Goal: Task Accomplishment & Management: Manage account settings

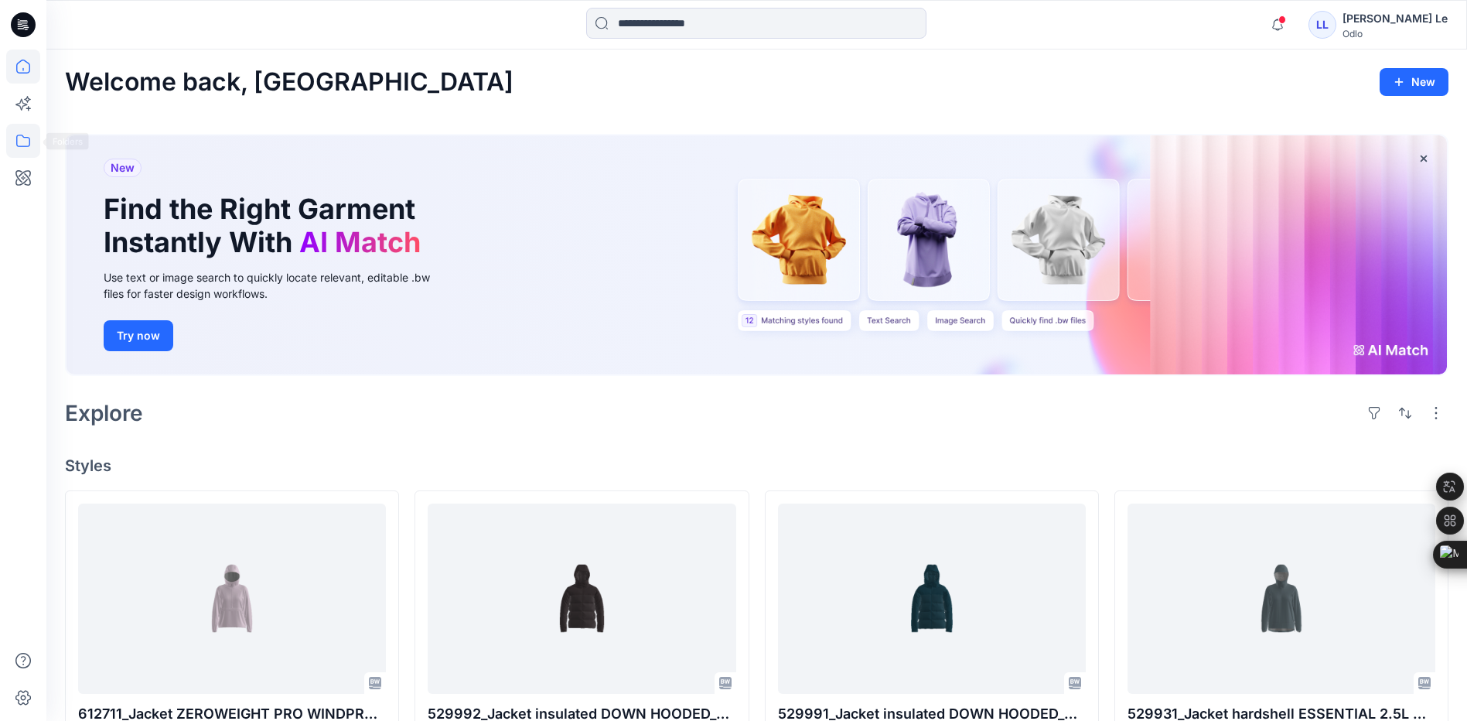
click at [30, 139] on icon at bounding box center [23, 141] width 34 height 34
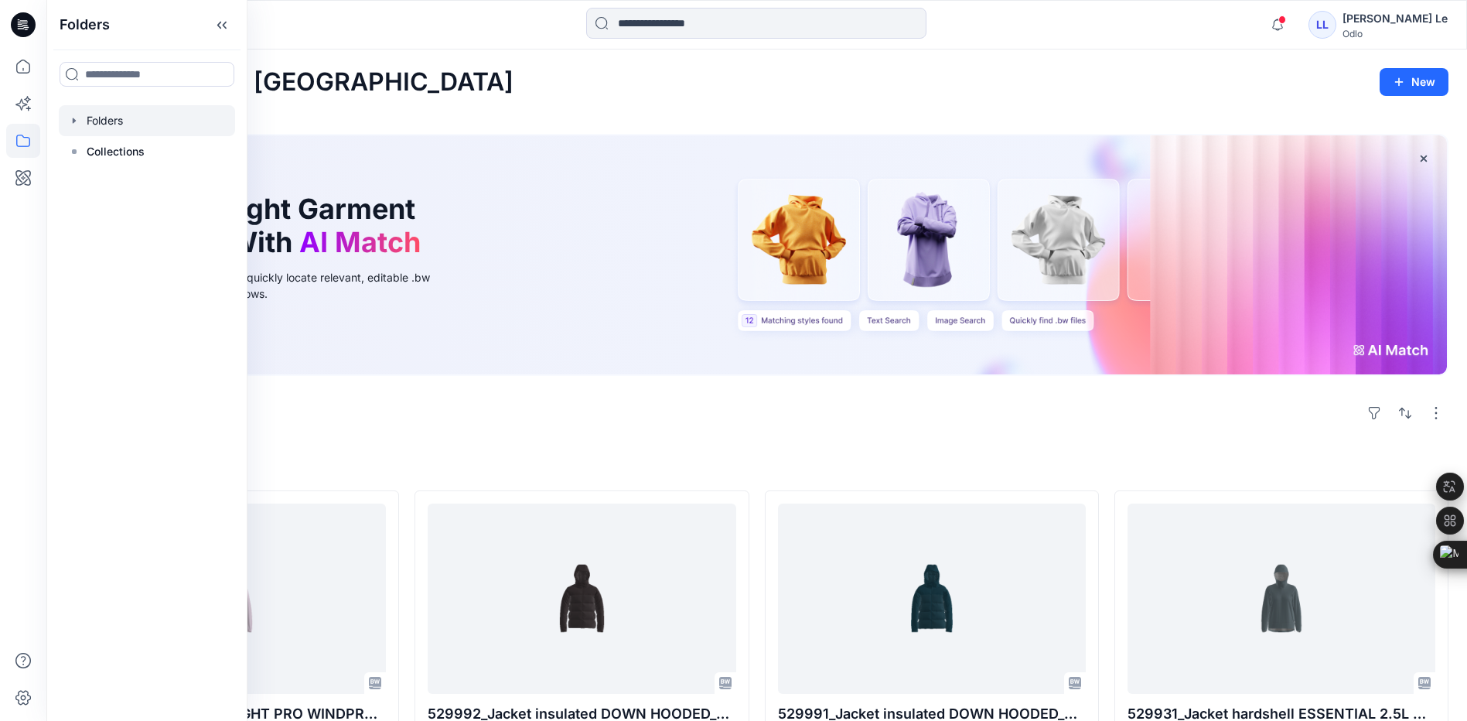
click at [123, 128] on div at bounding box center [147, 120] width 176 height 31
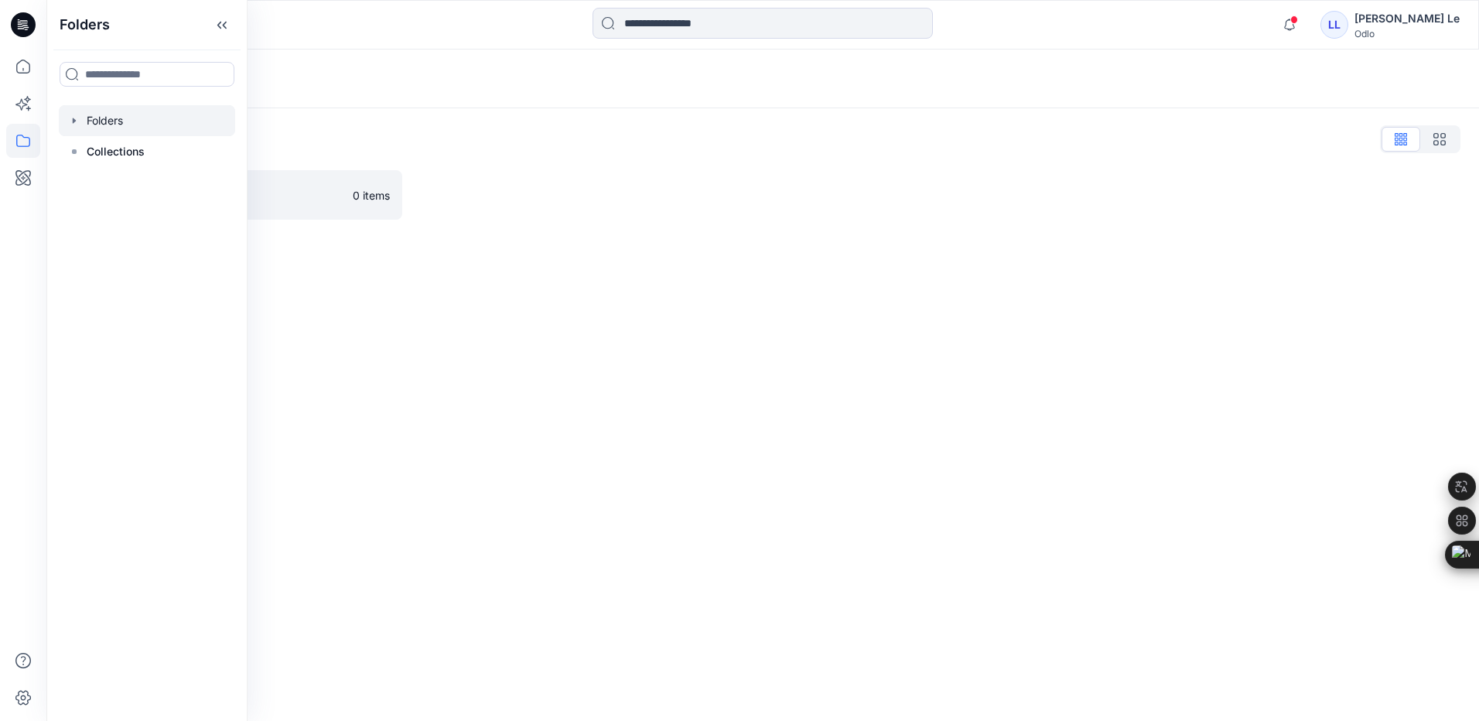
click at [488, 383] on div "Folders Folders List Vietsun 0 items" at bounding box center [762, 385] width 1432 height 671
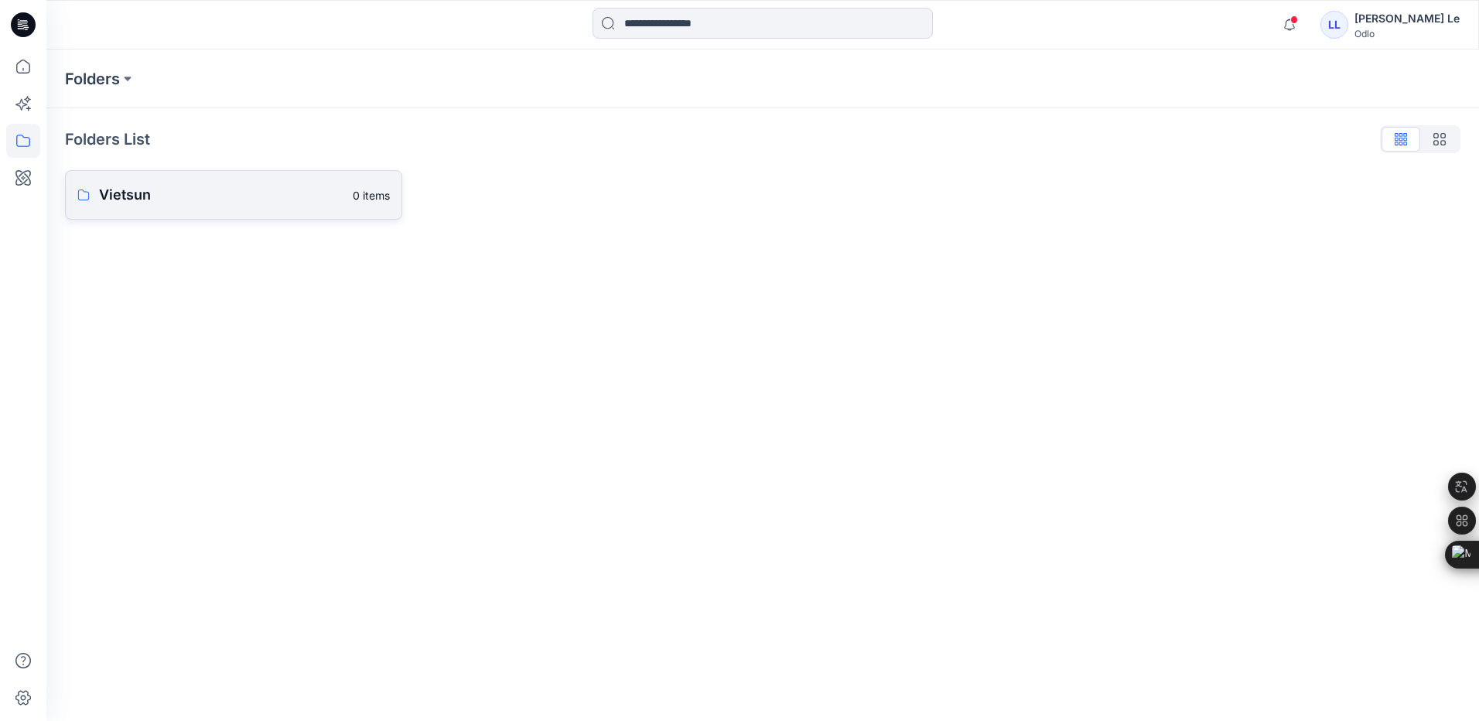
click at [193, 203] on p "Vietsun" at bounding box center [221, 195] width 244 height 22
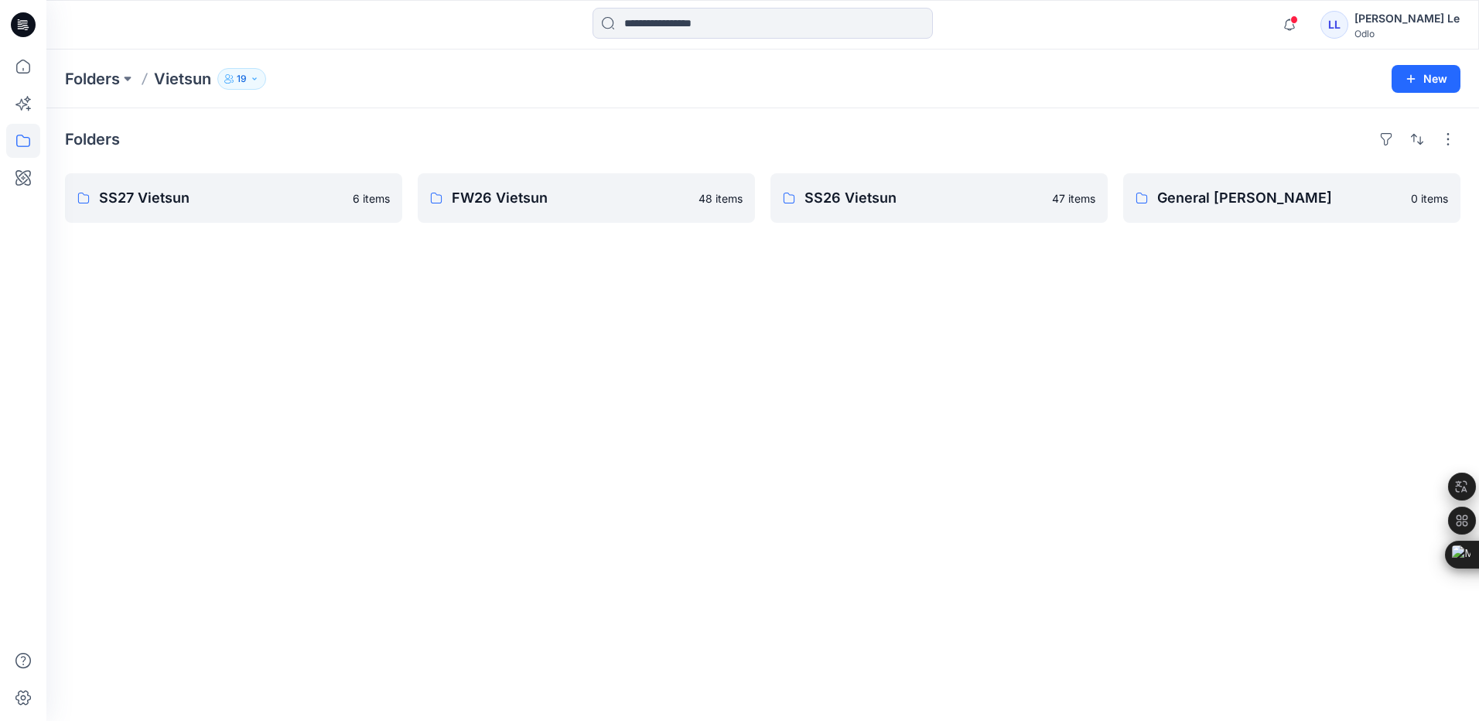
click at [1162, 425] on div "Folders SS27 Vietsun 6 items FW26 Vietsun 48 items SS26 Vietsun 47 items Genera…" at bounding box center [762, 414] width 1432 height 613
click at [852, 424] on div "Folders SS27 Vietsun 6 items FW26 Vietsun 48 items SS26 Vietsun 47 items Genera…" at bounding box center [762, 414] width 1432 height 613
click at [650, 442] on div "Folders SS27 Vietsun 6 items FW26 Vietsun 48 items SS26 Vietsun 47 items Genera…" at bounding box center [762, 414] width 1432 height 613
click at [468, 280] on div "Folders SS27 Vietsun 6 items FW26 Vietsun 48 items SS26 Vietsun 47 items Genera…" at bounding box center [762, 414] width 1432 height 613
drag, startPoint x: 1064, startPoint y: 418, endPoint x: 1427, endPoint y: 73, distance: 501.7
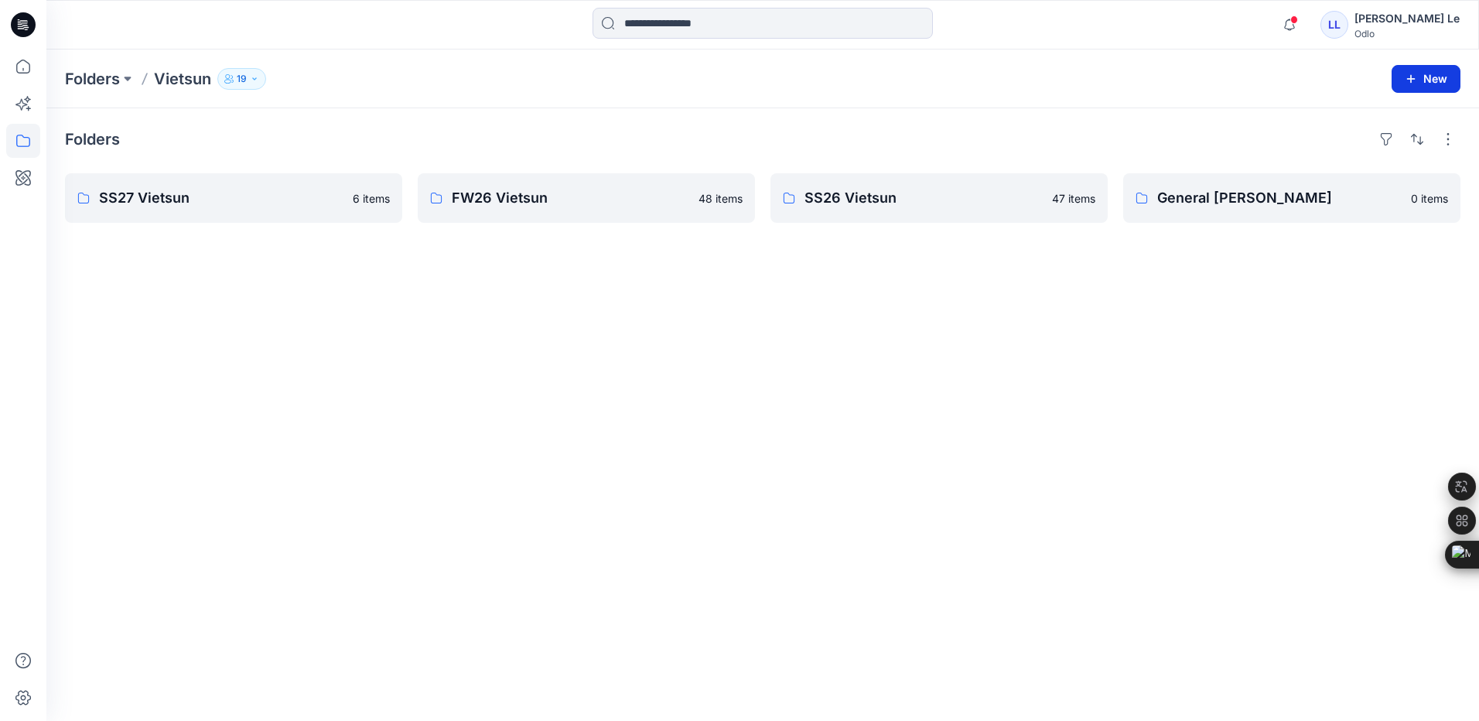
click at [1427, 73] on button "New" at bounding box center [1425, 79] width 69 height 28
click at [1371, 140] on p "New Folder" at bounding box center [1380, 147] width 57 height 16
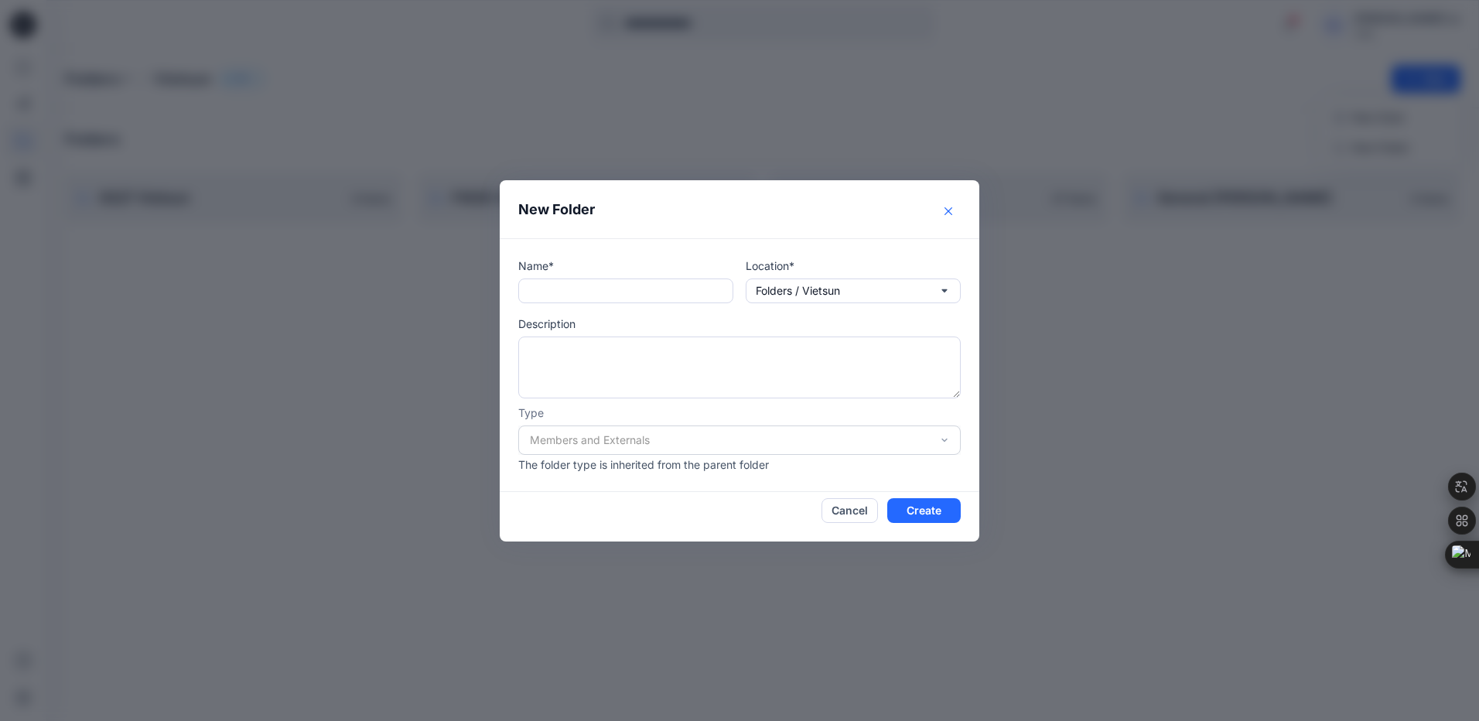
click at [955, 211] on button "Close" at bounding box center [948, 211] width 25 height 25
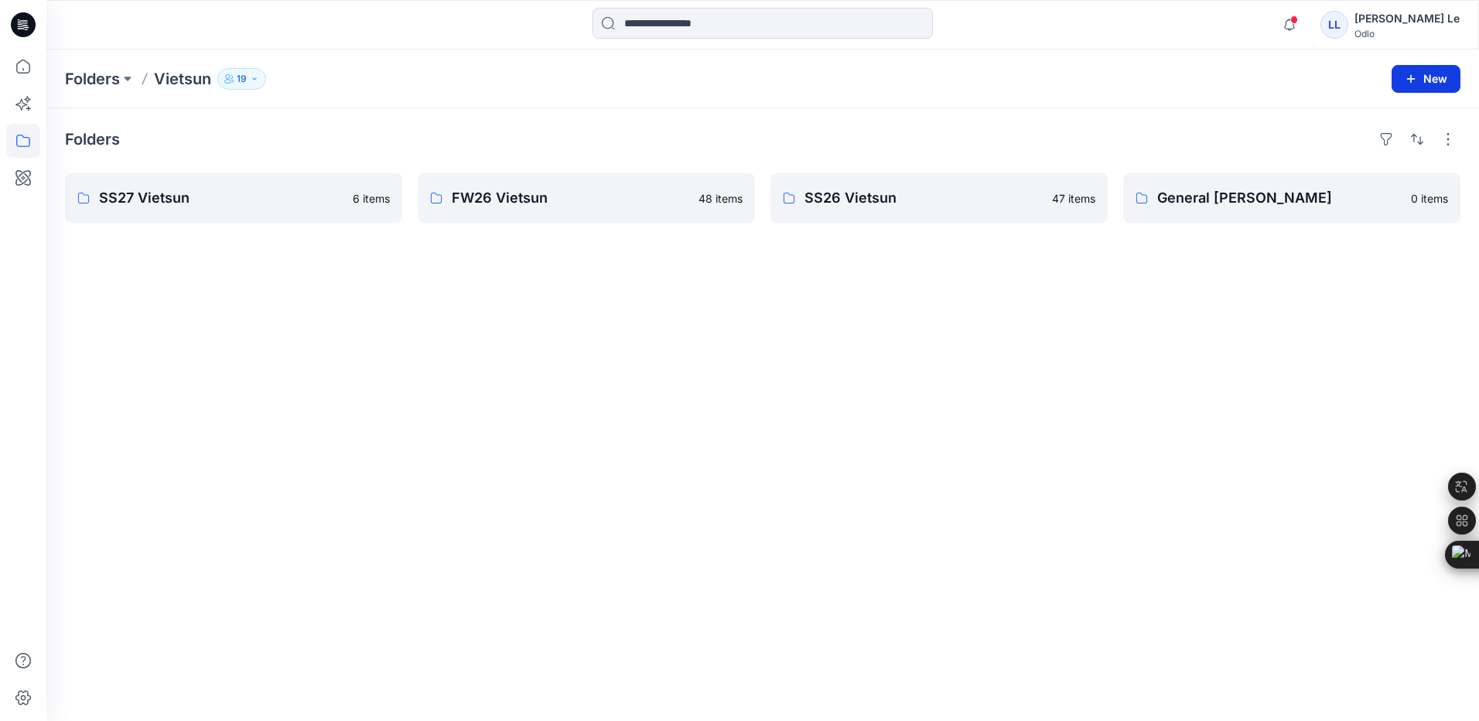
click at [1433, 80] on button "New" at bounding box center [1425, 79] width 69 height 28
click at [1367, 155] on button "New Folder" at bounding box center [1390, 147] width 133 height 29
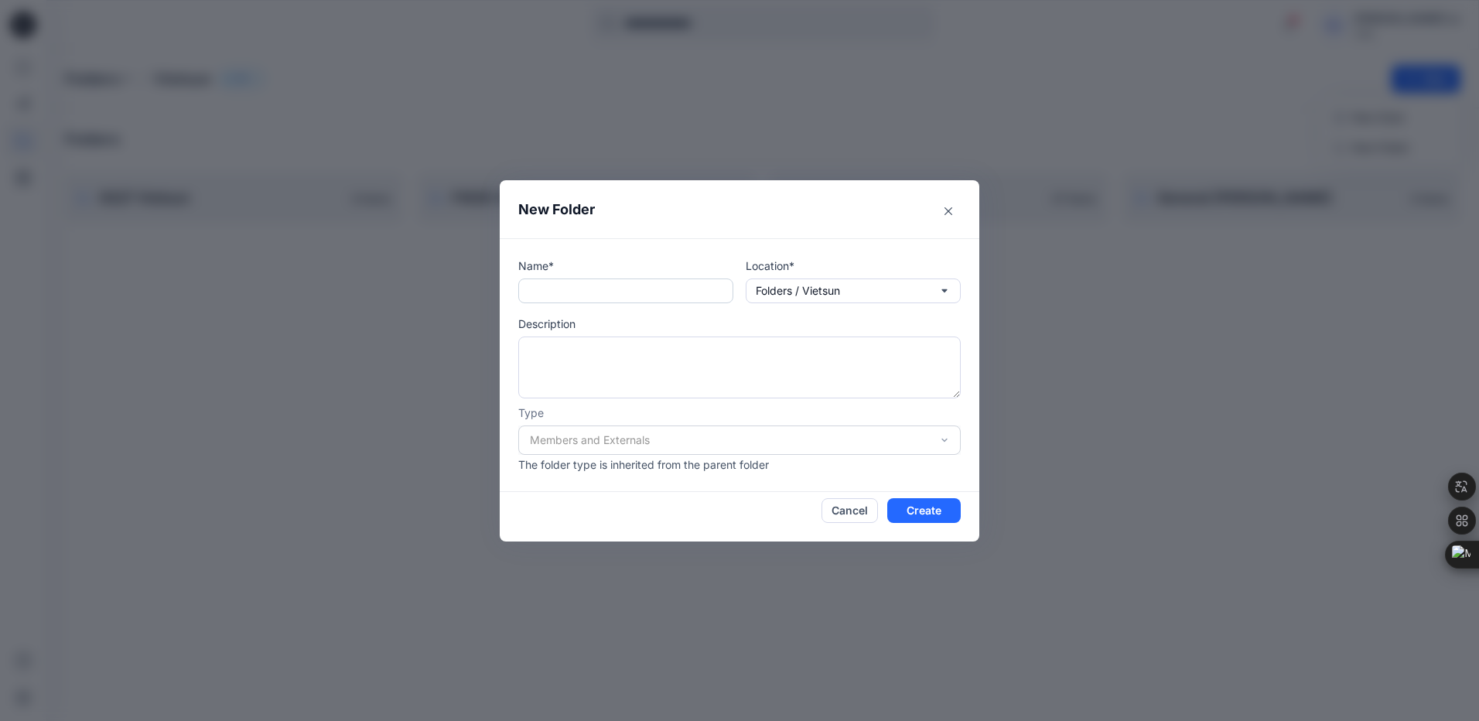
click at [534, 287] on input "text" at bounding box center [625, 290] width 215 height 25
type input "*"
type input "**********"
click at [943, 439] on div "Members and Externals" at bounding box center [739, 439] width 442 height 29
click at [924, 506] on button "Create" at bounding box center [923, 510] width 73 height 25
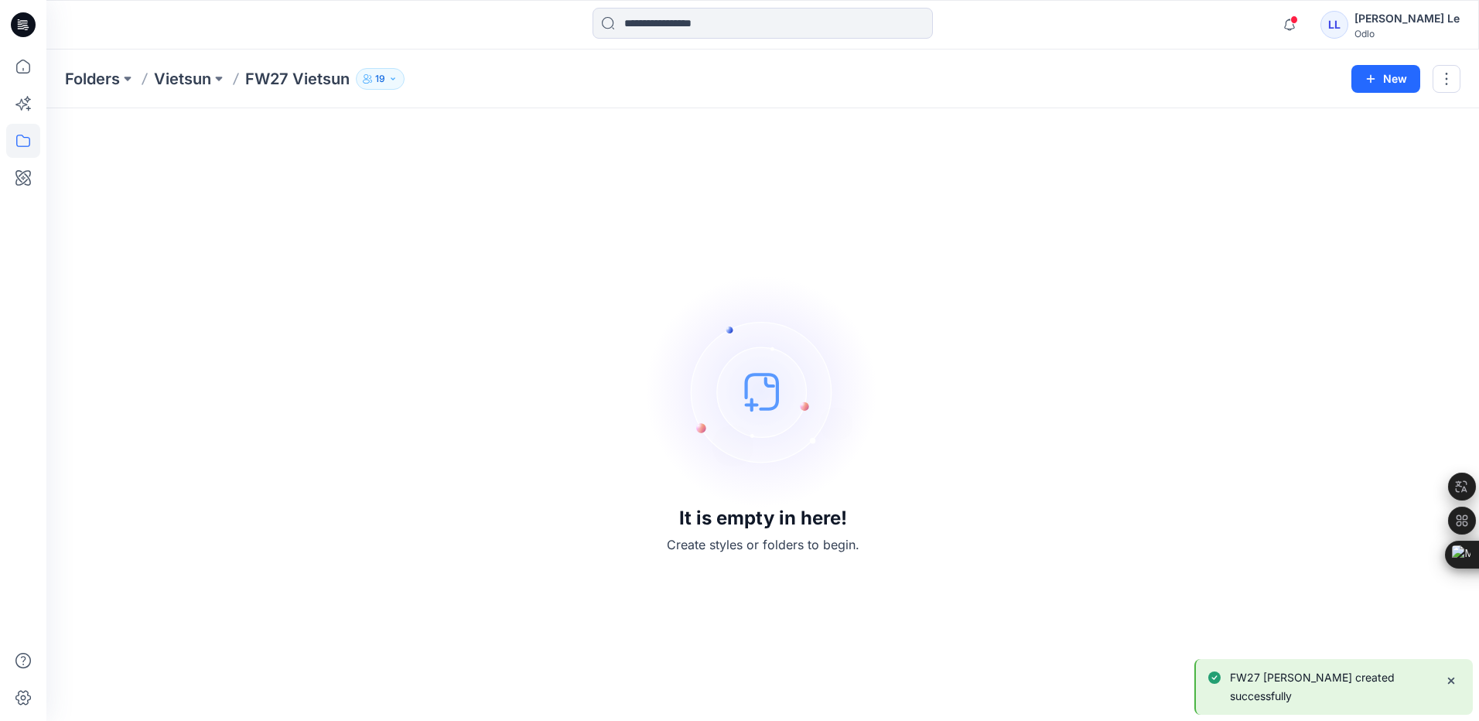
click at [346, 336] on div "It is empty in here! Create styles or folders to begin." at bounding box center [762, 414] width 1395 height 575
click at [12, 128] on icon at bounding box center [23, 141] width 34 height 34
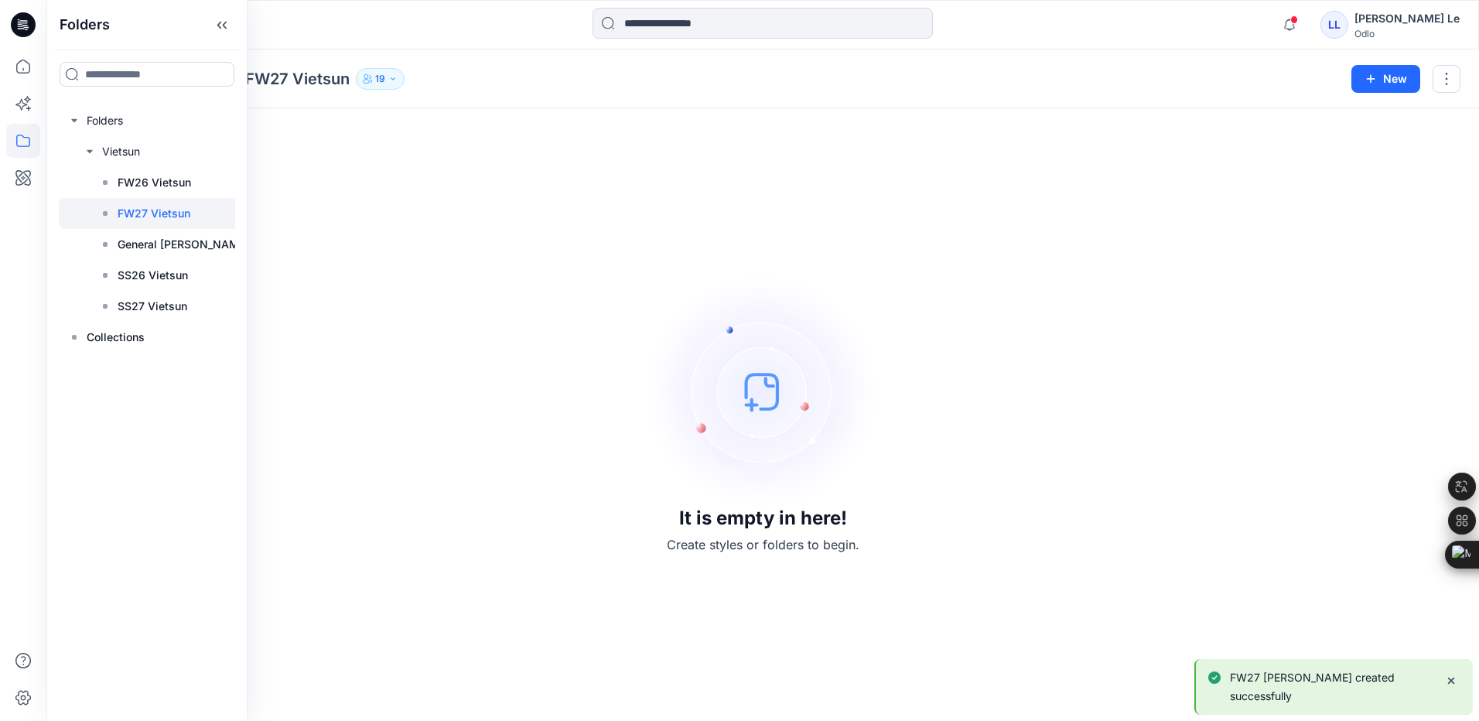
click at [387, 189] on div "It is empty in here! Create styles or folders to begin." at bounding box center [762, 414] width 1395 height 575
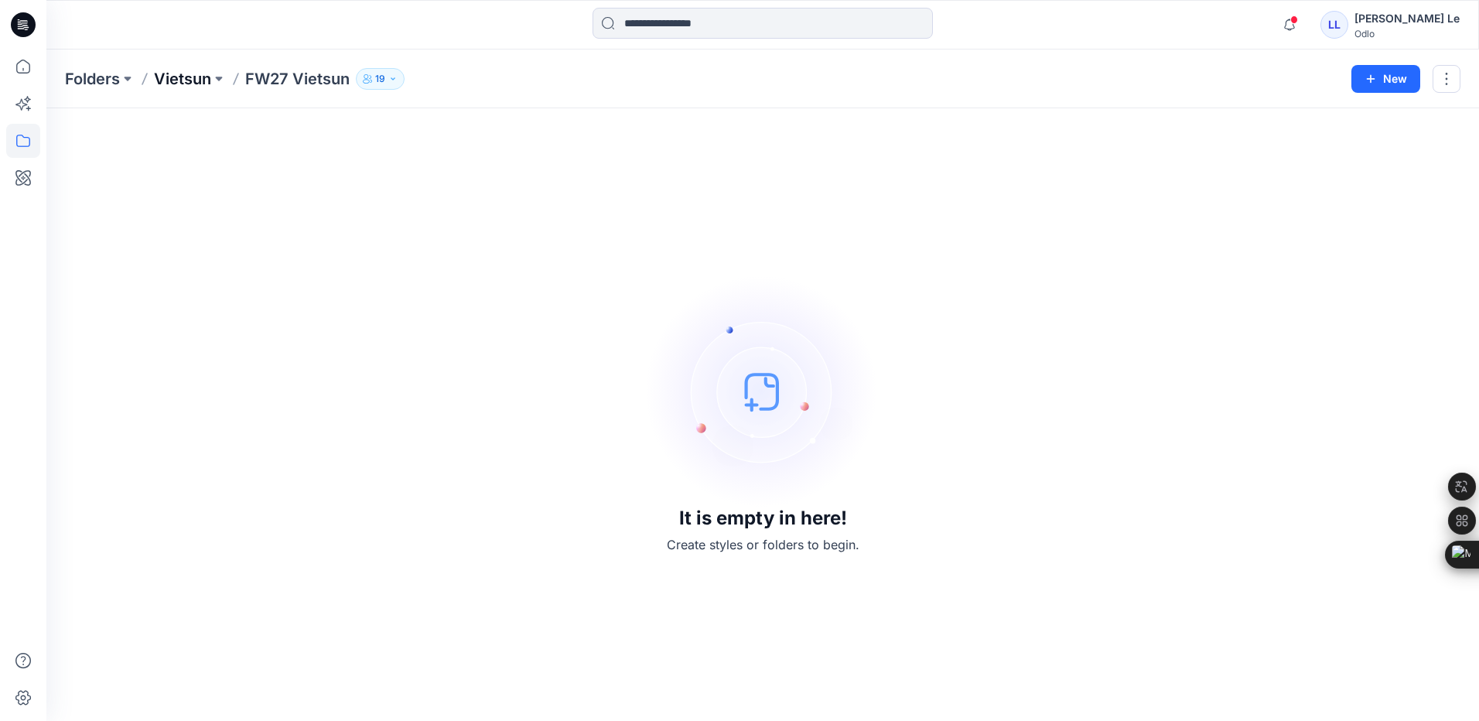
click at [180, 73] on p "Vietsun" at bounding box center [182, 79] width 57 height 22
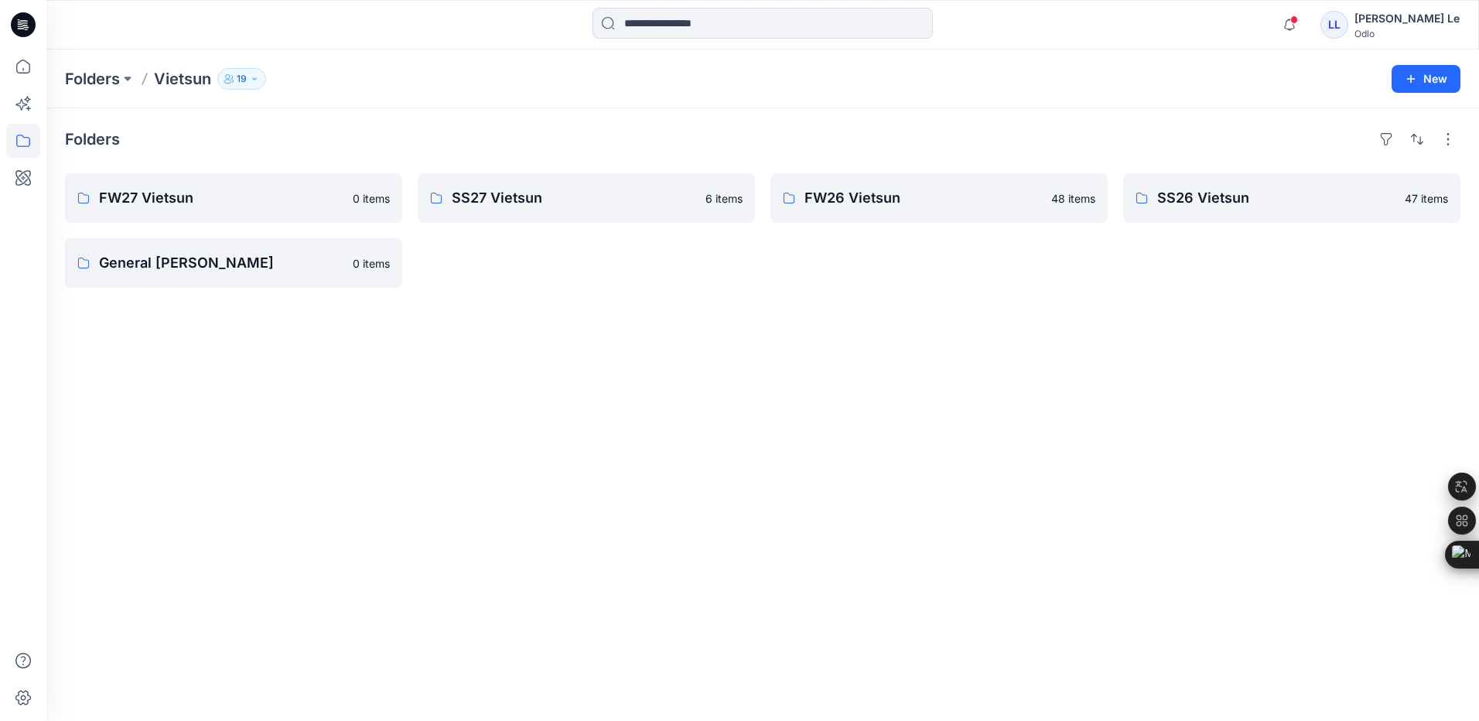
click at [458, 428] on div "Folders FW27 Vietsun 0 items General Vietsun 0 items SS27 Vietsun 6 items FW26 …" at bounding box center [762, 414] width 1432 height 613
click at [949, 336] on div "Folders FW27 Vietsun 0 items General Vietsun 0 items SS27 Vietsun 6 items FW26 …" at bounding box center [762, 414] width 1432 height 613
click at [244, 198] on p "FW27 Vietsun" at bounding box center [232, 198] width 266 height 22
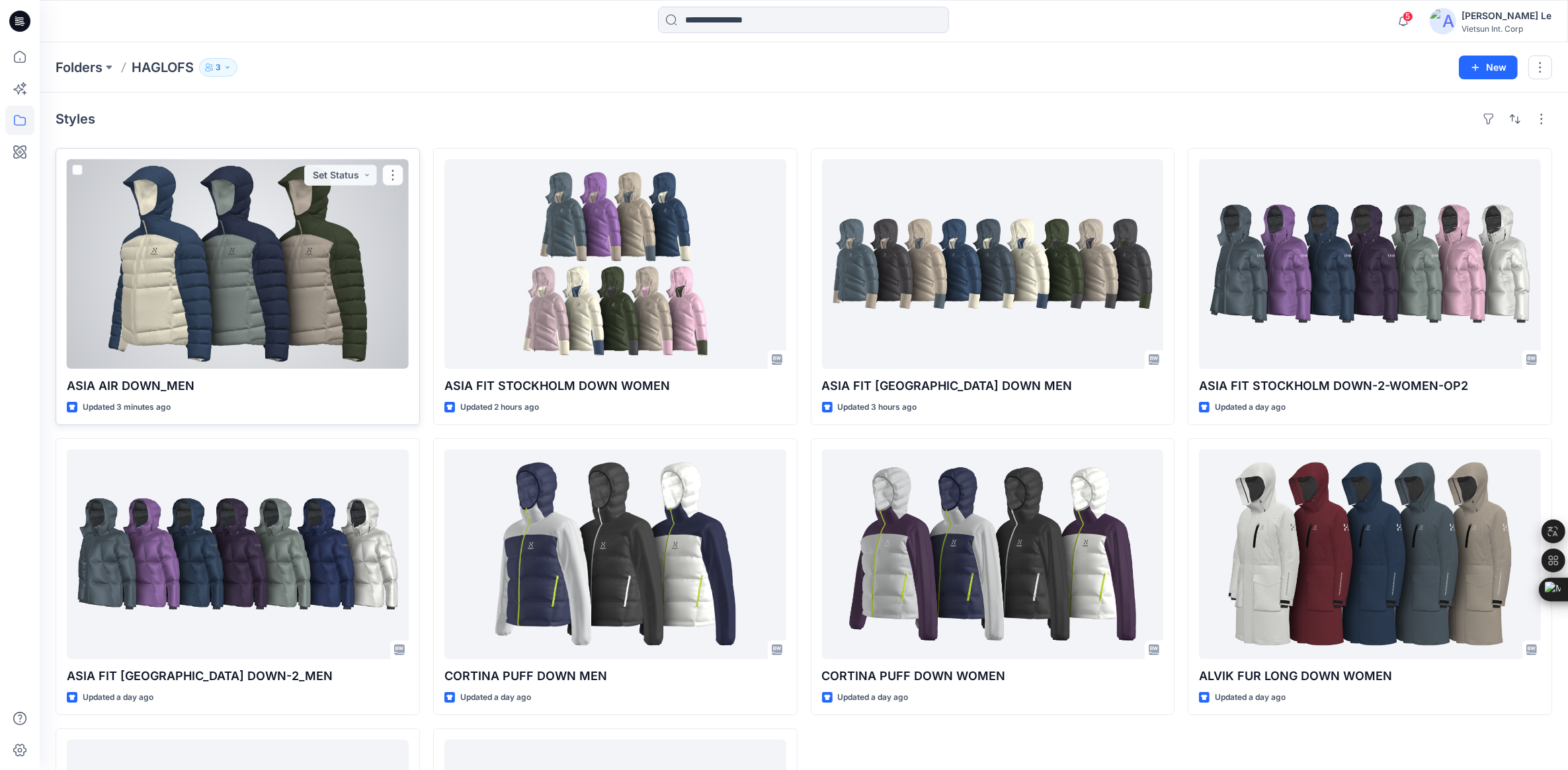
click at [302, 193] on div at bounding box center [238, 263] width 342 height 209
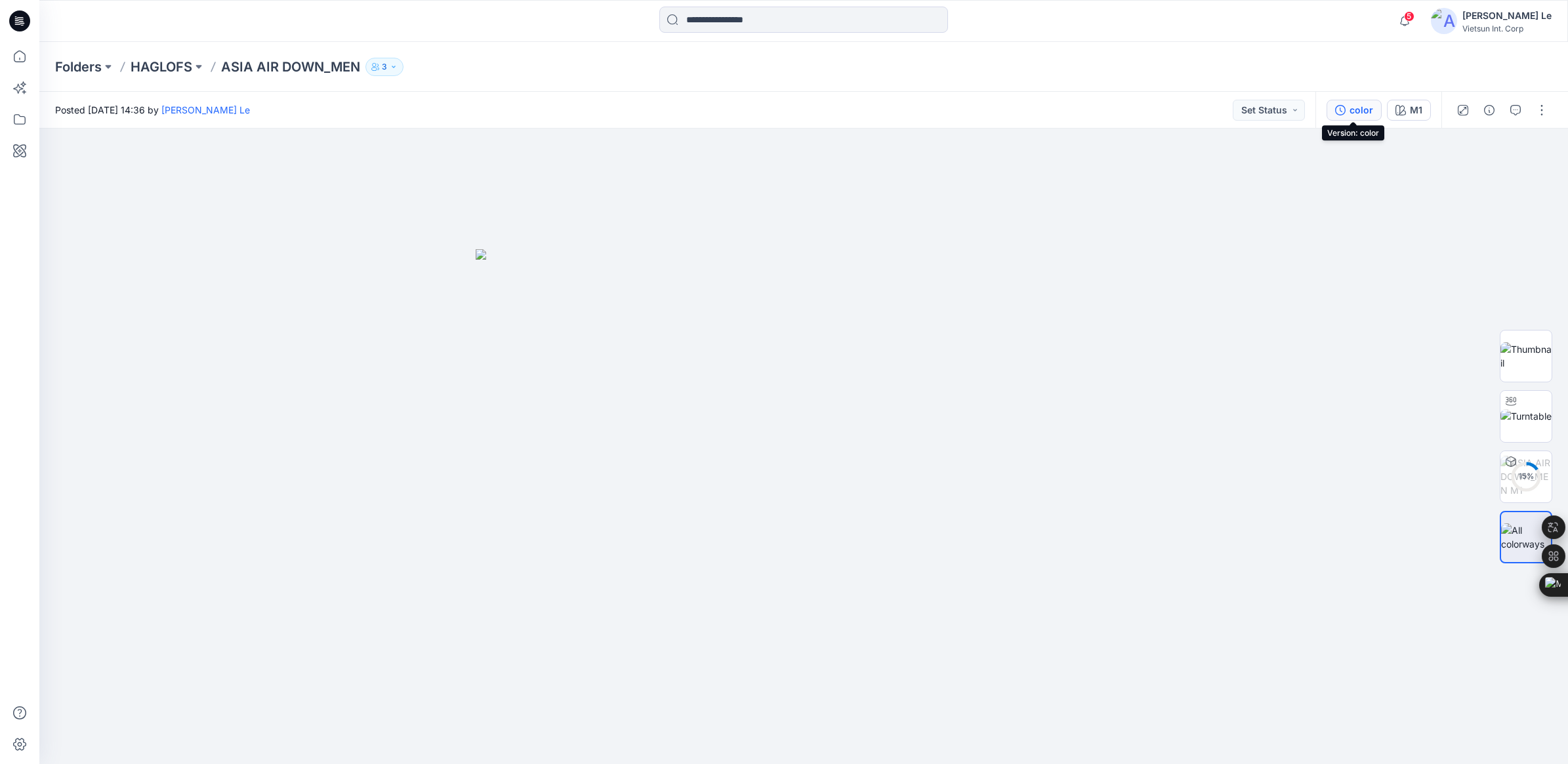
click at [1349, 109] on div "color" at bounding box center [1361, 109] width 24 height 14
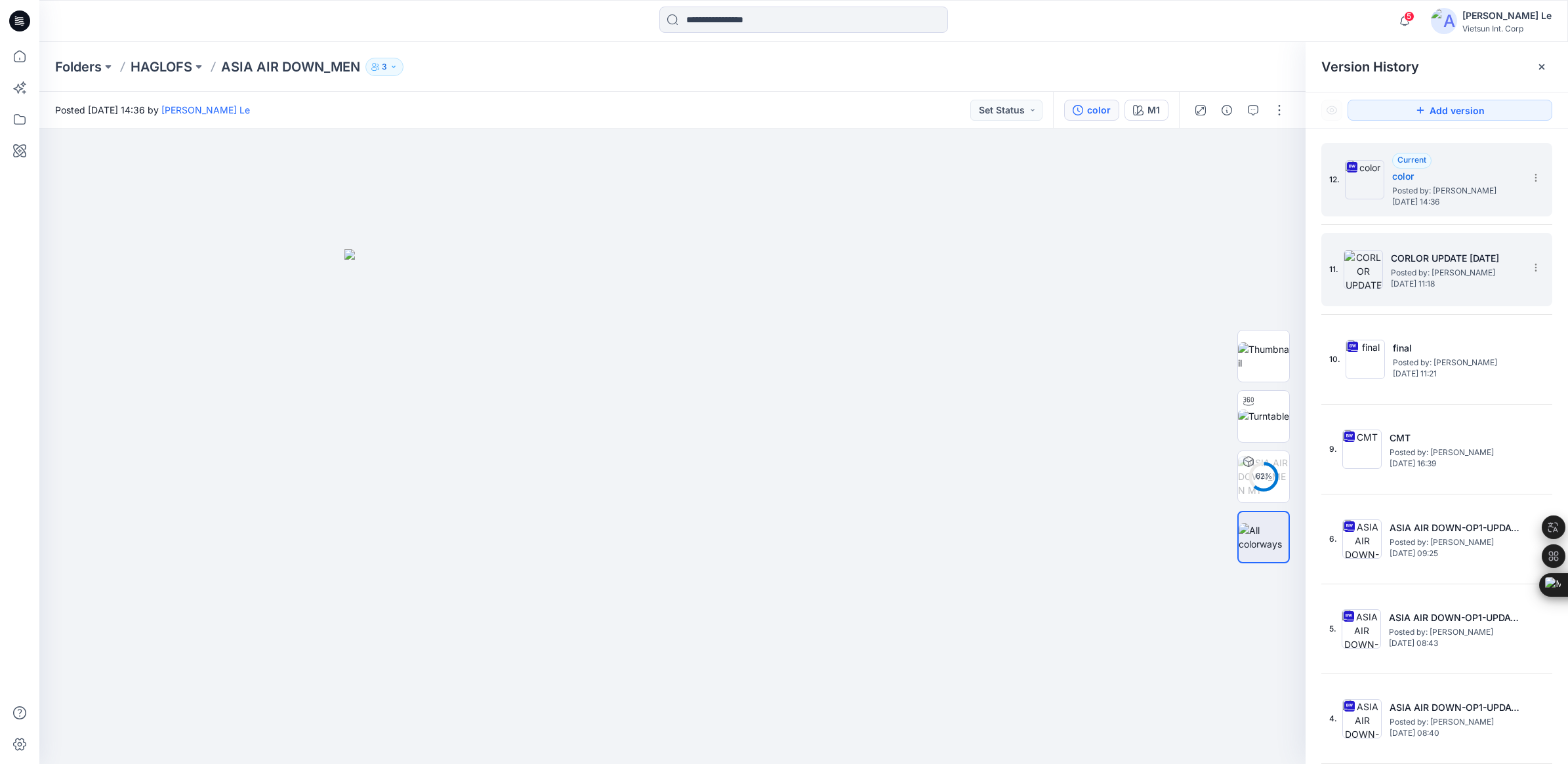
click at [1451, 258] on h5 "CORLOR UPDATE 1/10/2025" at bounding box center [1456, 258] width 131 height 16
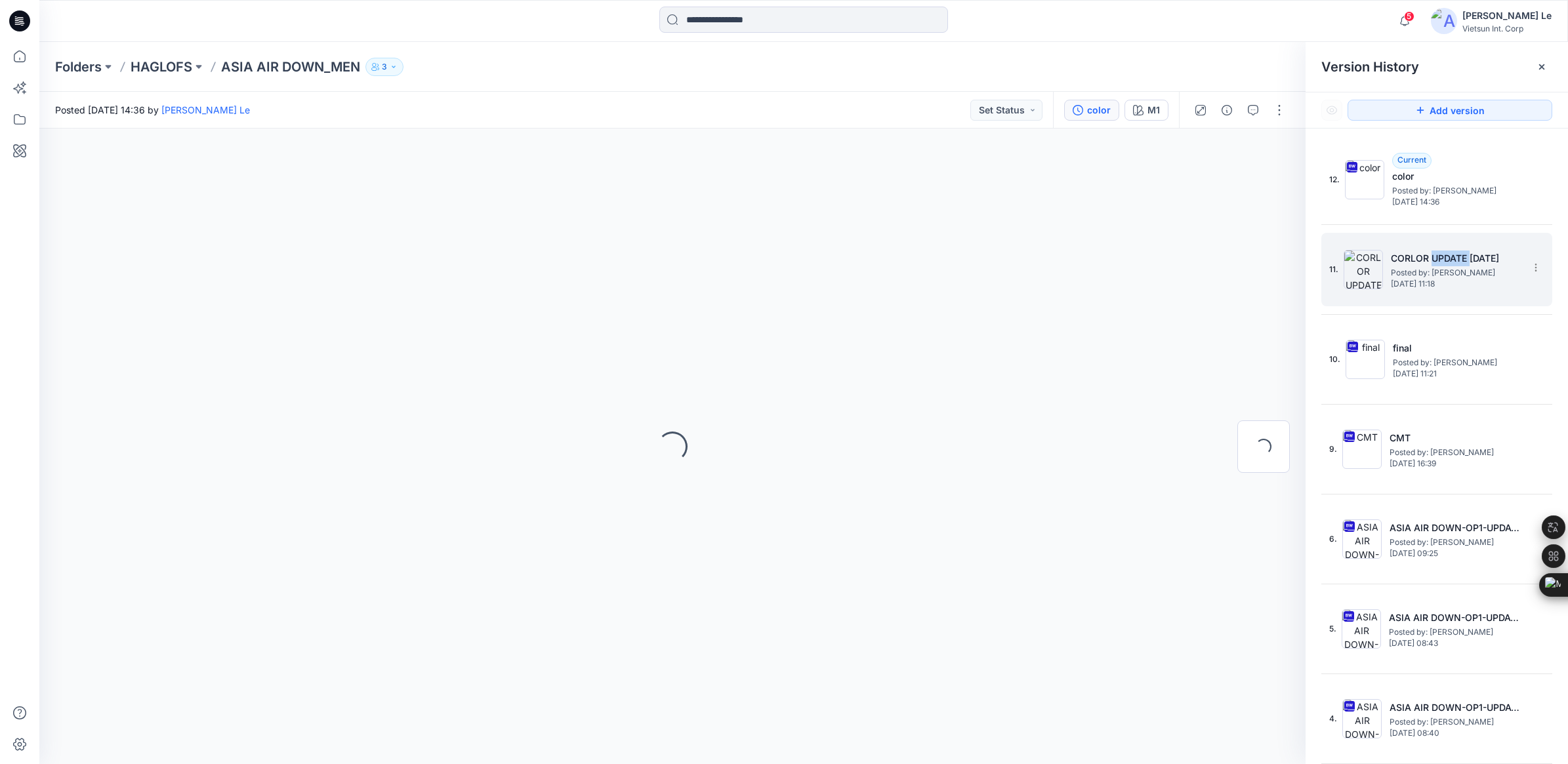
click at [1451, 258] on h5 "CORLOR UPDATE 1/10/2025" at bounding box center [1456, 258] width 131 height 16
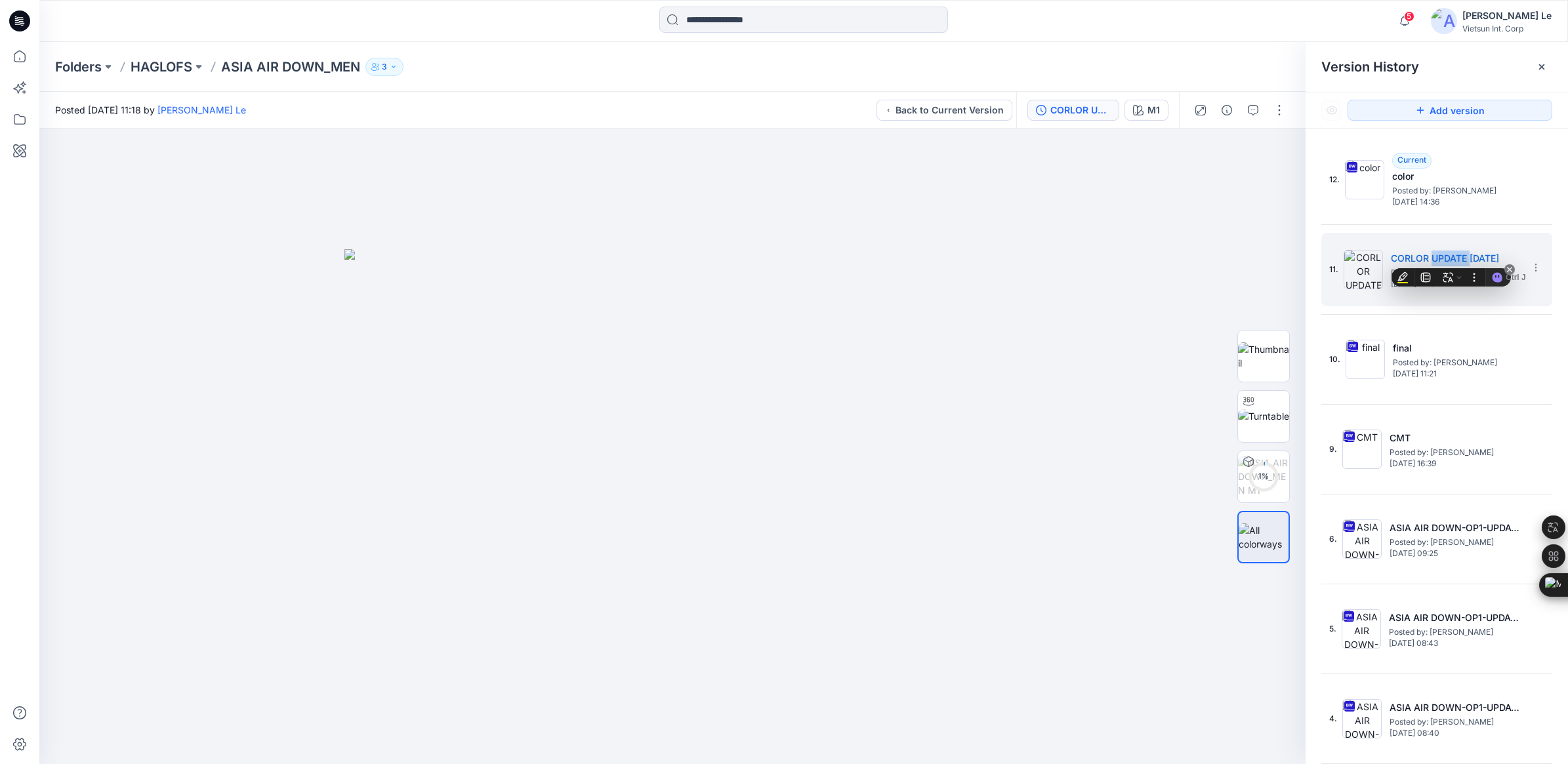
drag, startPoint x: 1451, startPoint y: 258, endPoint x: 1525, endPoint y: 269, distance: 74.8
click at [1510, 269] on div "Ctrl J" at bounding box center [1498, 277] width 25 height 19
click at [1168, 254] on div at bounding box center [672, 446] width 1266 height 635
click at [1530, 270] on icon at bounding box center [1535, 267] width 10 height 10
click at [1449, 318] on span "Rename Version" at bounding box center [1448, 320] width 69 height 16
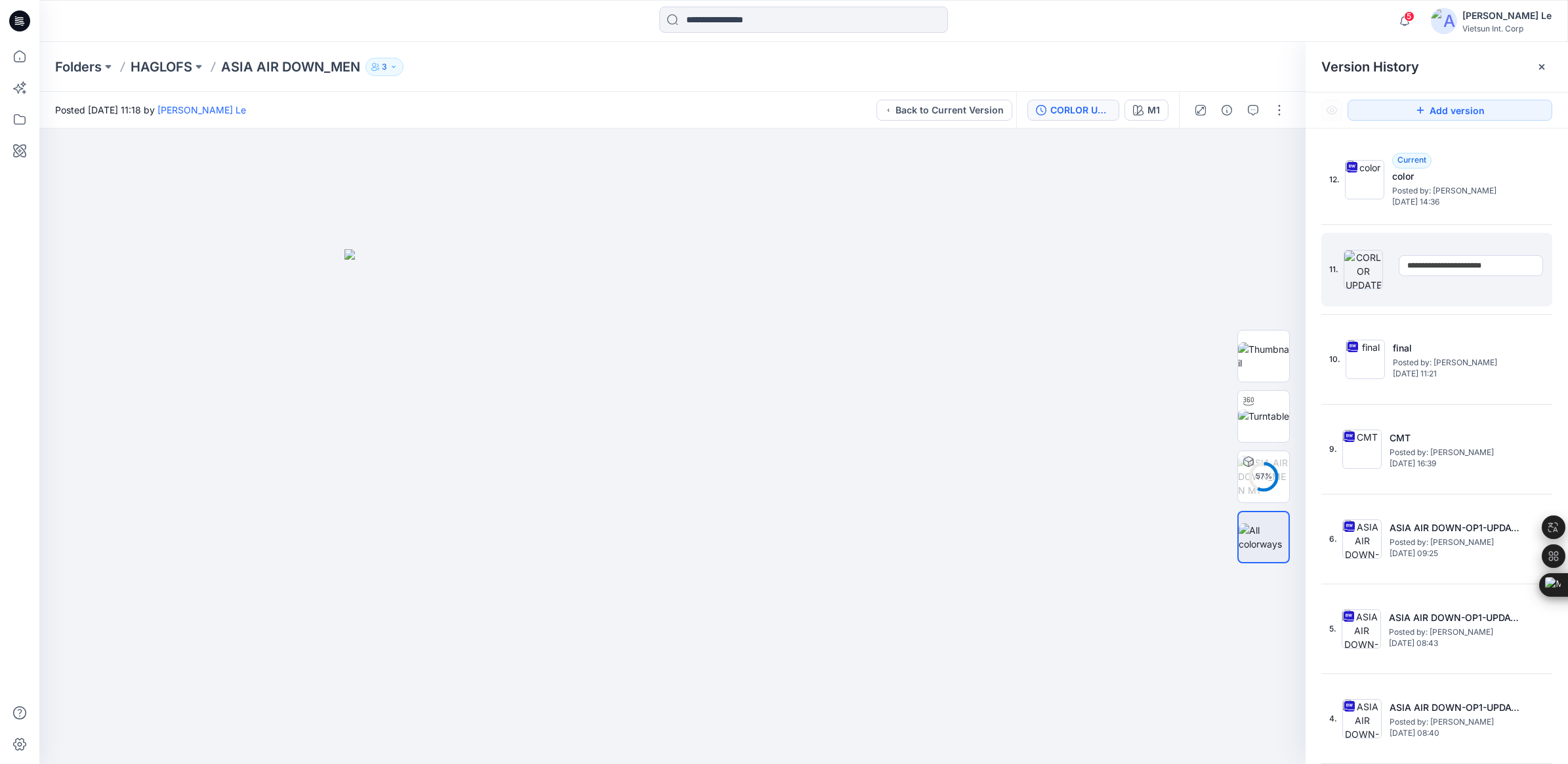
click at [1516, 268] on input "**********" at bounding box center [1470, 265] width 144 height 21
drag, startPoint x: 1519, startPoint y: 263, endPoint x: 1163, endPoint y: 251, distance: 356.2
click at [1163, 251] on div "**********" at bounding box center [803, 446] width 1528 height 635
click at [1004, 231] on div at bounding box center [672, 446] width 1266 height 635
click at [1529, 262] on section at bounding box center [1535, 266] width 21 height 21
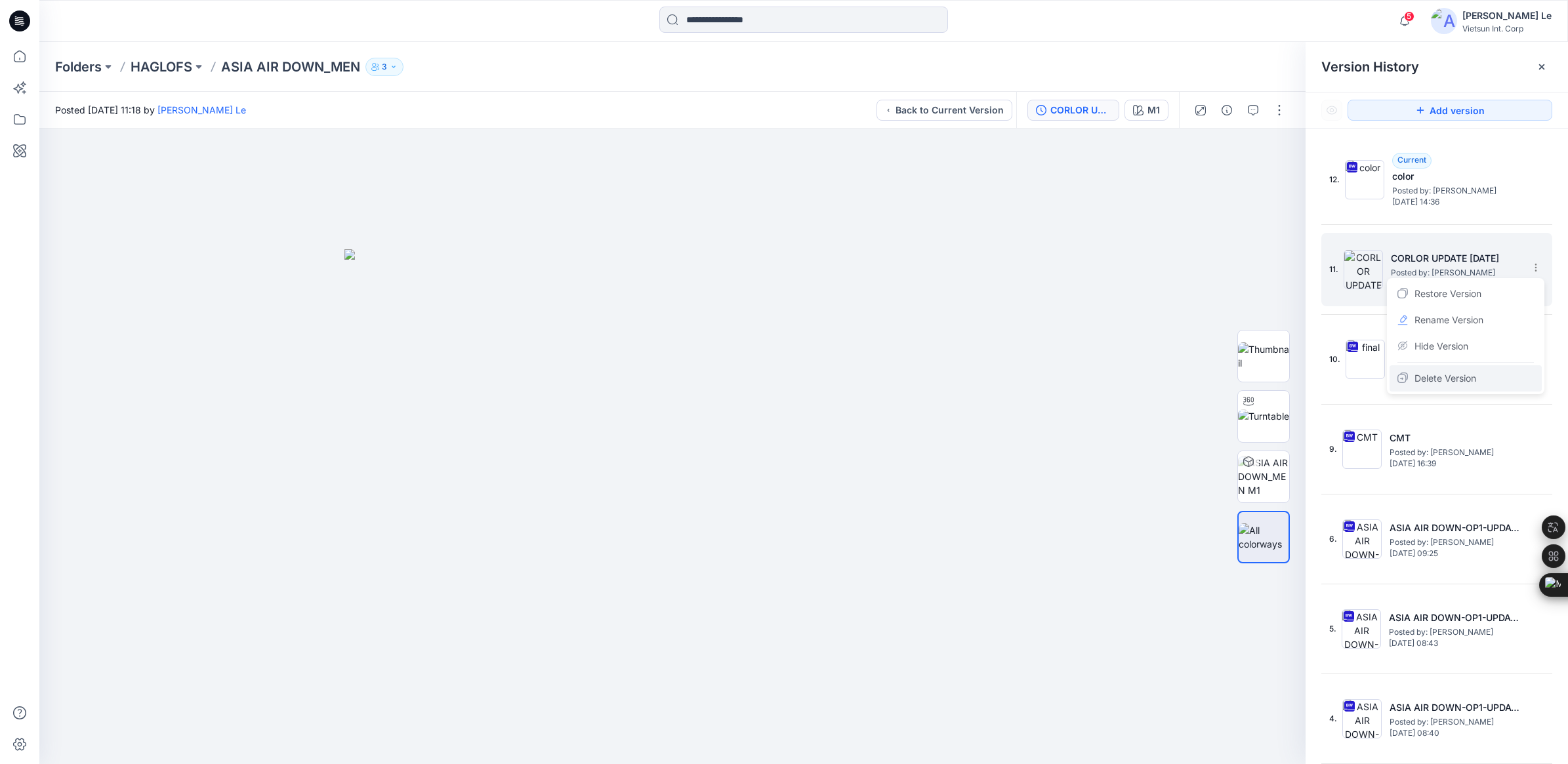
click at [1448, 378] on span "Delete Version" at bounding box center [1445, 378] width 62 height 16
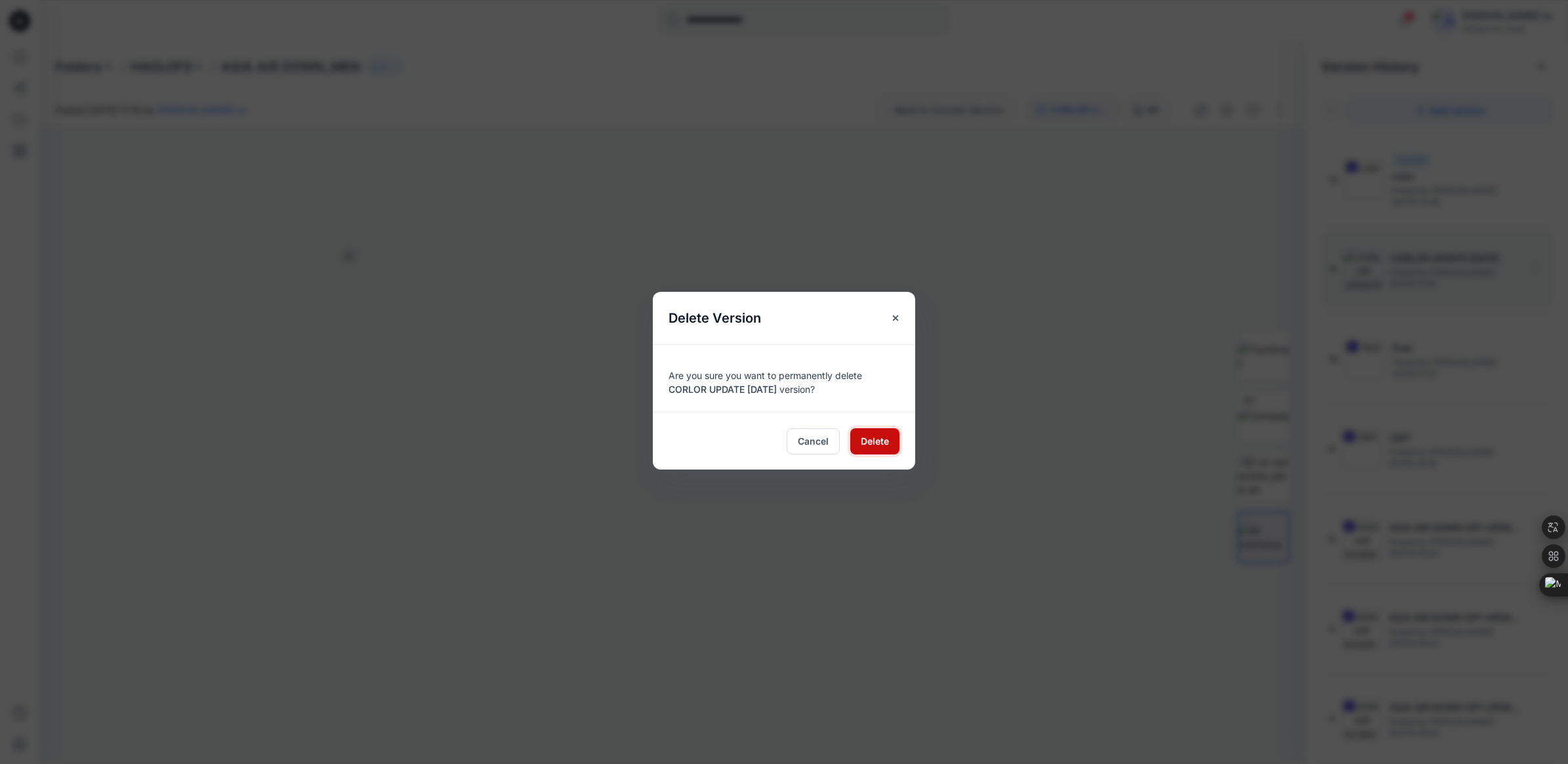
click at [883, 438] on span "Delete" at bounding box center [874, 441] width 28 height 14
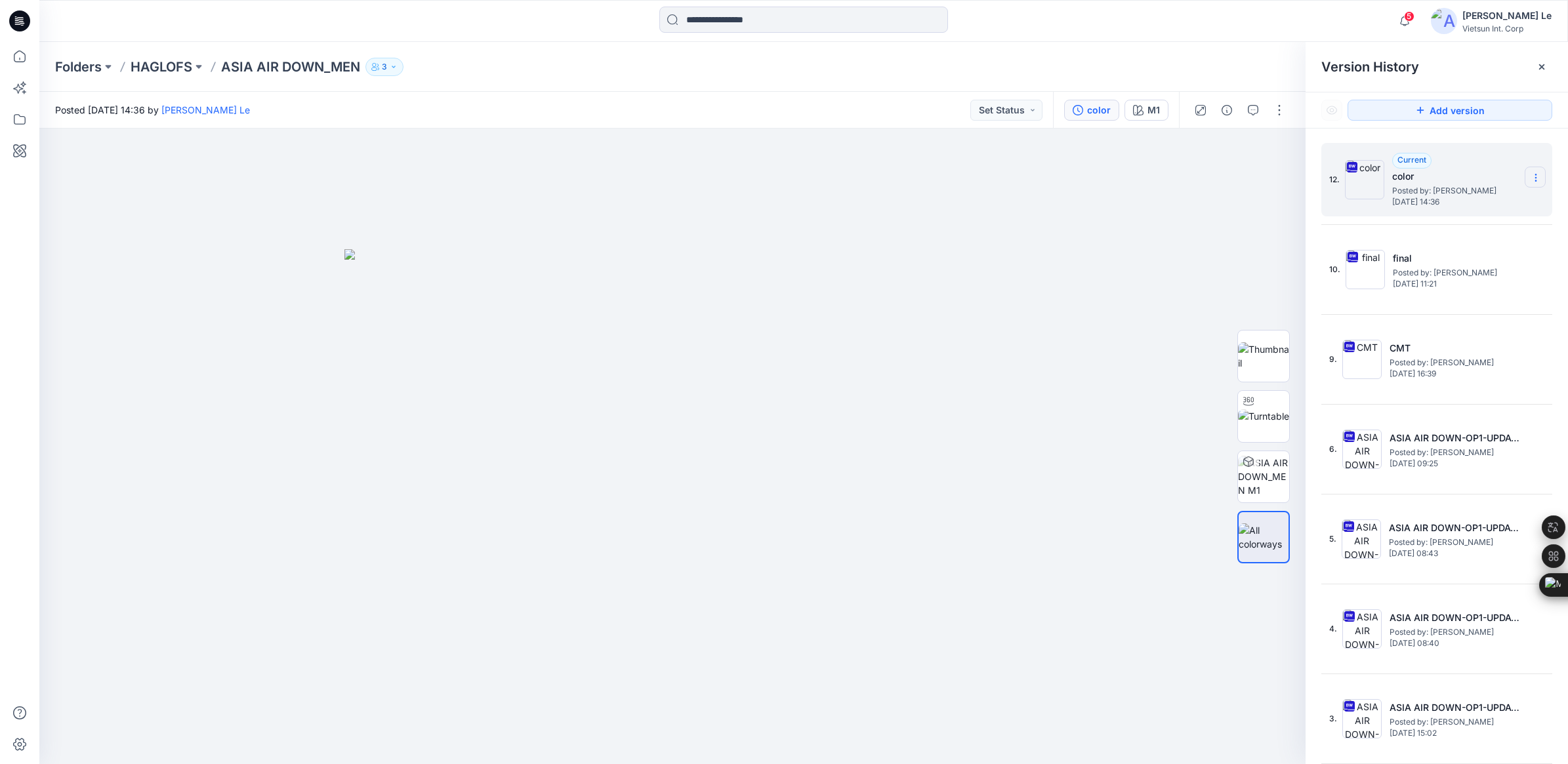
click at [1530, 176] on icon at bounding box center [1535, 177] width 10 height 10
click at [1441, 250] on span "Rename Version" at bounding box center [1448, 256] width 69 height 16
click at [1457, 178] on input "*****" at bounding box center [1470, 176] width 144 height 21
drag, startPoint x: 1468, startPoint y: 172, endPoint x: 1319, endPoint y: 172, distance: 149.0
click at [1319, 172] on div "12. ***** 10. final Posted by: Luyen Le Tuesday, September 09, 2025 11:21 9. CM…" at bounding box center [1436, 456] width 262 height 655
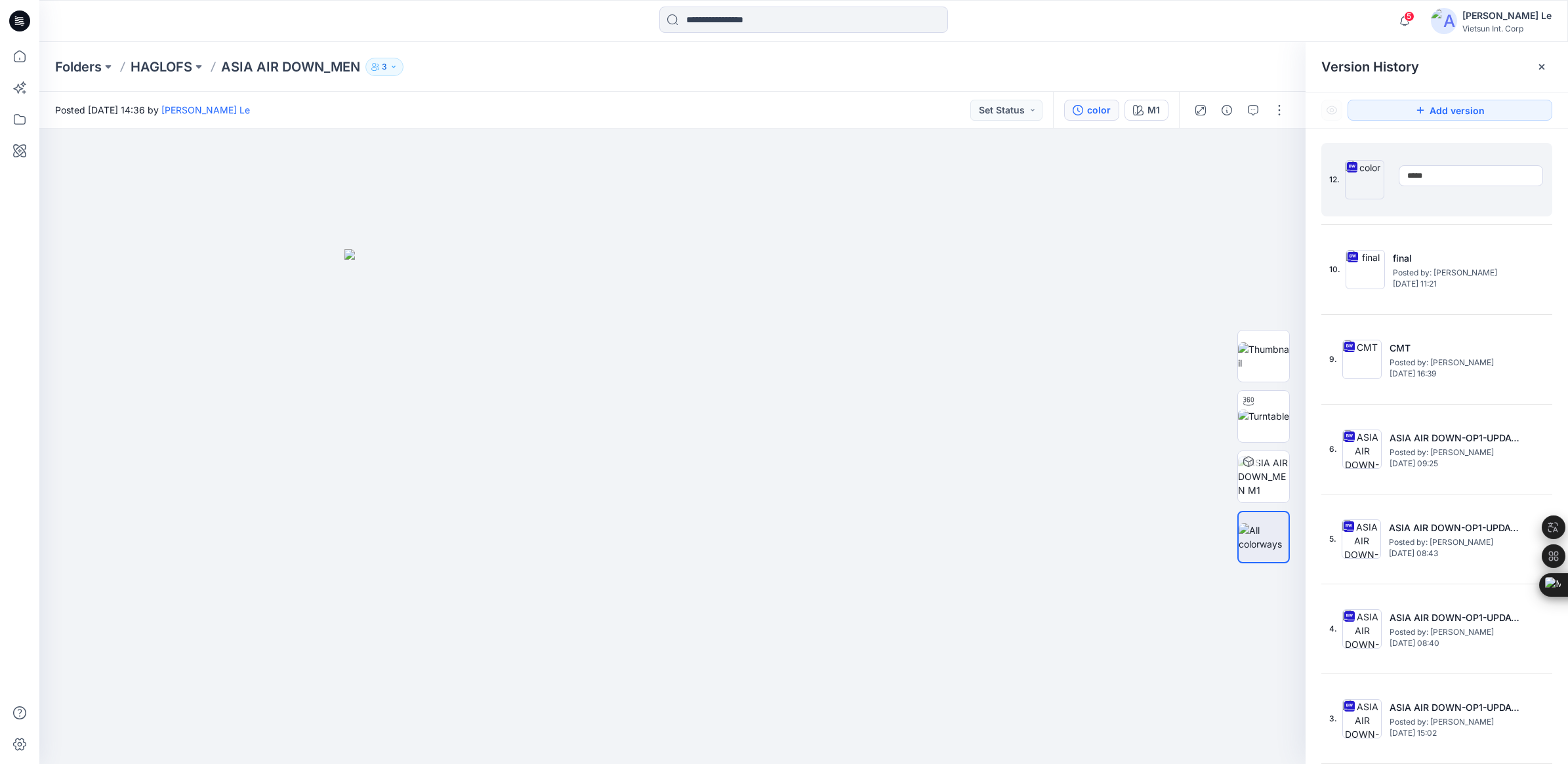
type input "**********"
click at [1041, 216] on div at bounding box center [672, 446] width 1266 height 635
click at [1053, 215] on div at bounding box center [672, 446] width 1266 height 635
click at [165, 66] on p "HAGLOFS" at bounding box center [161, 67] width 62 height 19
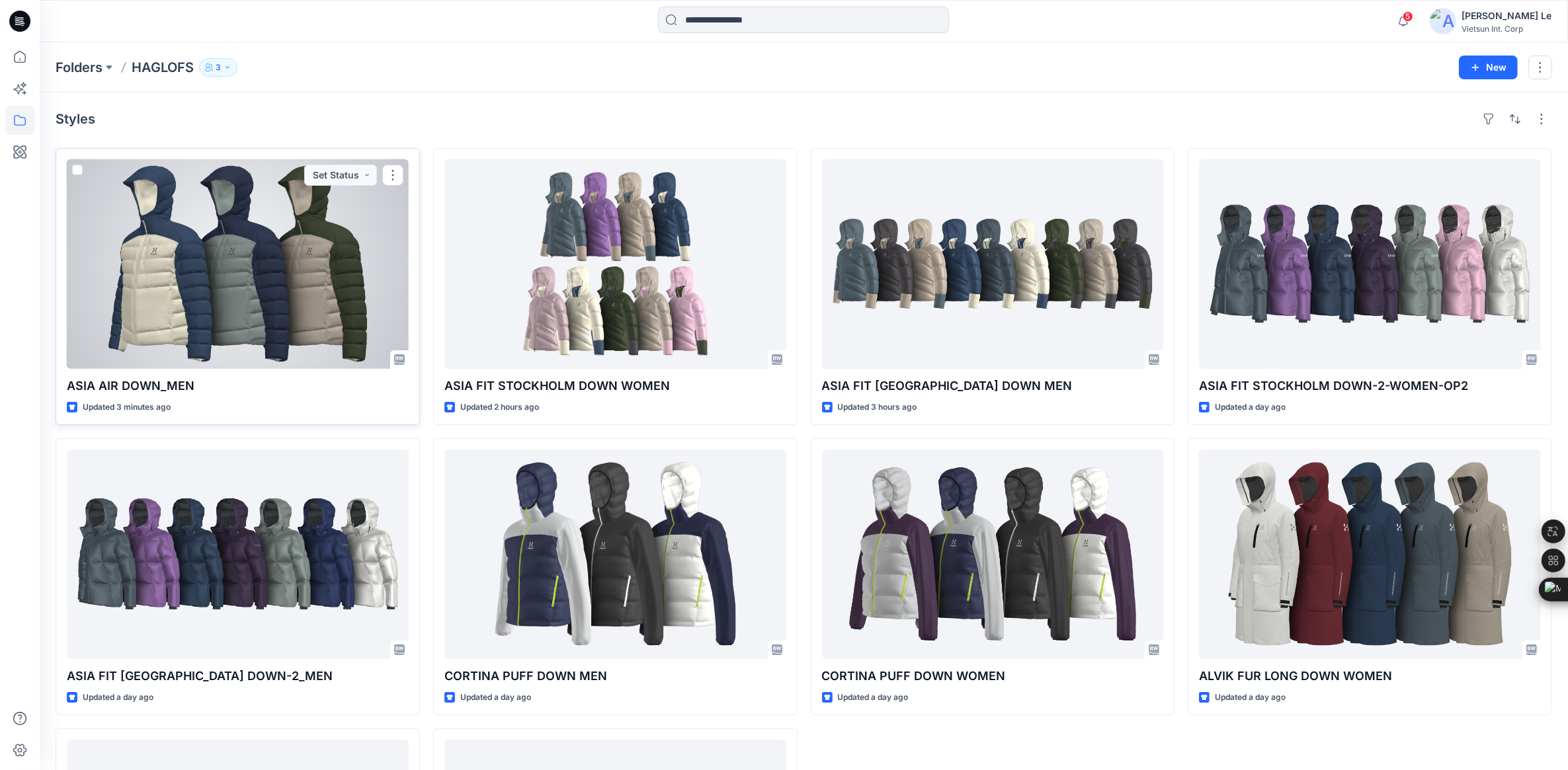
click at [301, 269] on div at bounding box center [238, 263] width 342 height 209
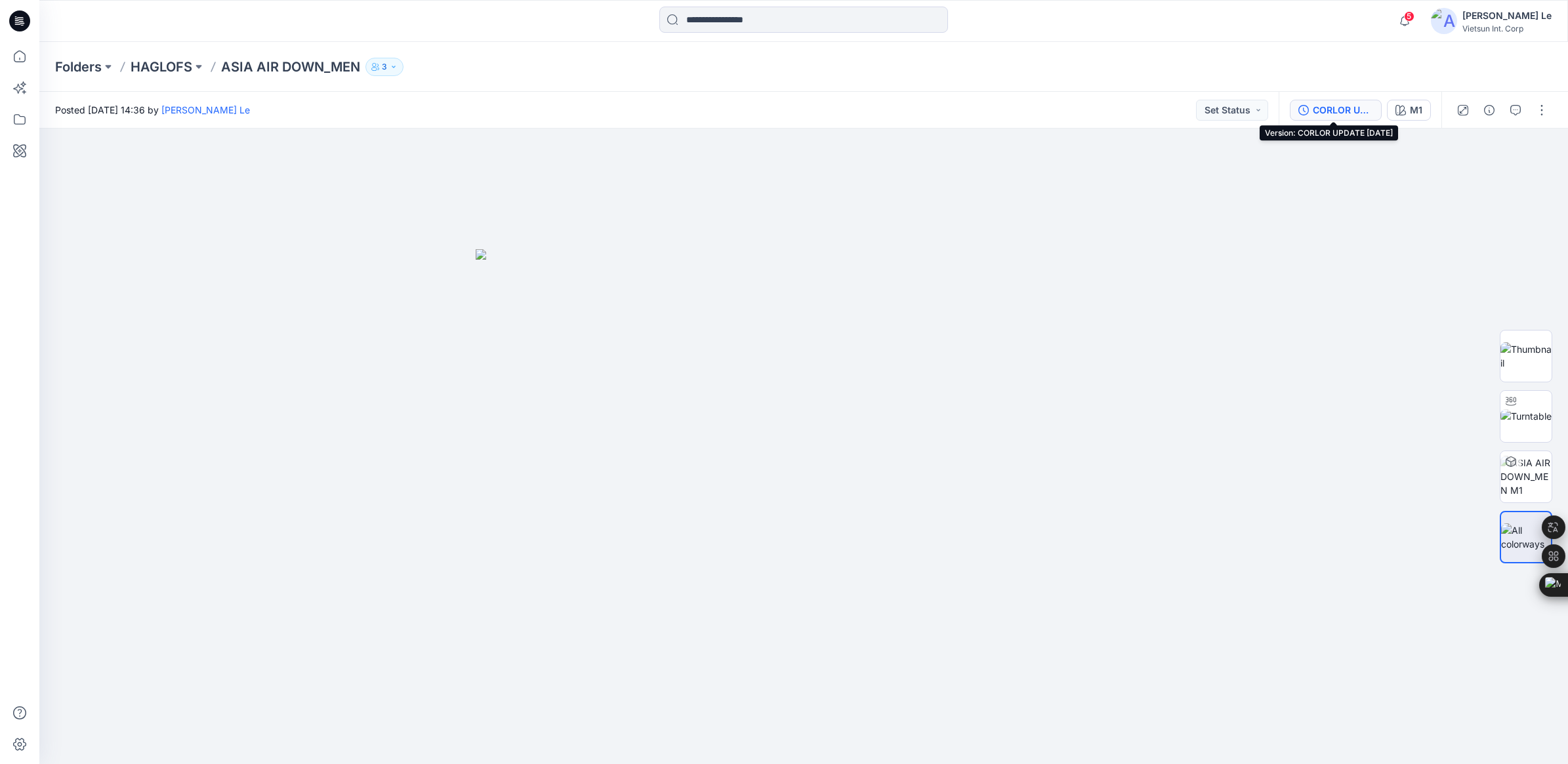
click at [1333, 110] on div "CORLOR UPDATE 1/10/2025" at bounding box center [1342, 109] width 60 height 14
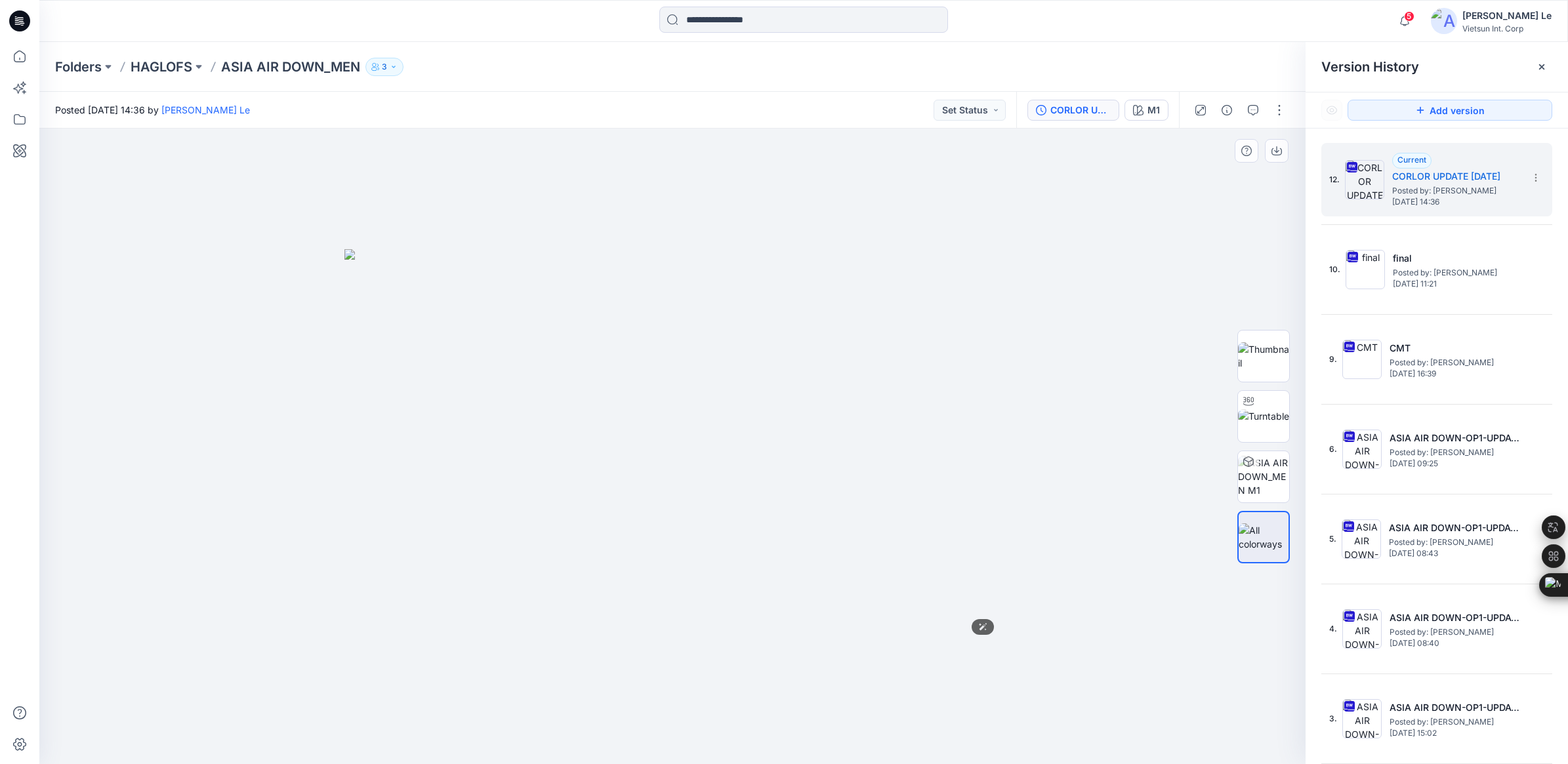
click at [887, 250] on img at bounding box center [672, 506] width 656 height 514
click at [151, 74] on p "HAGLOFS" at bounding box center [161, 67] width 62 height 19
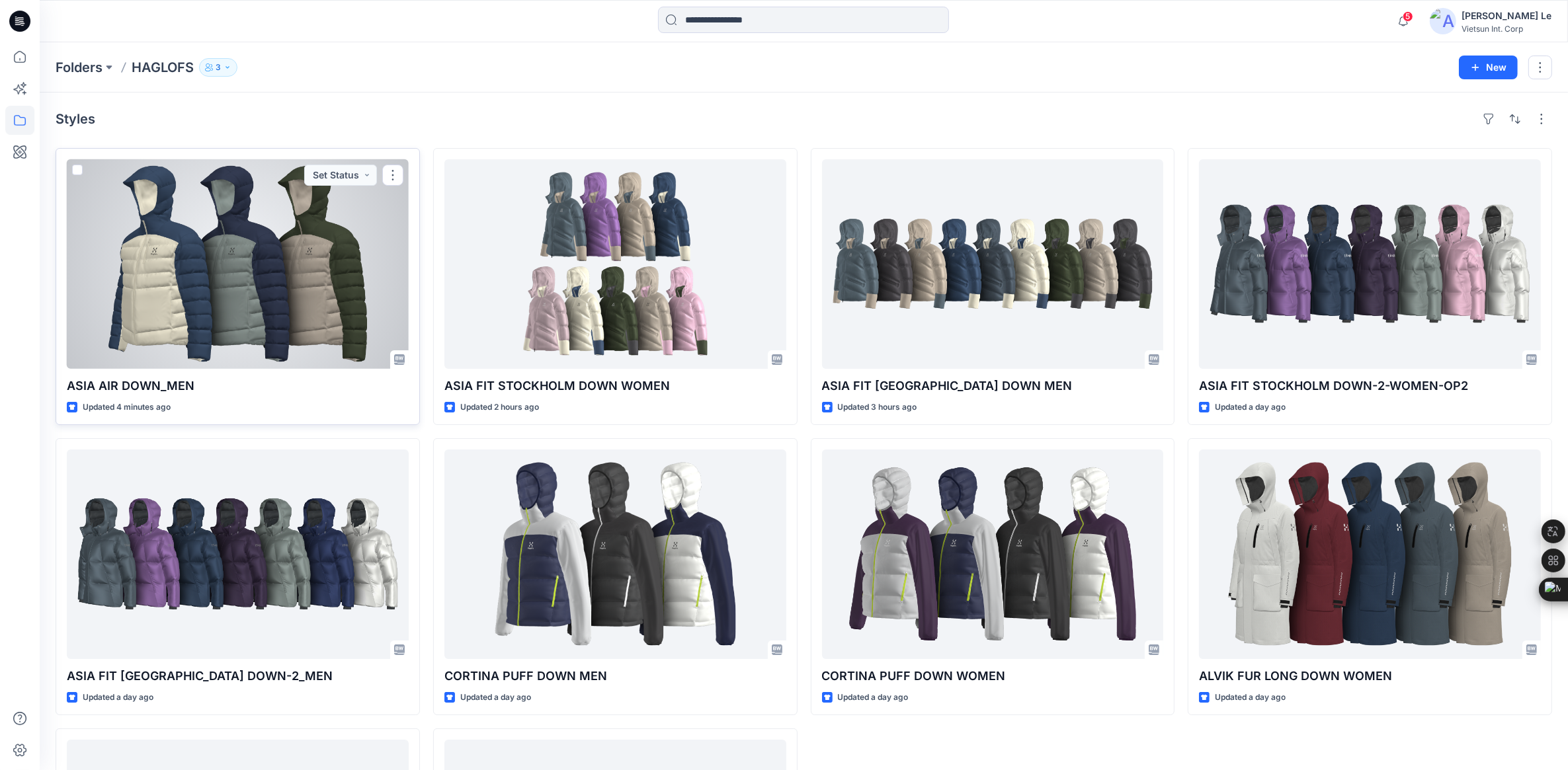
click at [299, 304] on div at bounding box center [238, 263] width 342 height 209
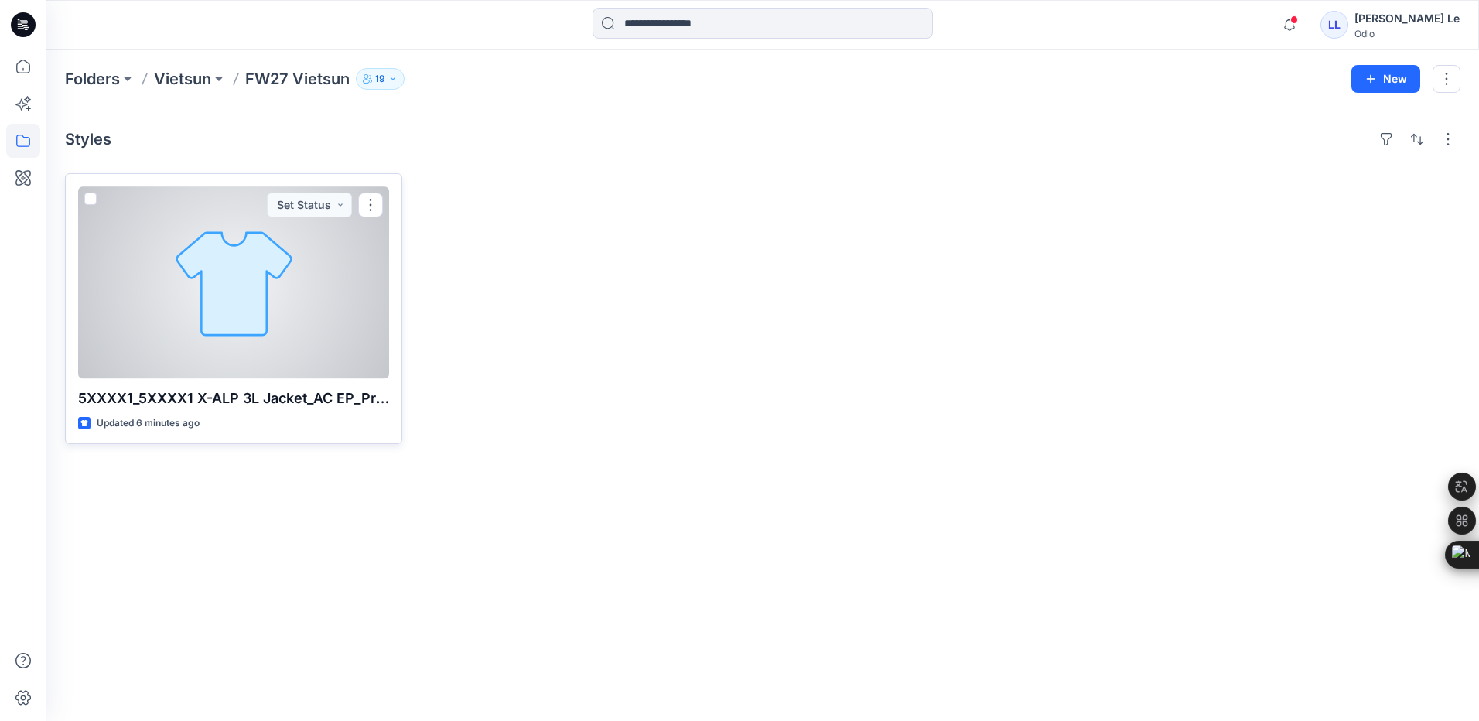
click at [183, 329] on div at bounding box center [233, 282] width 311 height 192
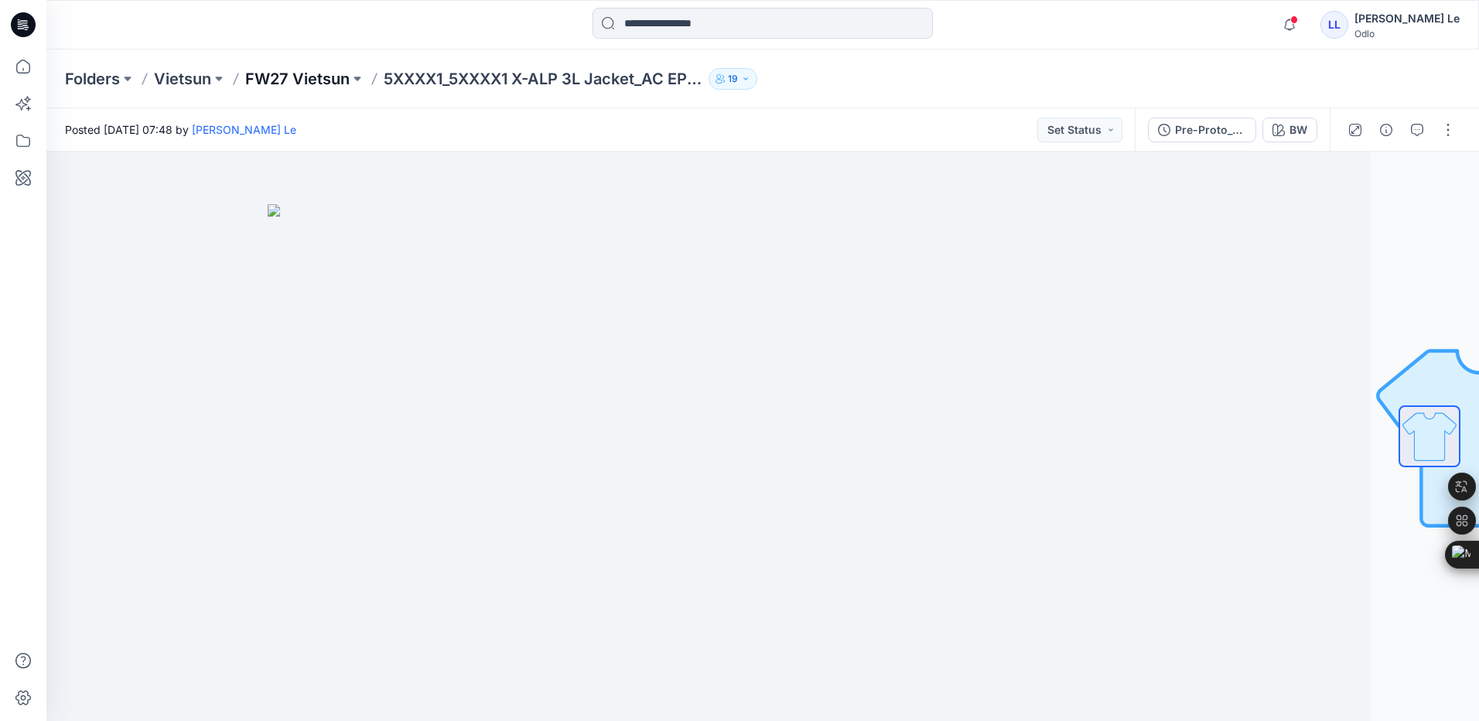
click at [338, 80] on p "FW27 Vietsun" at bounding box center [297, 79] width 104 height 22
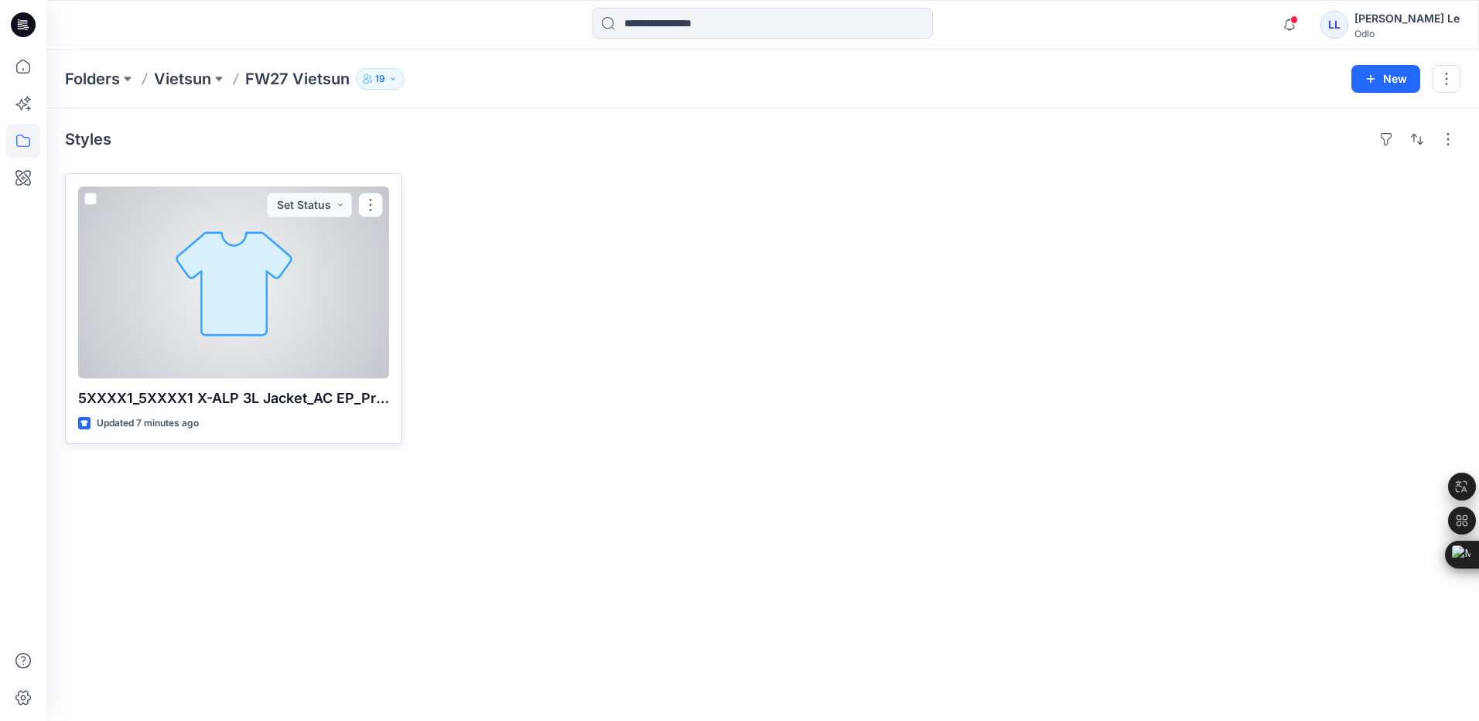
click at [245, 282] on div at bounding box center [233, 282] width 311 height 192
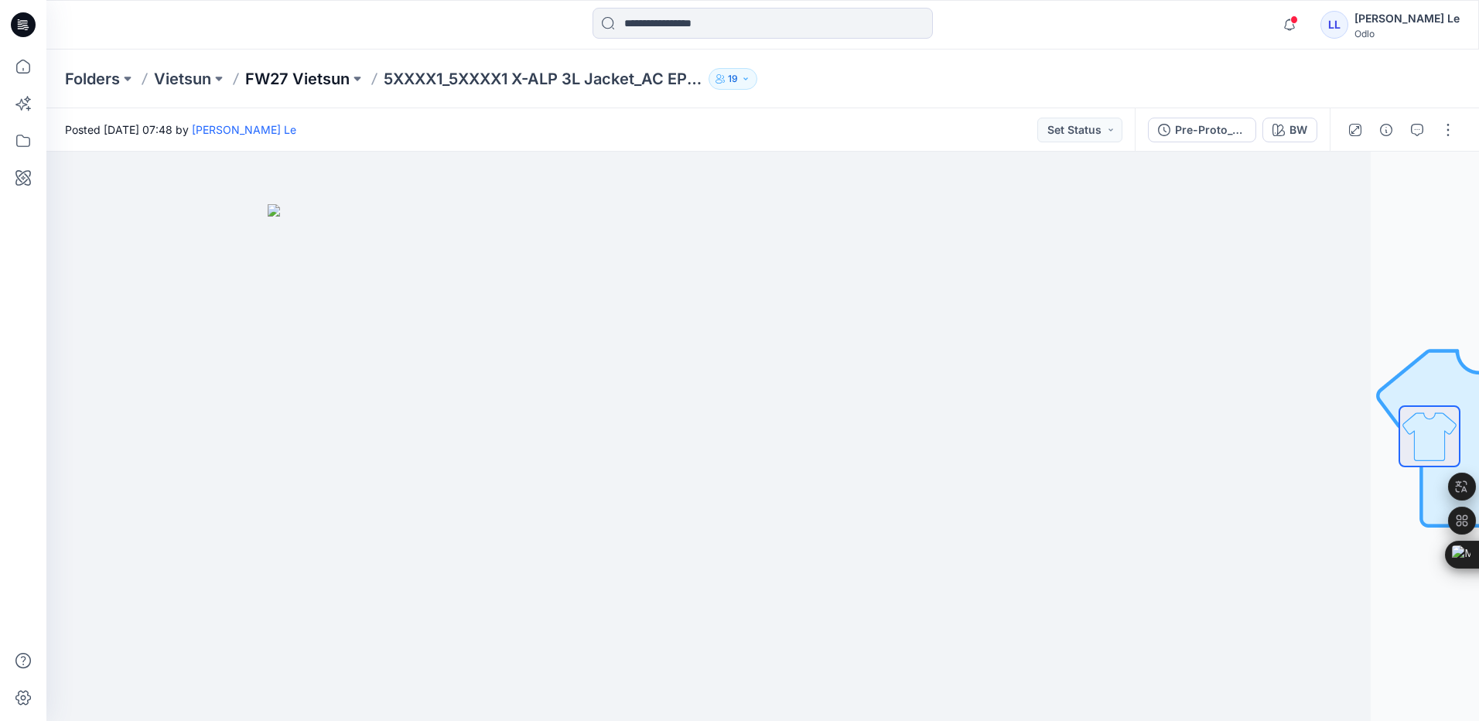
click at [333, 73] on p "FW27 Vietsun" at bounding box center [297, 79] width 104 height 22
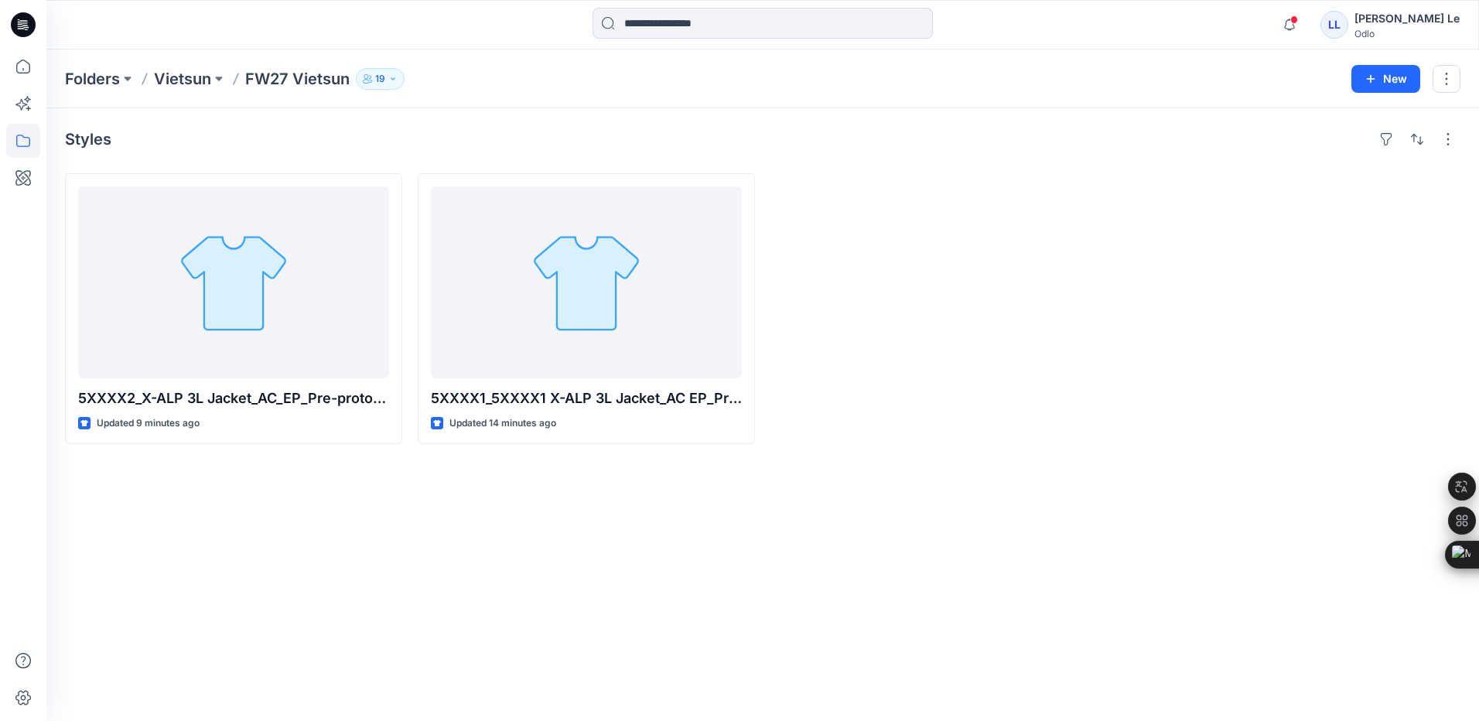
click at [557, 455] on div "Styles 5XXXX2_X-ALP 3L Jacket_AC_EP_Pre-proto_GM Updated 9 minutes ago 5XXXX1_5…" at bounding box center [762, 414] width 1432 height 613
click at [376, 608] on div "Styles 5XXXX2_X-ALP 3L Jacket_AC_EP_Pre-proto_GM Updated 10 minutes ago 5XXXX1_…" at bounding box center [762, 414] width 1432 height 613
click at [375, 573] on div "Styles 5XXXX2_X-ALP 3L Jacket_AC_EP_Pre-proto_GM Updated 10 minutes ago 5XXXX1_…" at bounding box center [762, 414] width 1432 height 613
click at [177, 79] on p "Vietsun" at bounding box center [182, 79] width 57 height 22
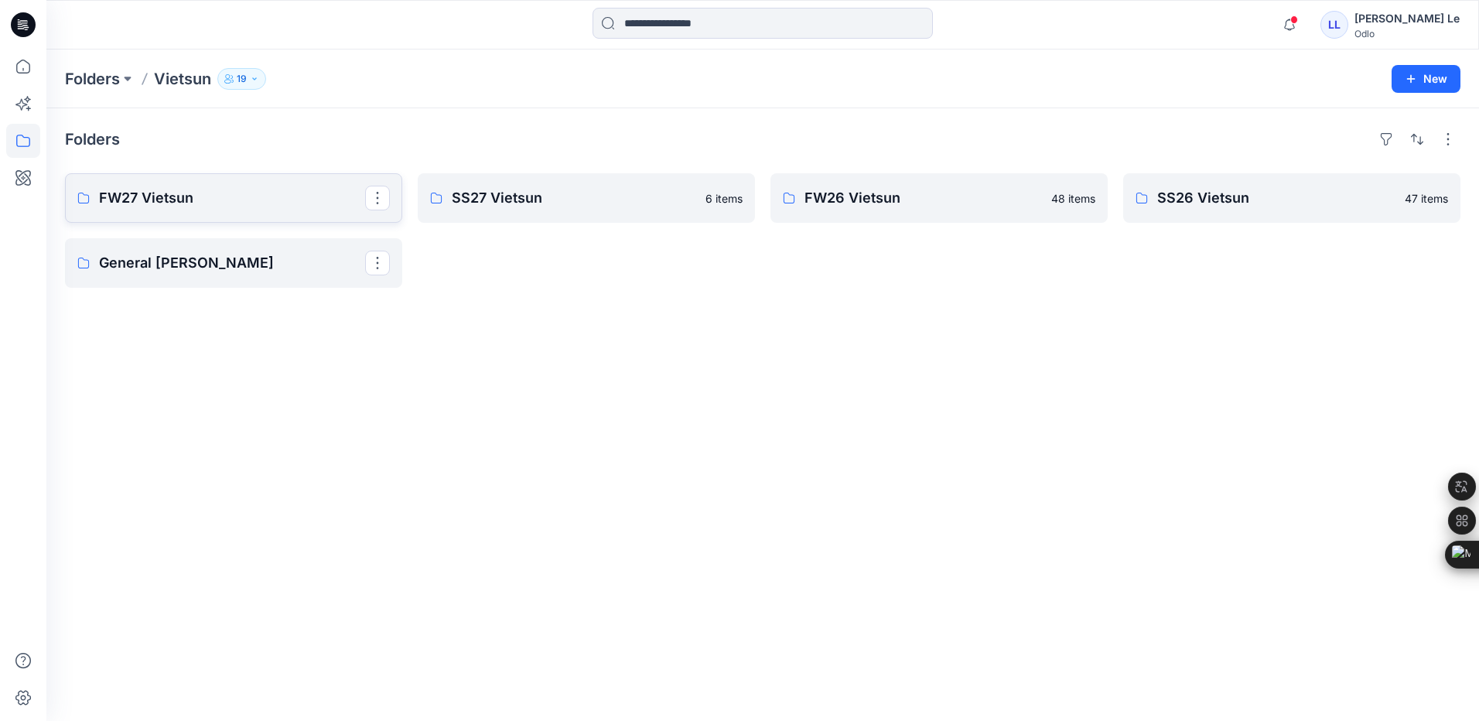
click at [152, 208] on p "FW27 Vietsun" at bounding box center [232, 198] width 266 height 22
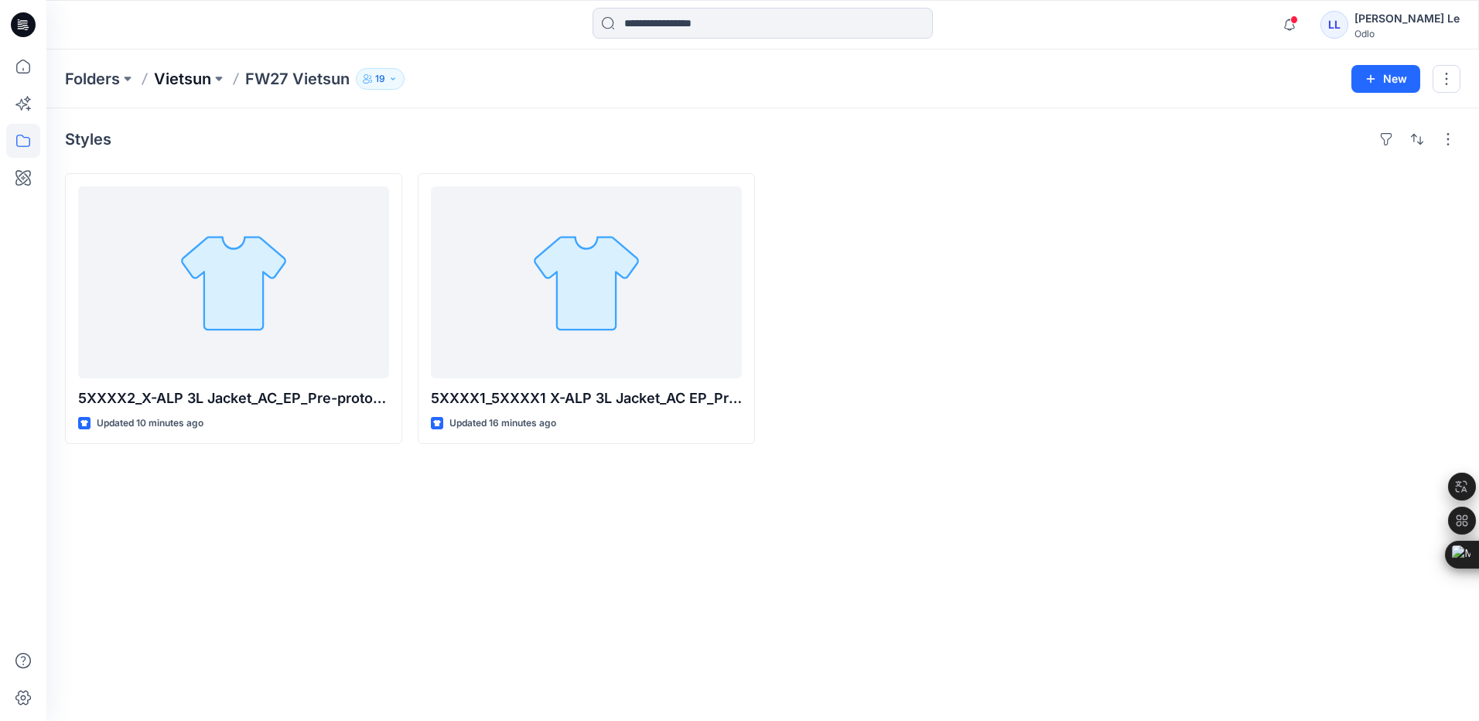
click at [166, 75] on p "Vietsun" at bounding box center [182, 79] width 57 height 22
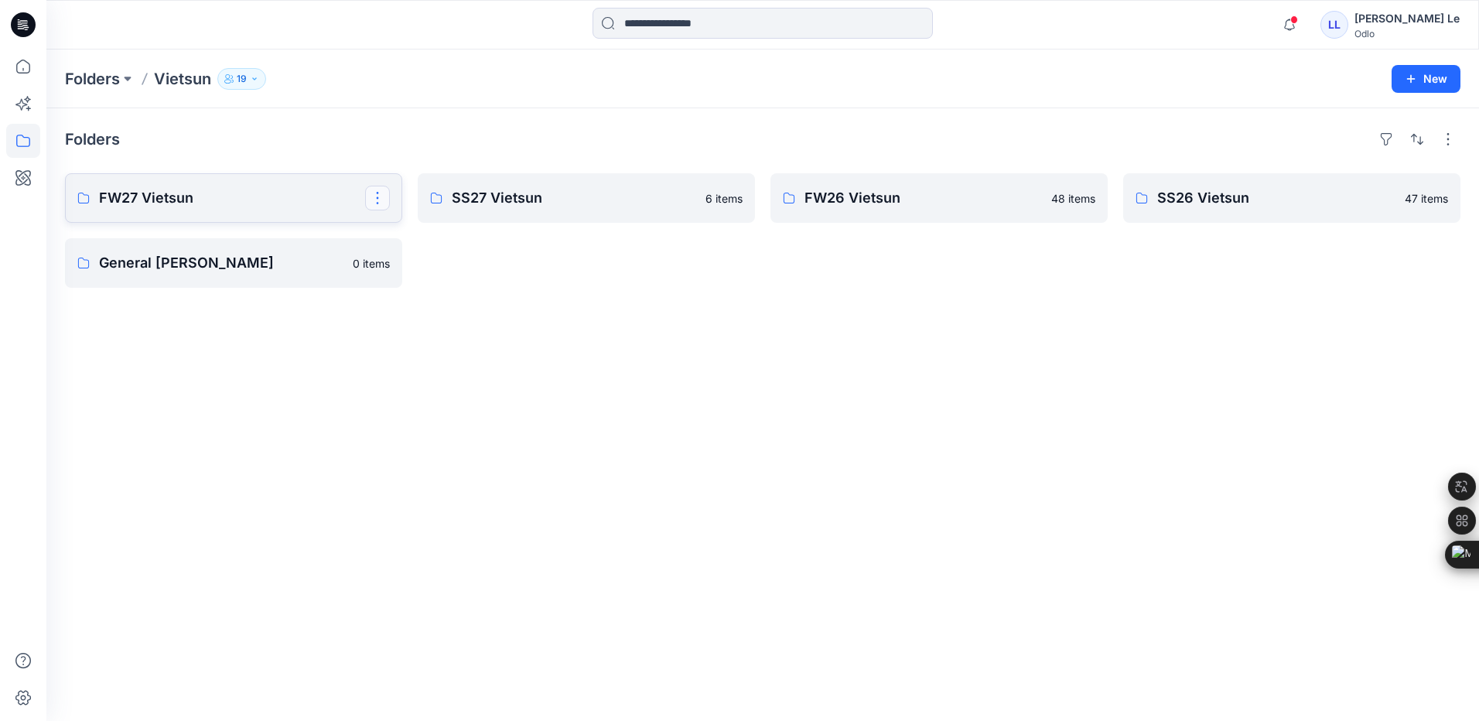
click at [381, 194] on button "button" at bounding box center [377, 198] width 25 height 25
click at [404, 228] on p "Edit" at bounding box center [405, 234] width 19 height 16
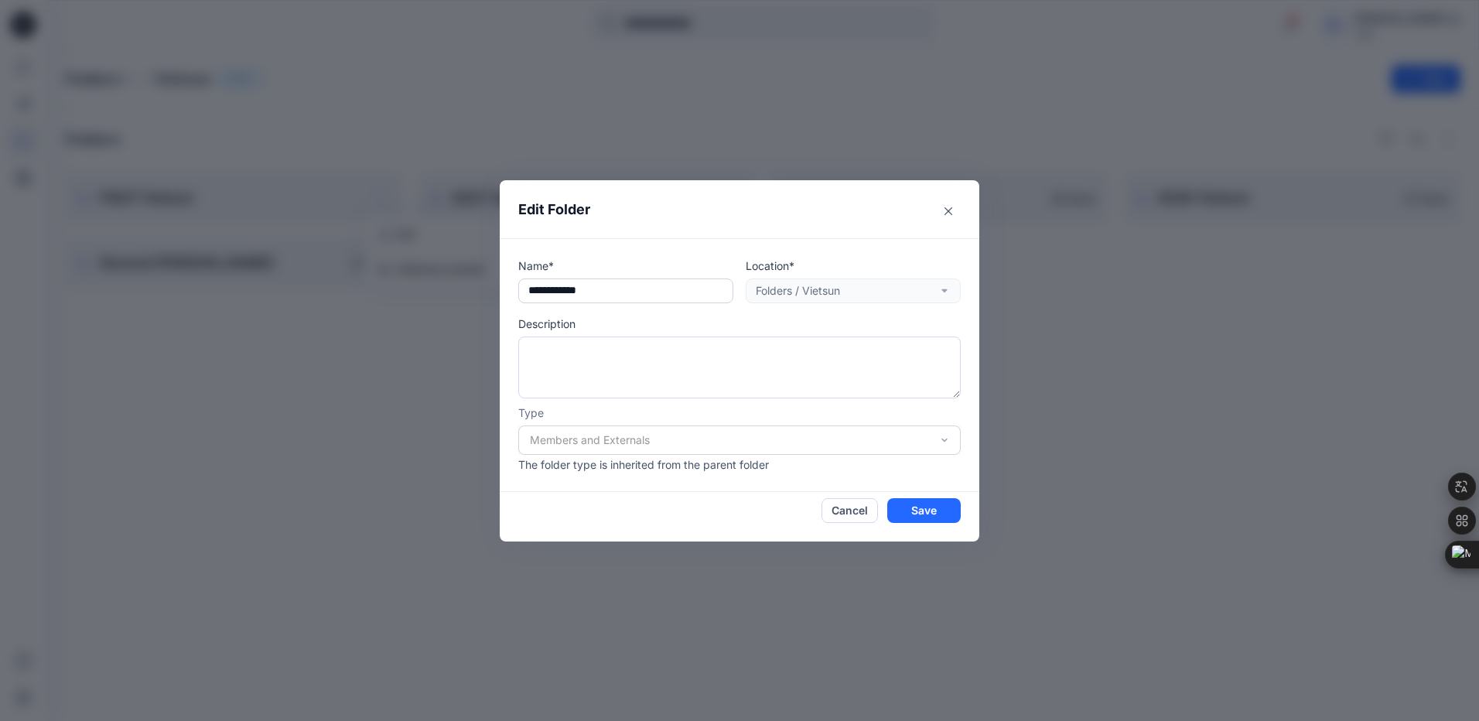
click at [528, 290] on input "**********" at bounding box center [625, 290] width 215 height 25
type input "**********"
click at [948, 512] on button "Save" at bounding box center [923, 510] width 73 height 25
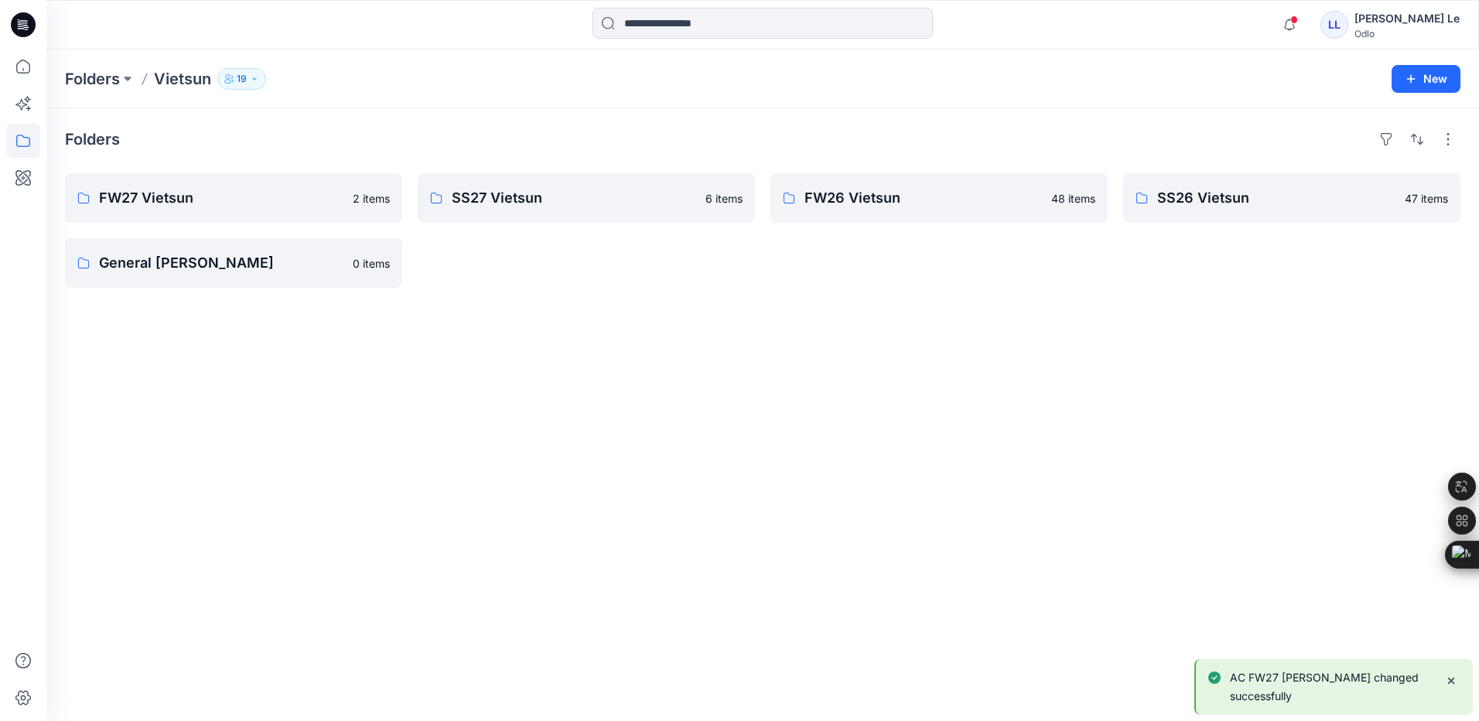
click at [488, 463] on div "Folders FW27 Vietsun 2 items General Vietsun 0 items SS27 Vietsun 6 items FW26 …" at bounding box center [762, 414] width 1432 height 613
click at [352, 435] on div "Folders AC FW27 Vietsun 2 items General Vietsun 0 items SS27 Vietsun 6 items FW…" at bounding box center [762, 414] width 1432 height 613
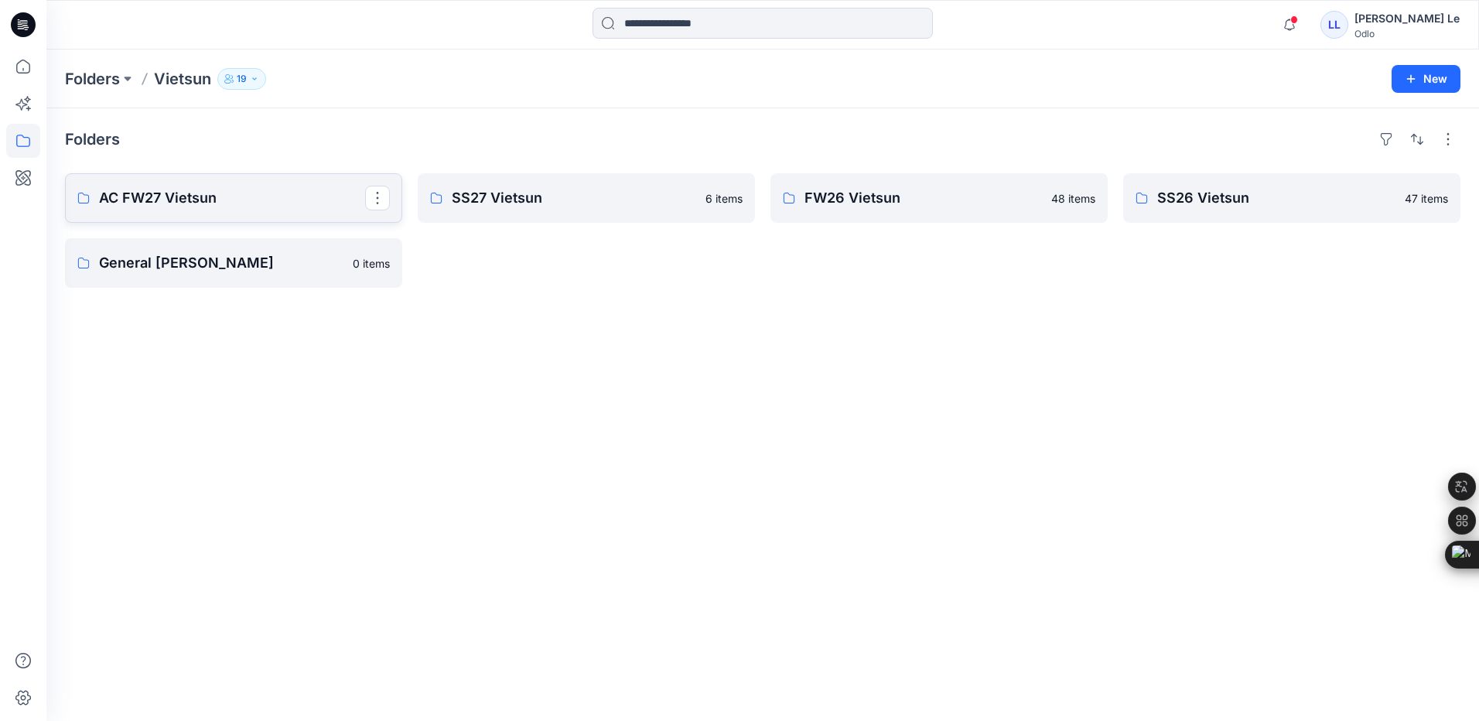
click at [154, 200] on p "AC FW27 Vietsun" at bounding box center [232, 198] width 266 height 22
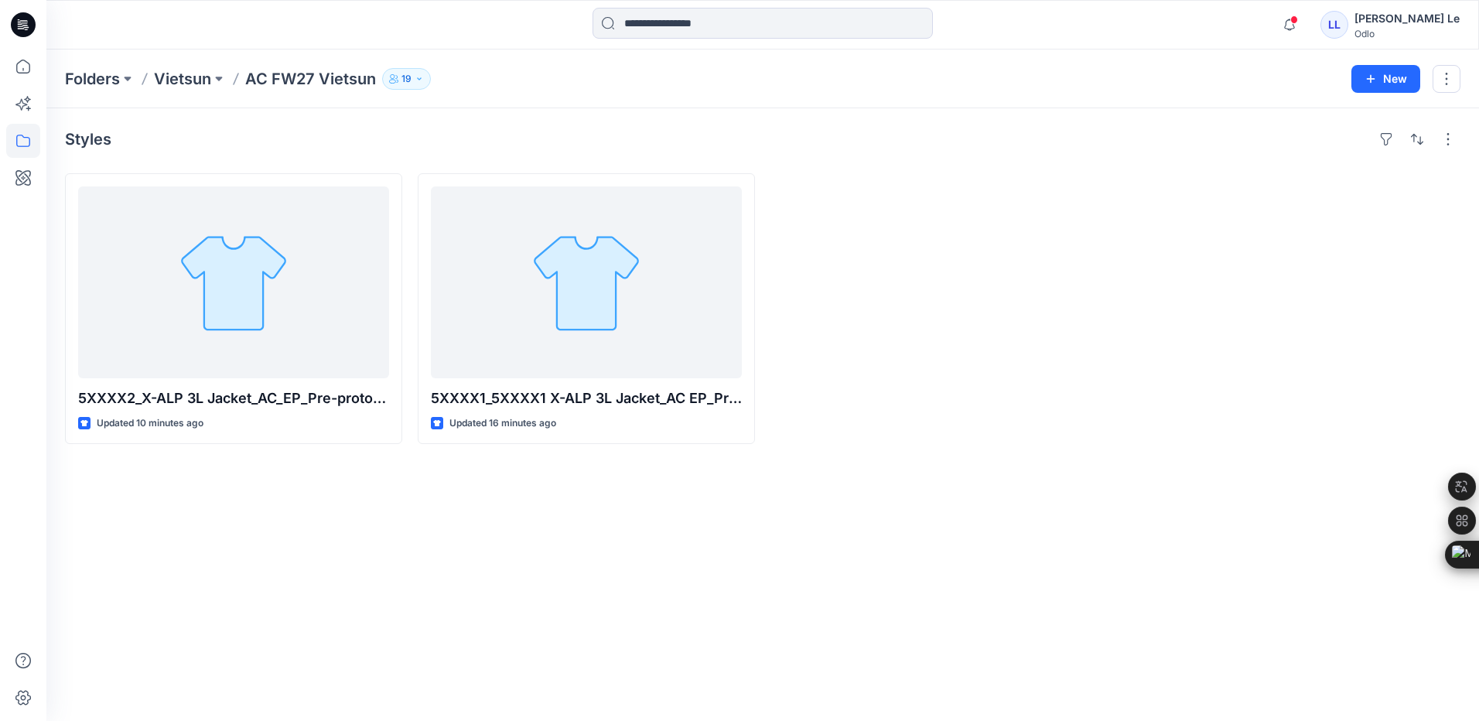
click at [431, 551] on div "Styles 5XXXX2_X-ALP 3L Jacket_AC_EP_Pre-proto_GM Updated 10 minutes ago 5XXXX1_…" at bounding box center [762, 414] width 1432 height 613
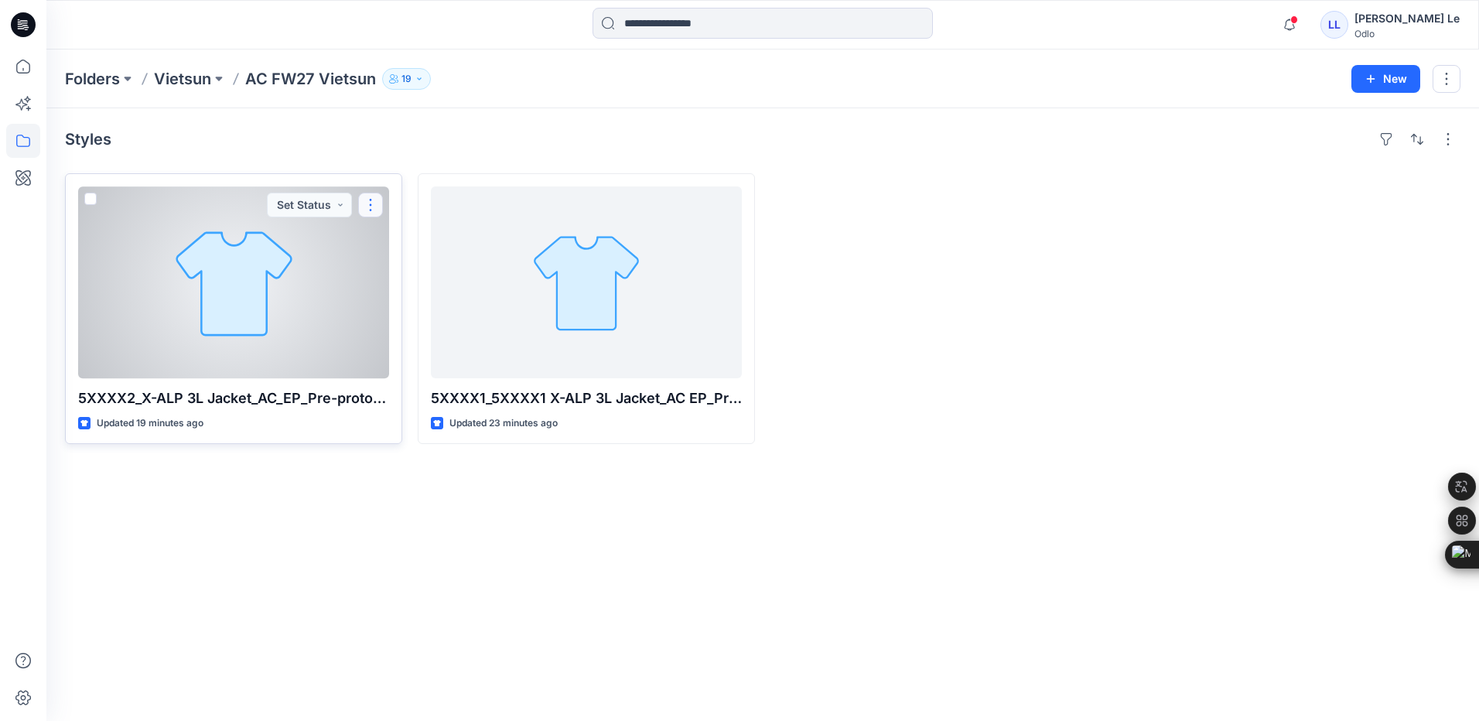
click at [374, 206] on button "button" at bounding box center [370, 205] width 25 height 25
click at [397, 238] on p "Edit" at bounding box center [398, 241] width 19 height 16
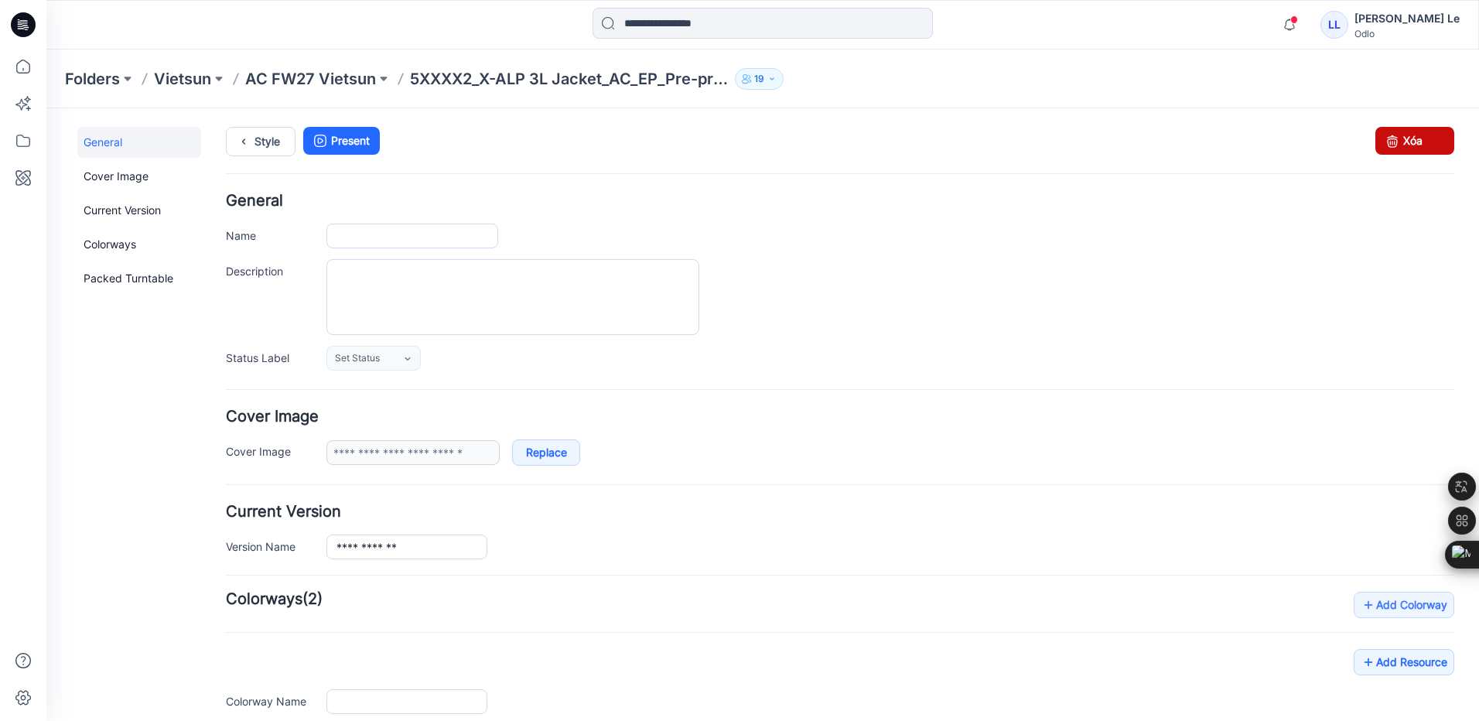
click at [1412, 135] on link "Xóa" at bounding box center [1414, 141] width 79 height 28
type input "**********"
type input "**"
type input "**********"
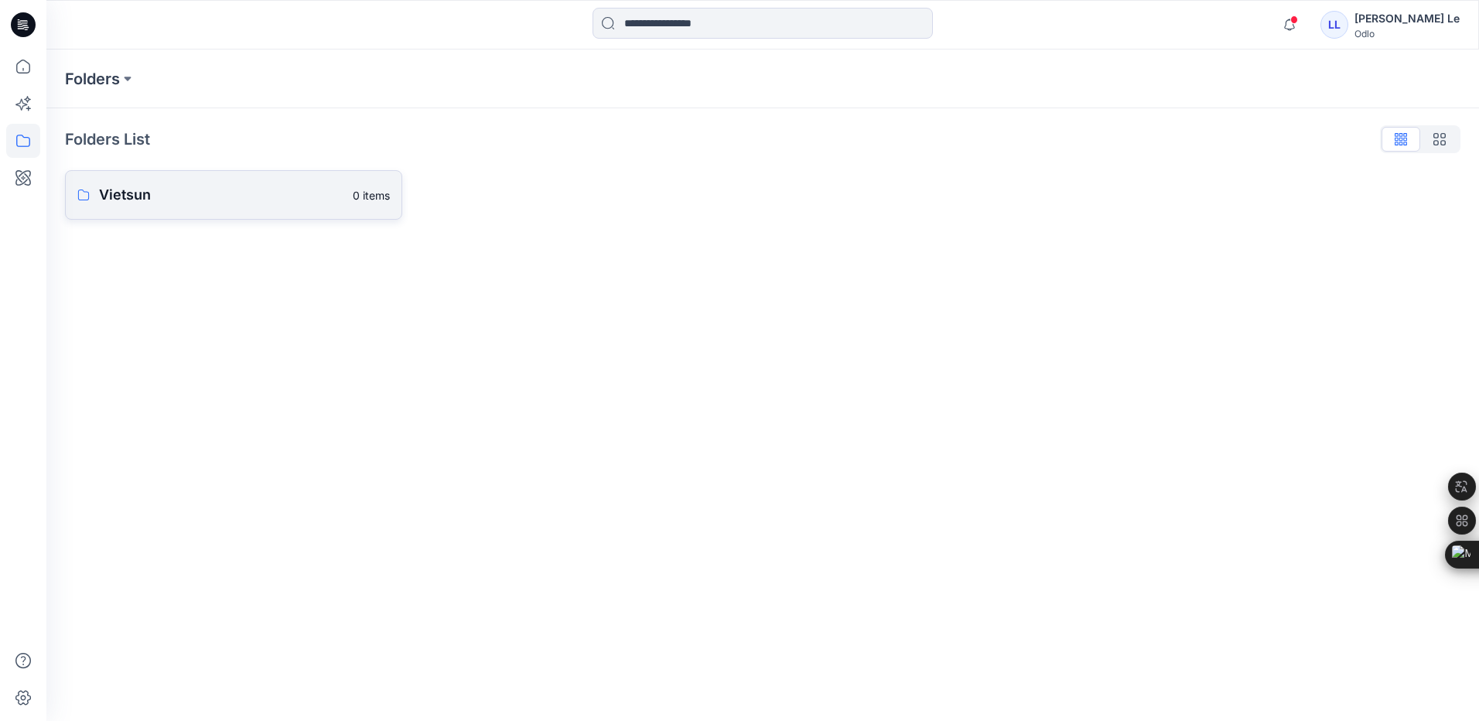
click at [215, 205] on p "Vietsun" at bounding box center [221, 195] width 244 height 22
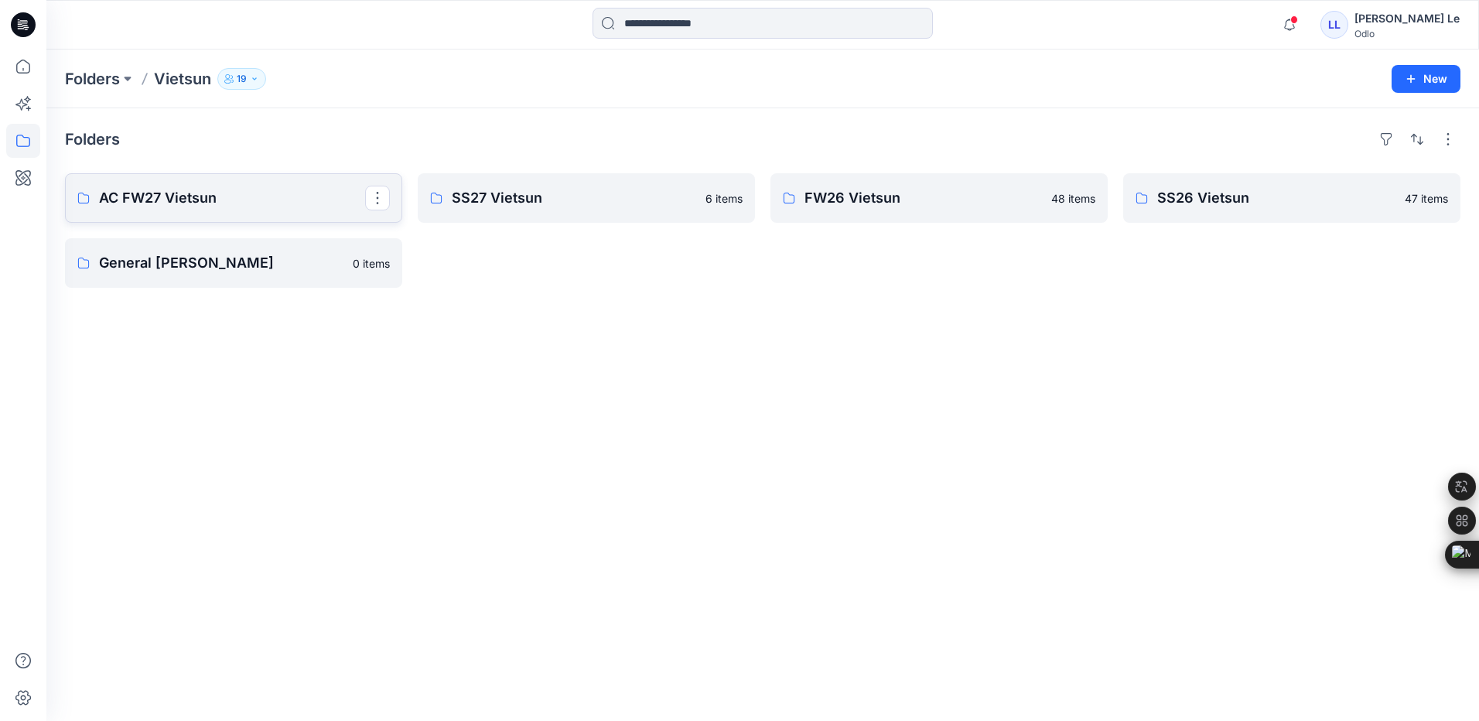
click at [234, 201] on p "AC FW27 Vietsun" at bounding box center [232, 198] width 266 height 22
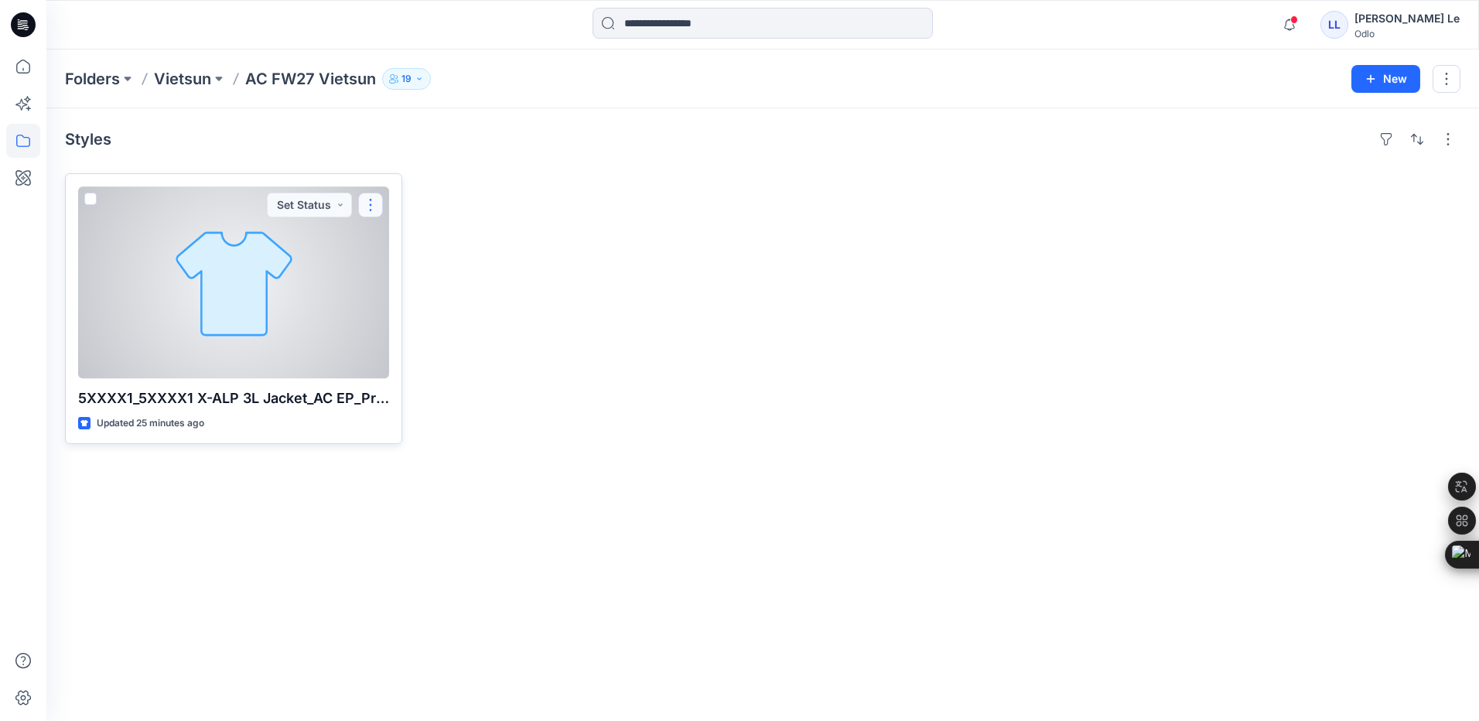
click at [371, 203] on button "button" at bounding box center [370, 205] width 25 height 25
click at [407, 241] on p "Edit" at bounding box center [398, 241] width 19 height 16
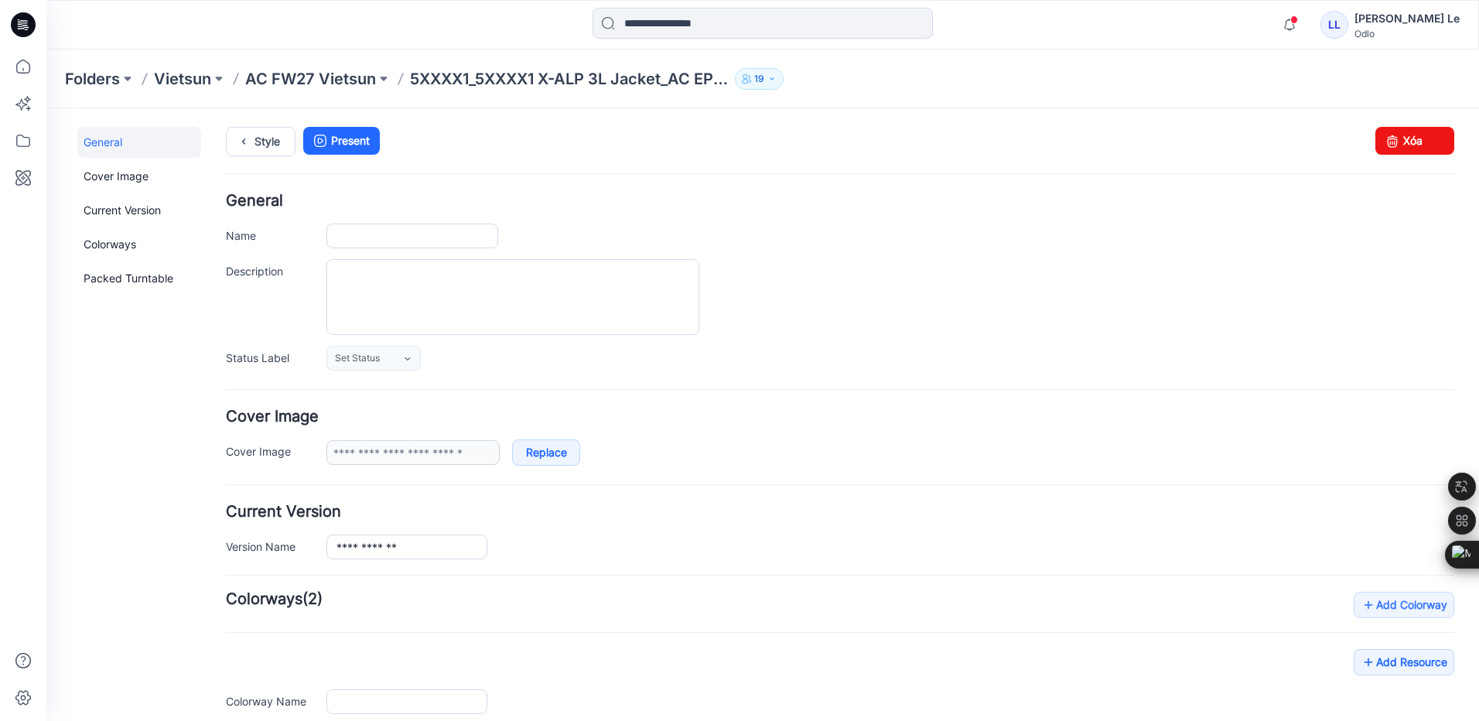
type input "**********"
type input "**"
type input "**********"
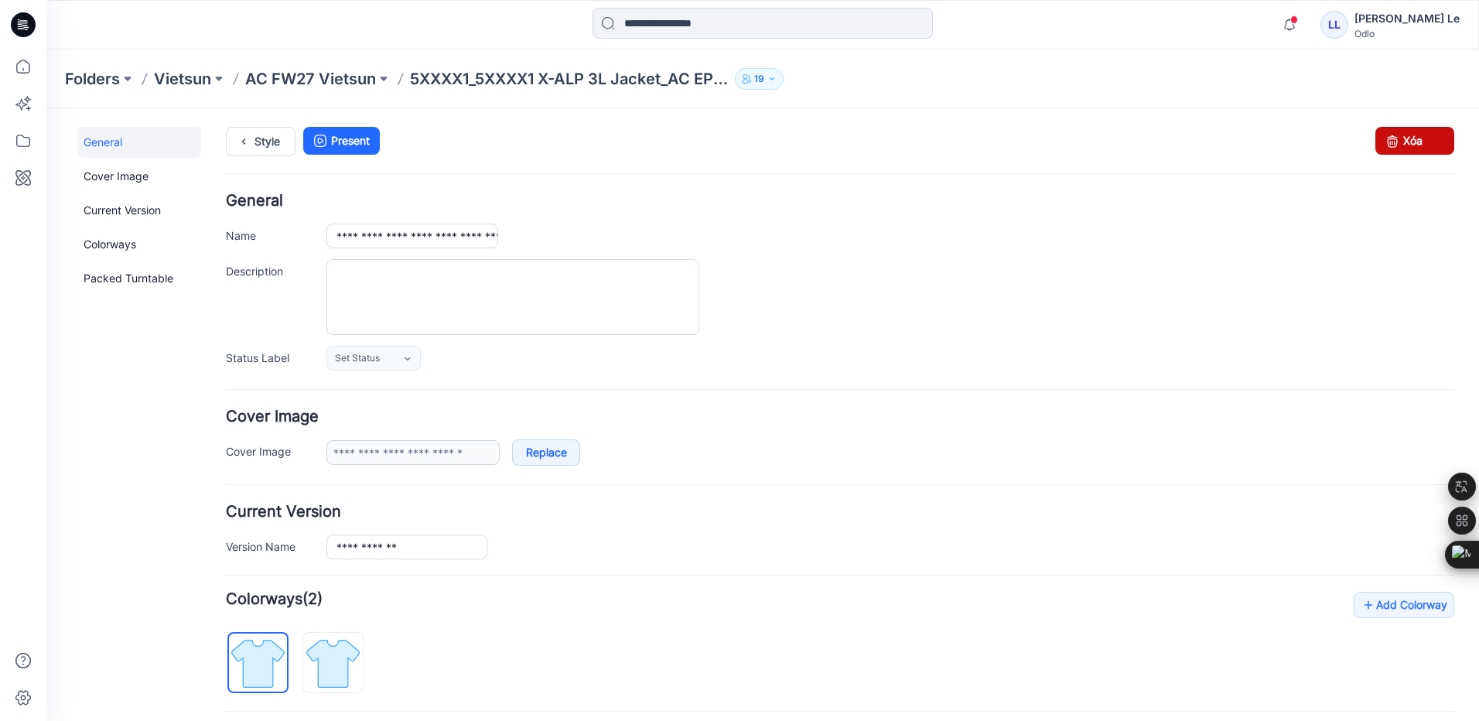
click at [1398, 142] on link "Xóa" at bounding box center [1414, 141] width 79 height 28
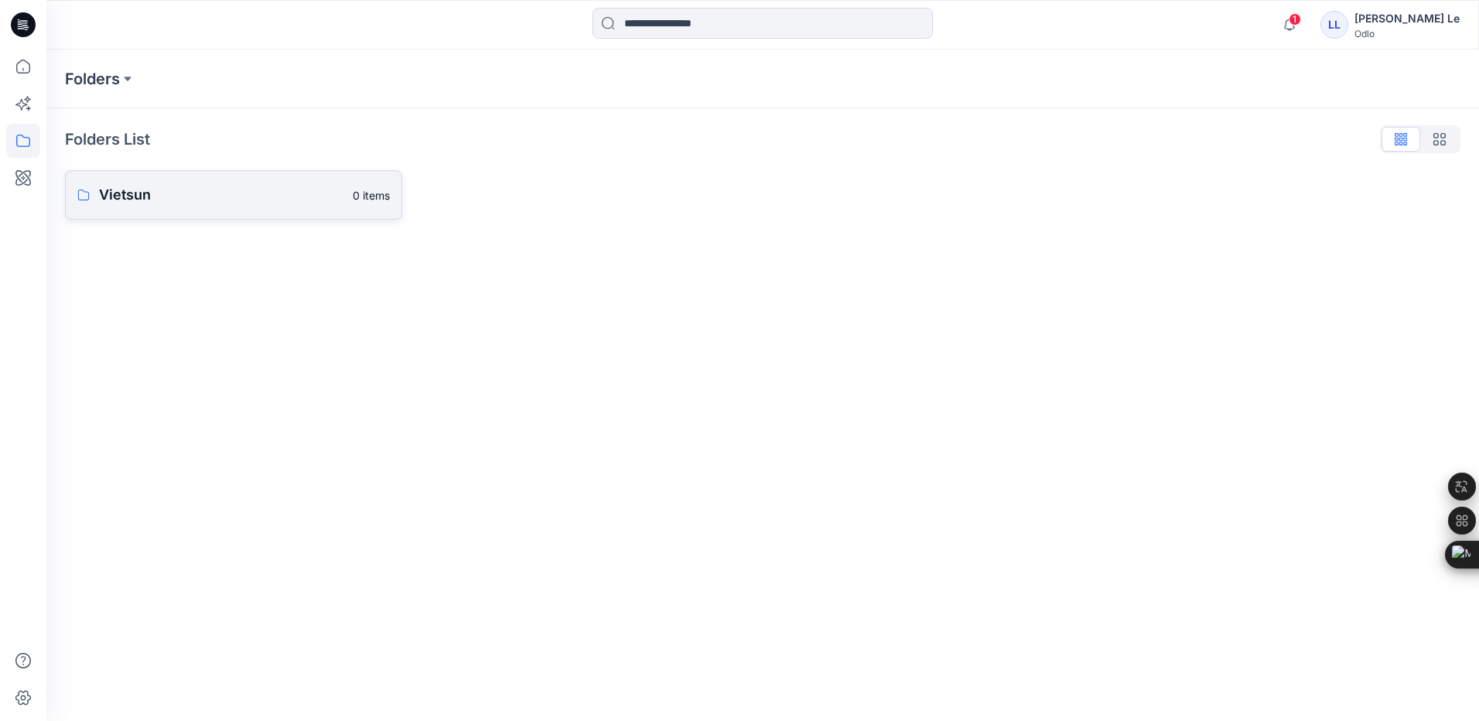
click at [216, 213] on link "Vietsun 0 items" at bounding box center [233, 195] width 337 height 50
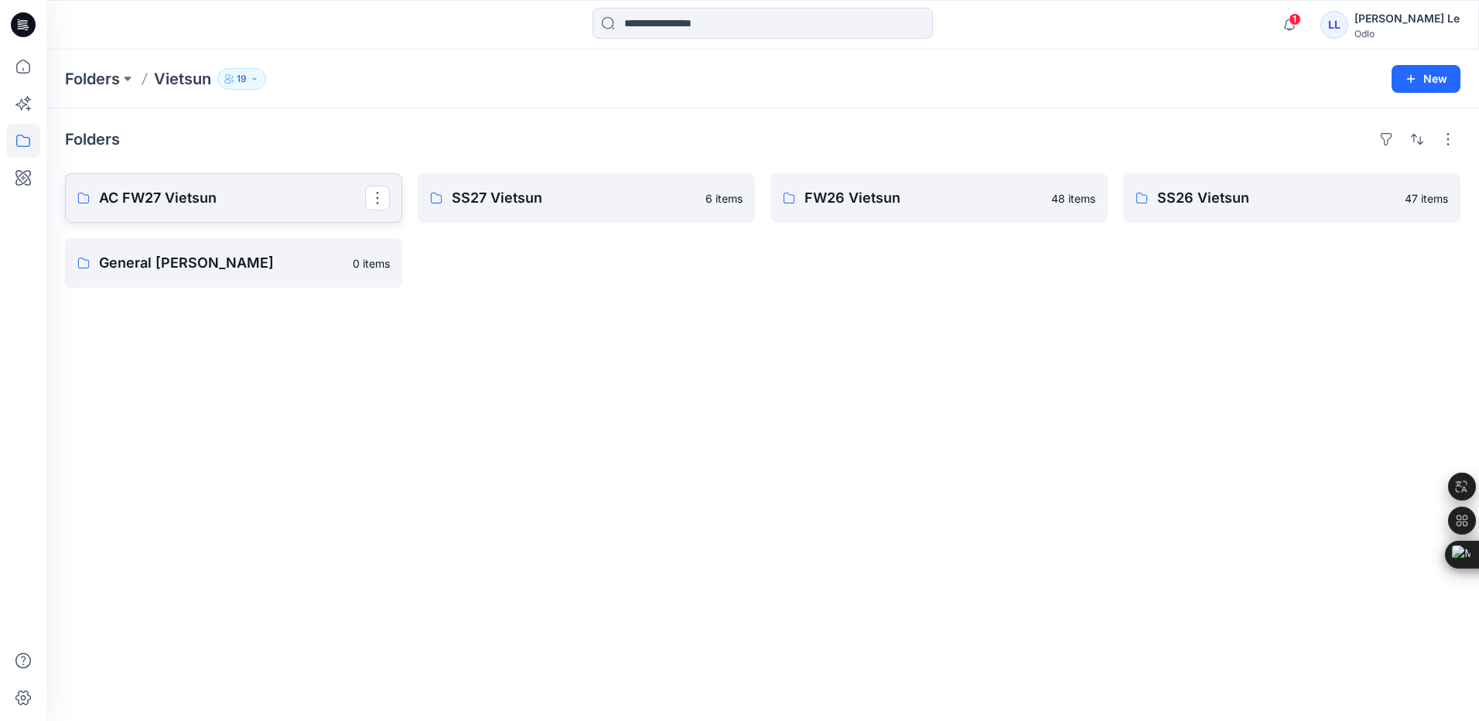
click at [215, 207] on p "AC FW27 Vietsun" at bounding box center [232, 198] width 266 height 22
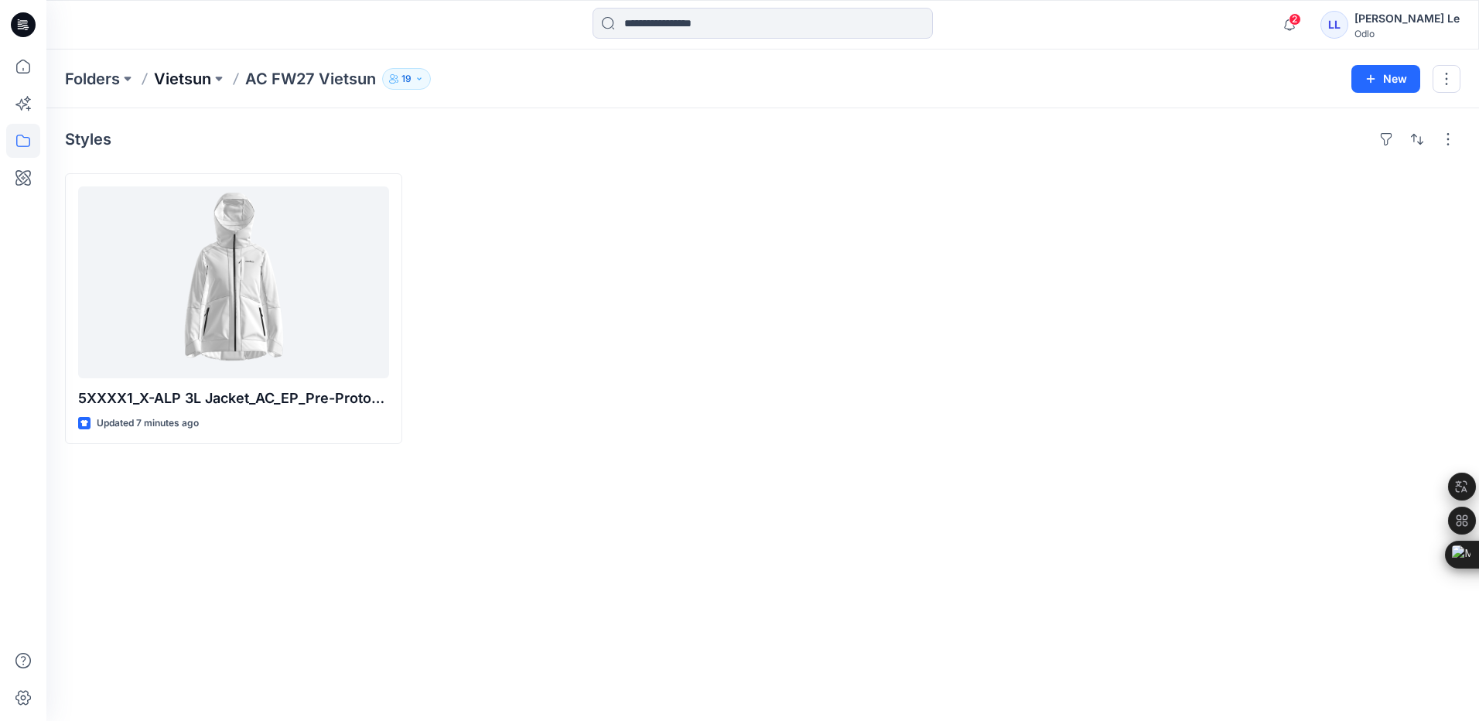
click at [207, 80] on p "Vietsun" at bounding box center [182, 79] width 57 height 22
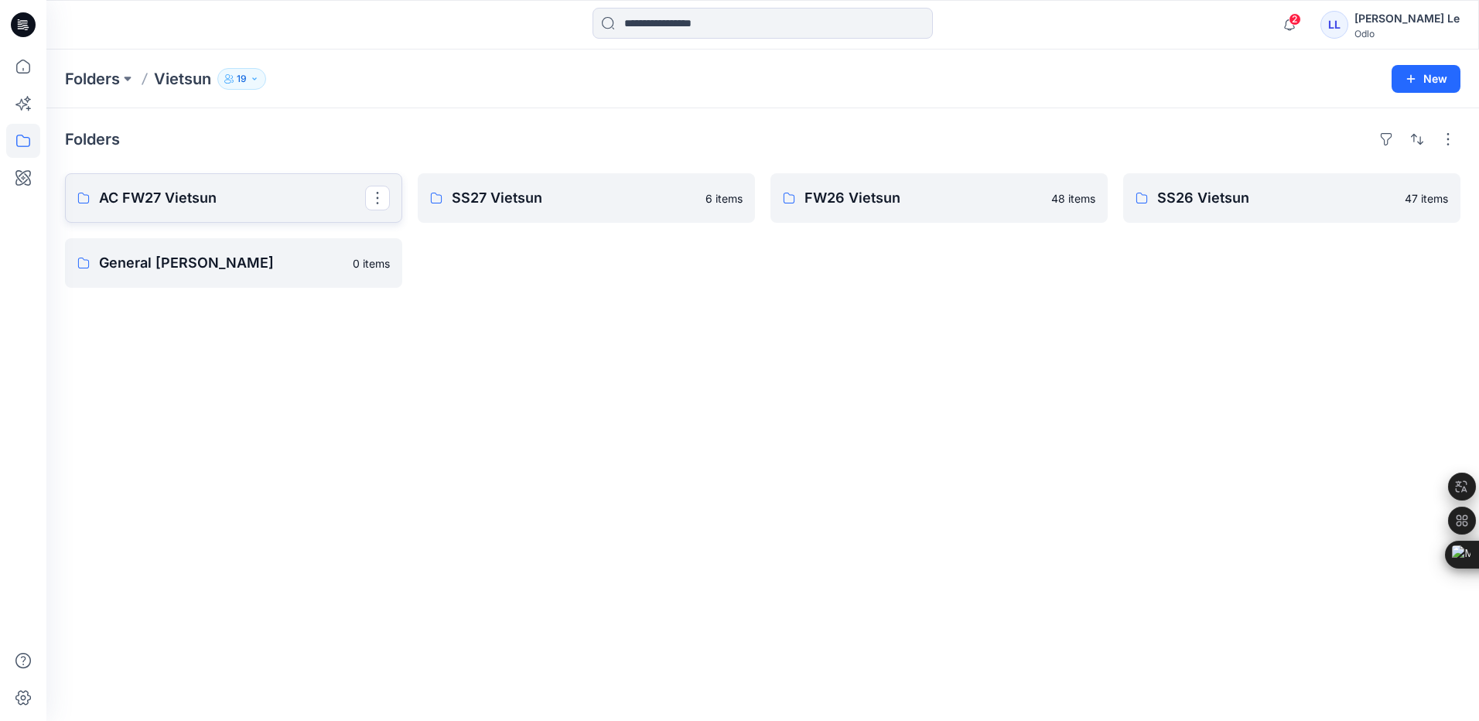
click at [214, 212] on link "AC FW27 Vietsun" at bounding box center [233, 198] width 337 height 50
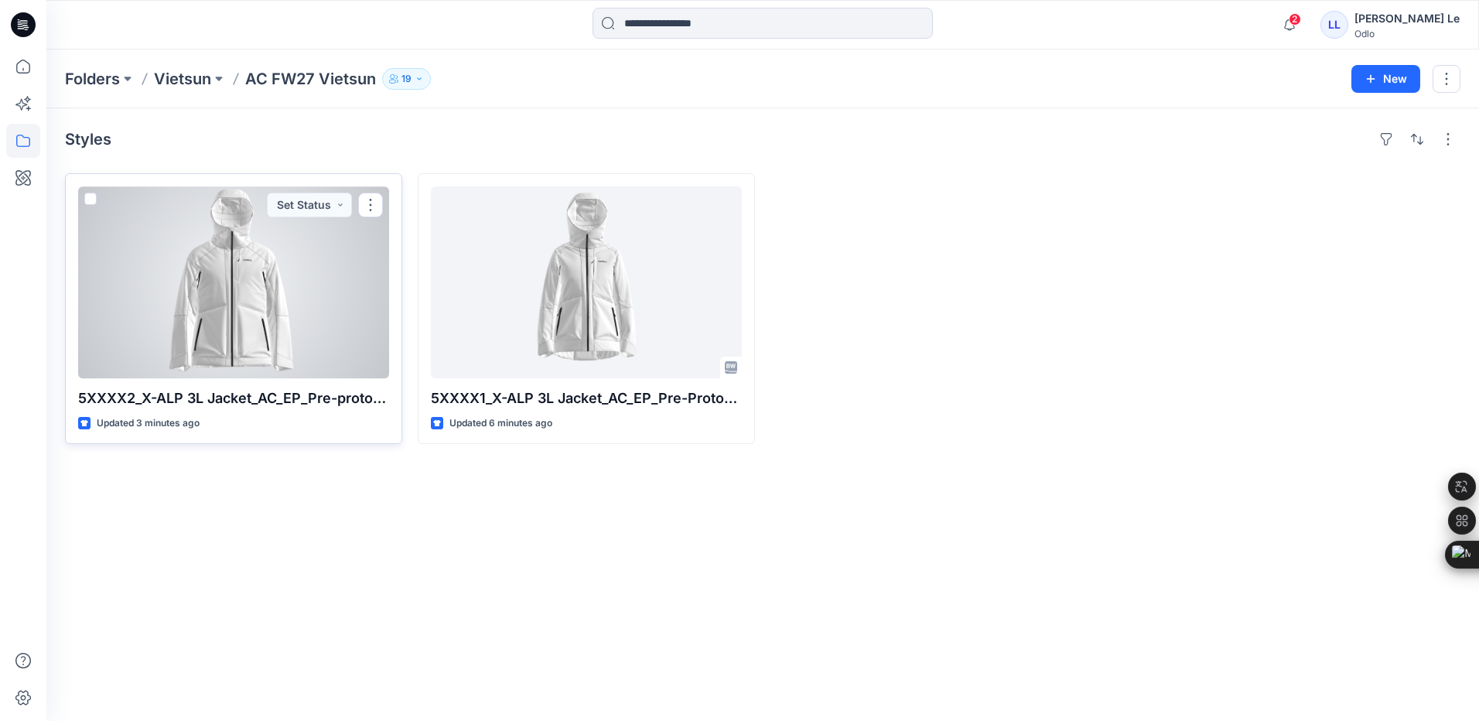
click at [275, 354] on div at bounding box center [233, 282] width 311 height 192
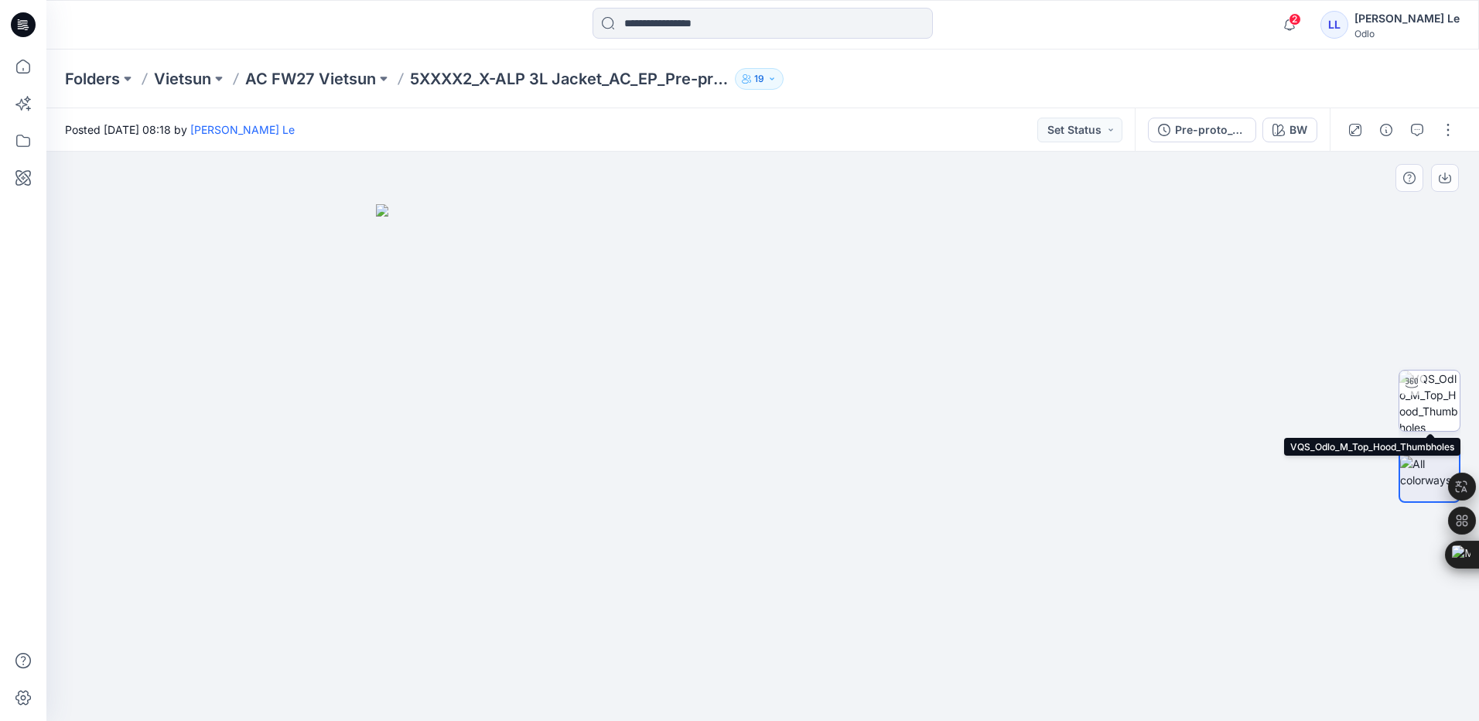
click at [1427, 407] on img at bounding box center [1429, 400] width 60 height 60
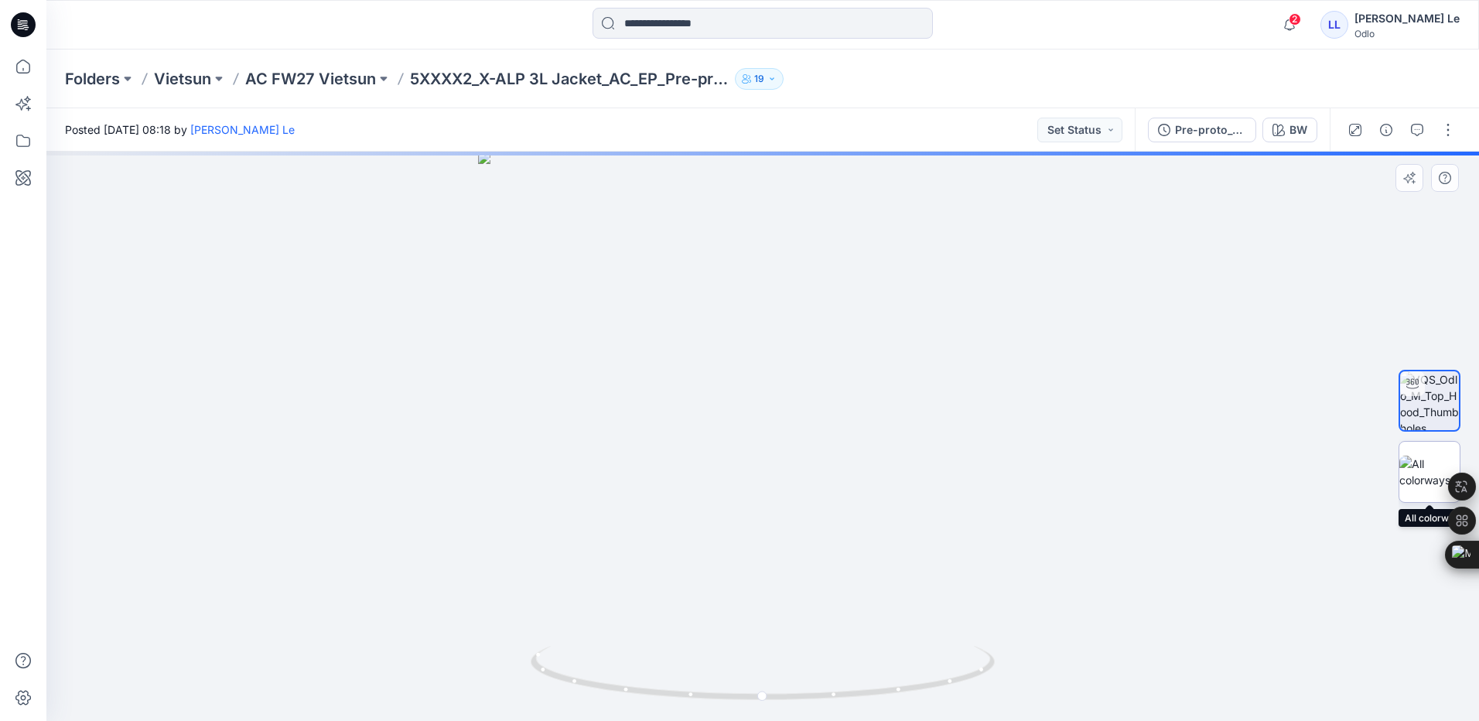
click at [1428, 461] on img at bounding box center [1429, 472] width 60 height 32
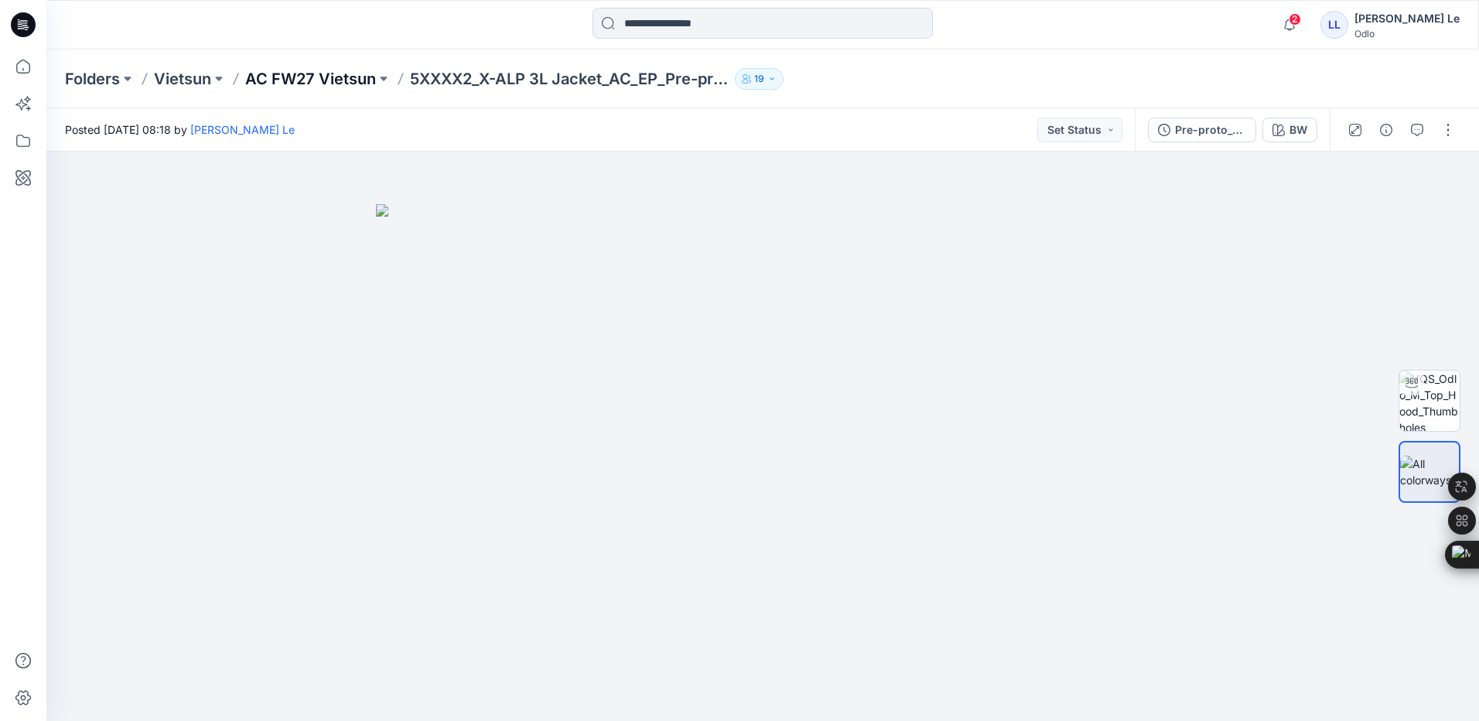
click at [335, 80] on p "AC FW27 Vietsun" at bounding box center [310, 79] width 131 height 22
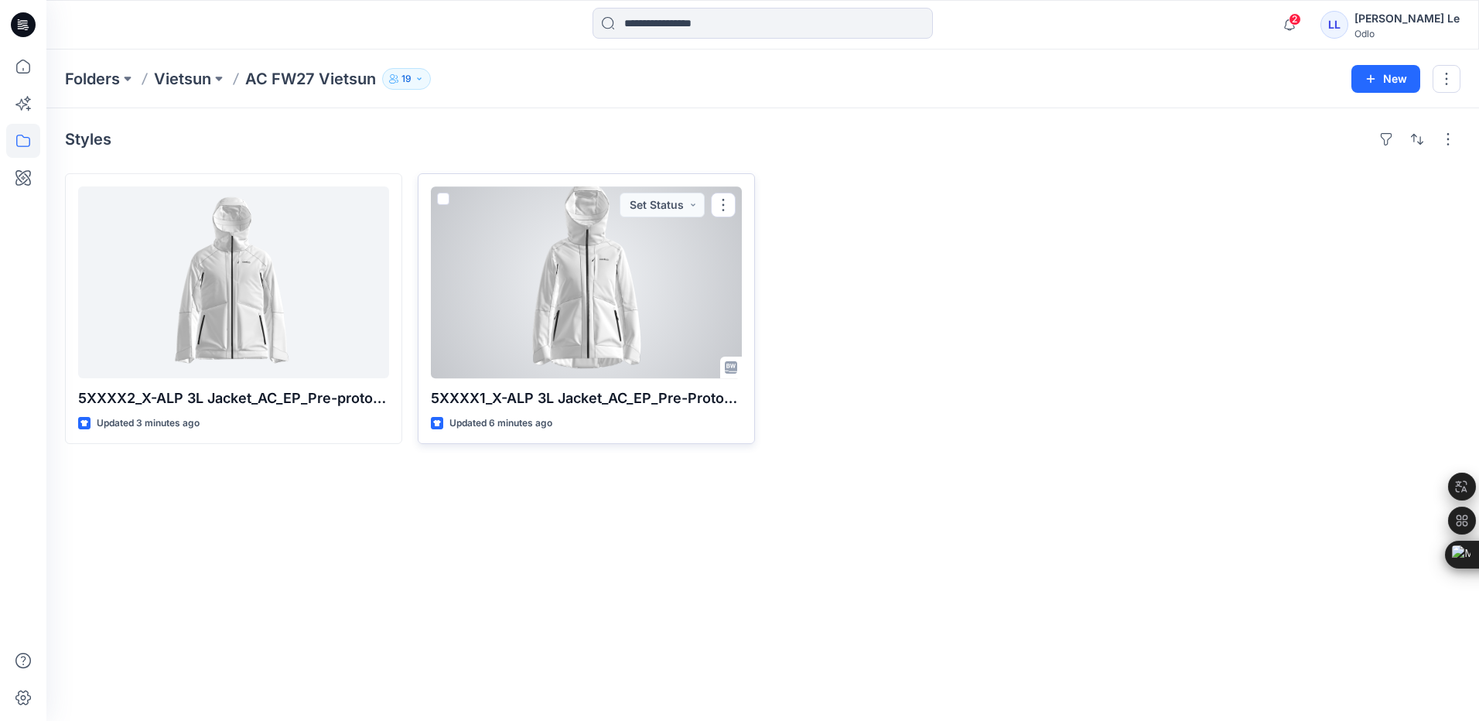
click at [613, 300] on div at bounding box center [586, 282] width 311 height 192
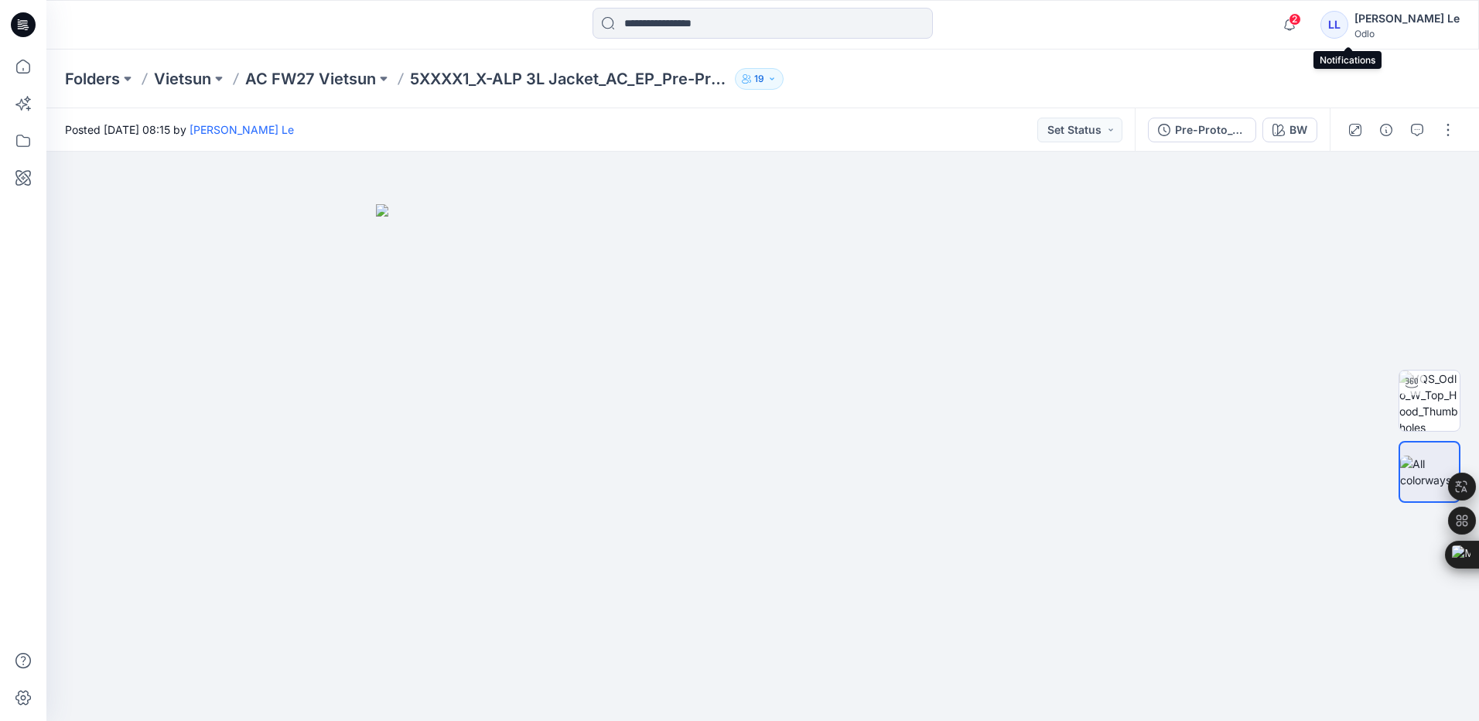
click at [1301, 21] on span "2" at bounding box center [1295, 19] width 12 height 12
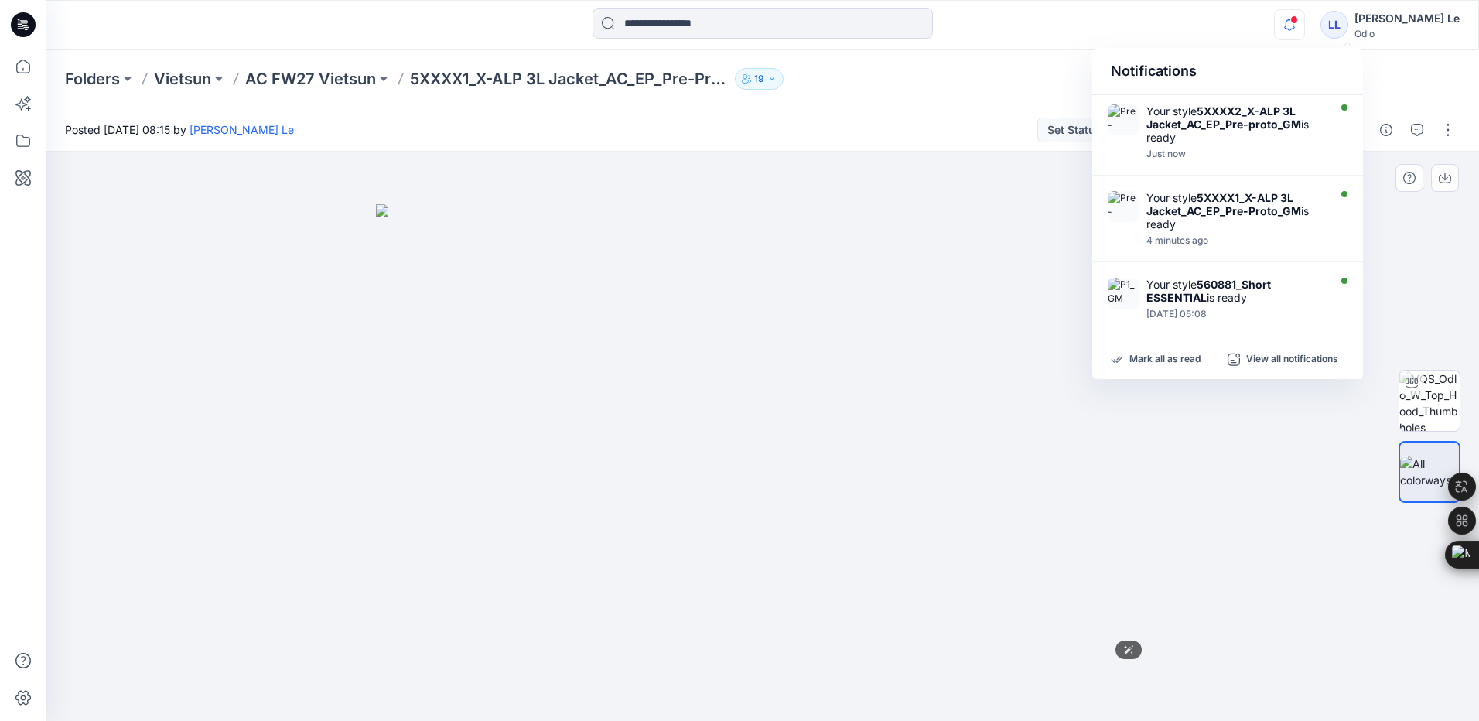
click at [963, 401] on img at bounding box center [762, 462] width 773 height 517
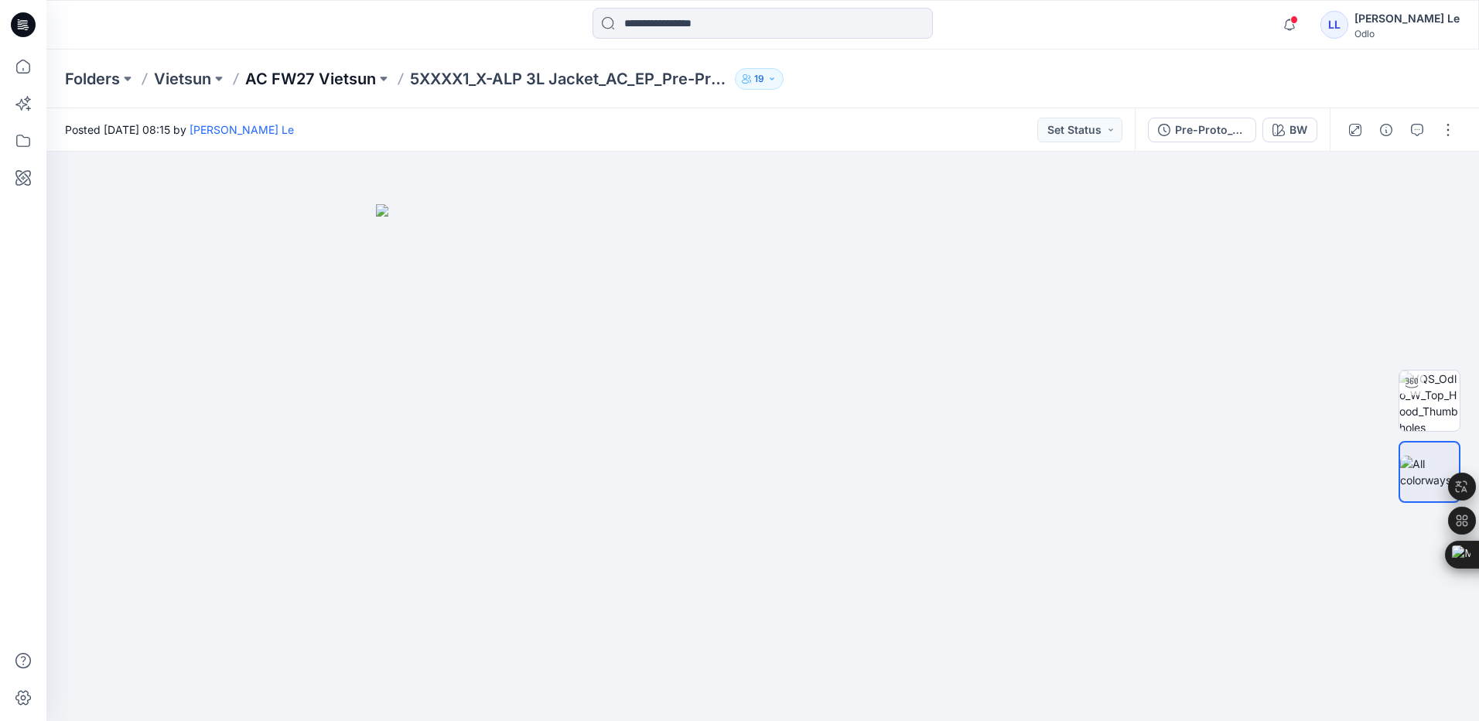
click at [300, 80] on p "AC FW27 Vietsun" at bounding box center [310, 79] width 131 height 22
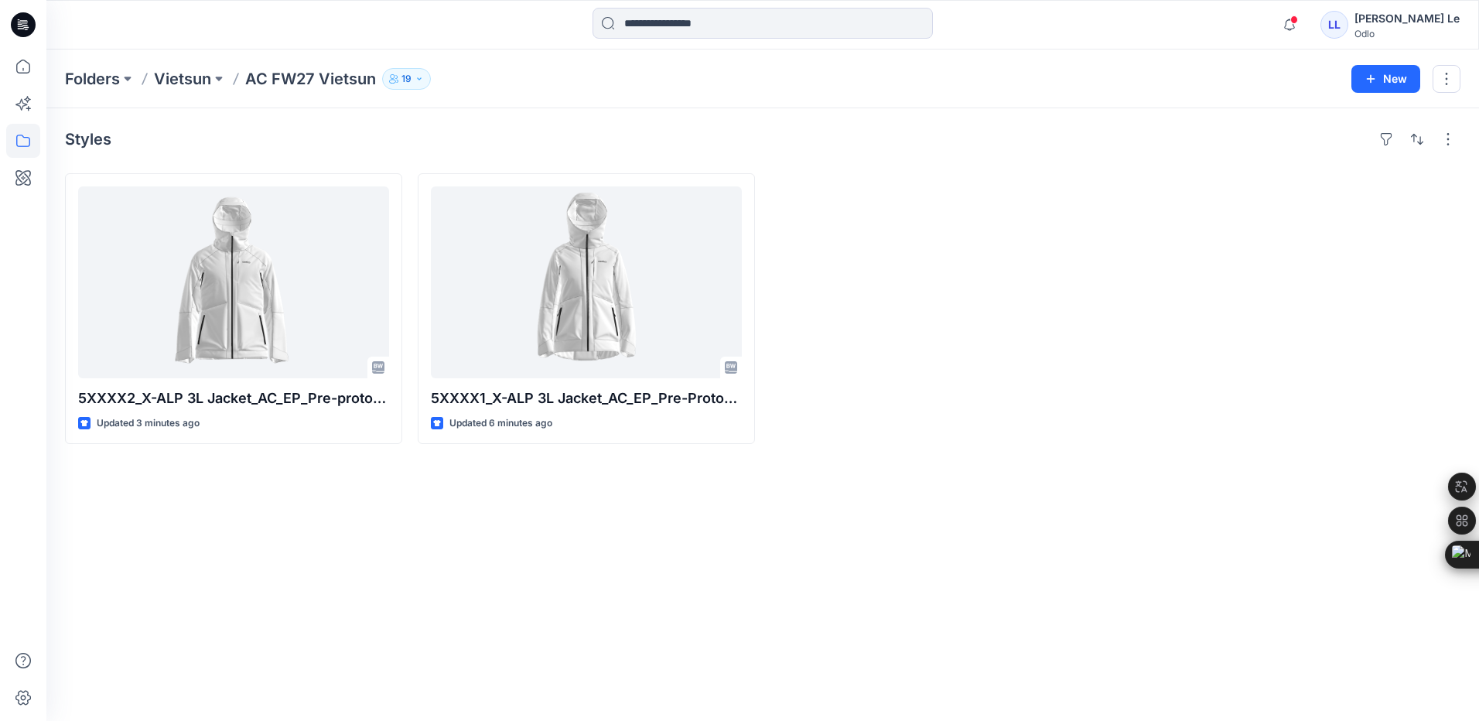
click at [548, 523] on div "Styles 5XXXX2_X-ALP 3L Jacket_AC_EP_Pre-proto_GM Updated 3 minutes ago 5XXXX1_X…" at bounding box center [762, 414] width 1432 height 613
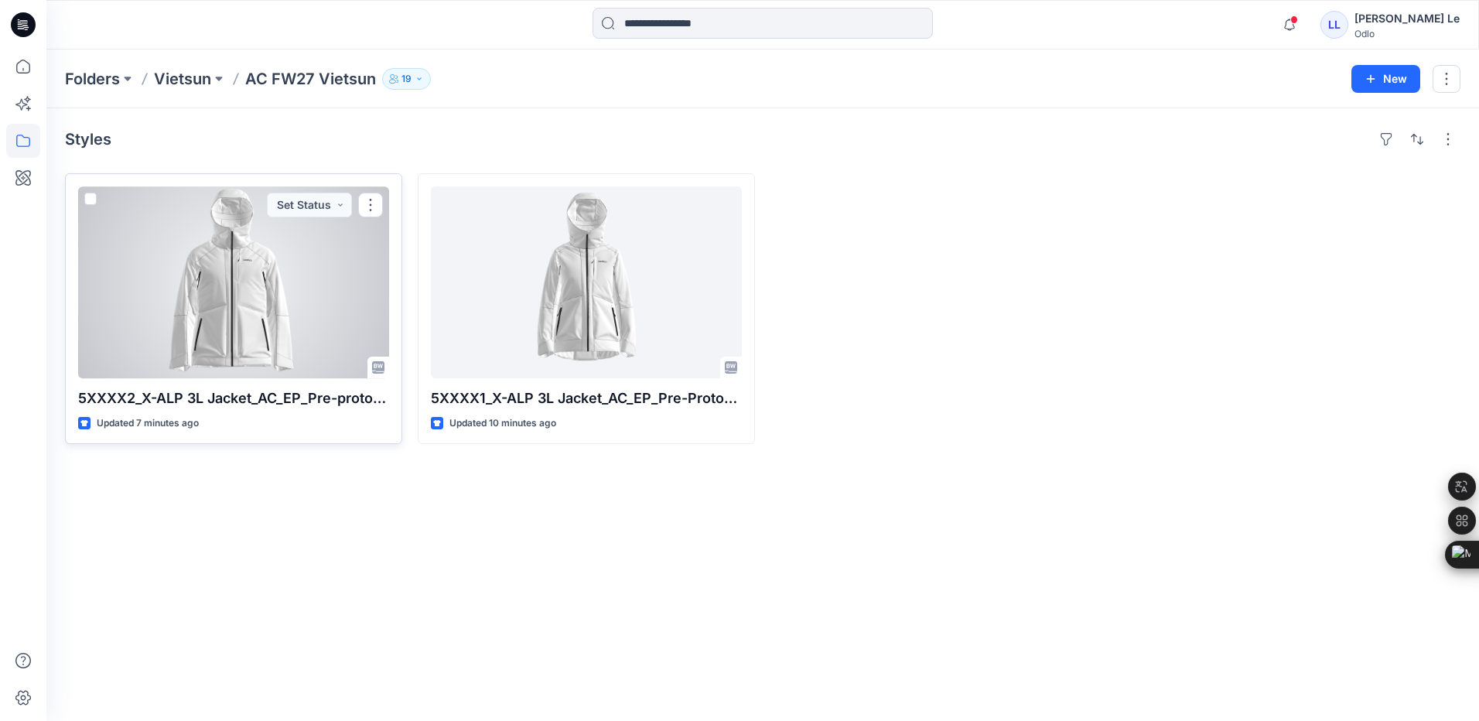
click at [177, 297] on div at bounding box center [233, 282] width 311 height 192
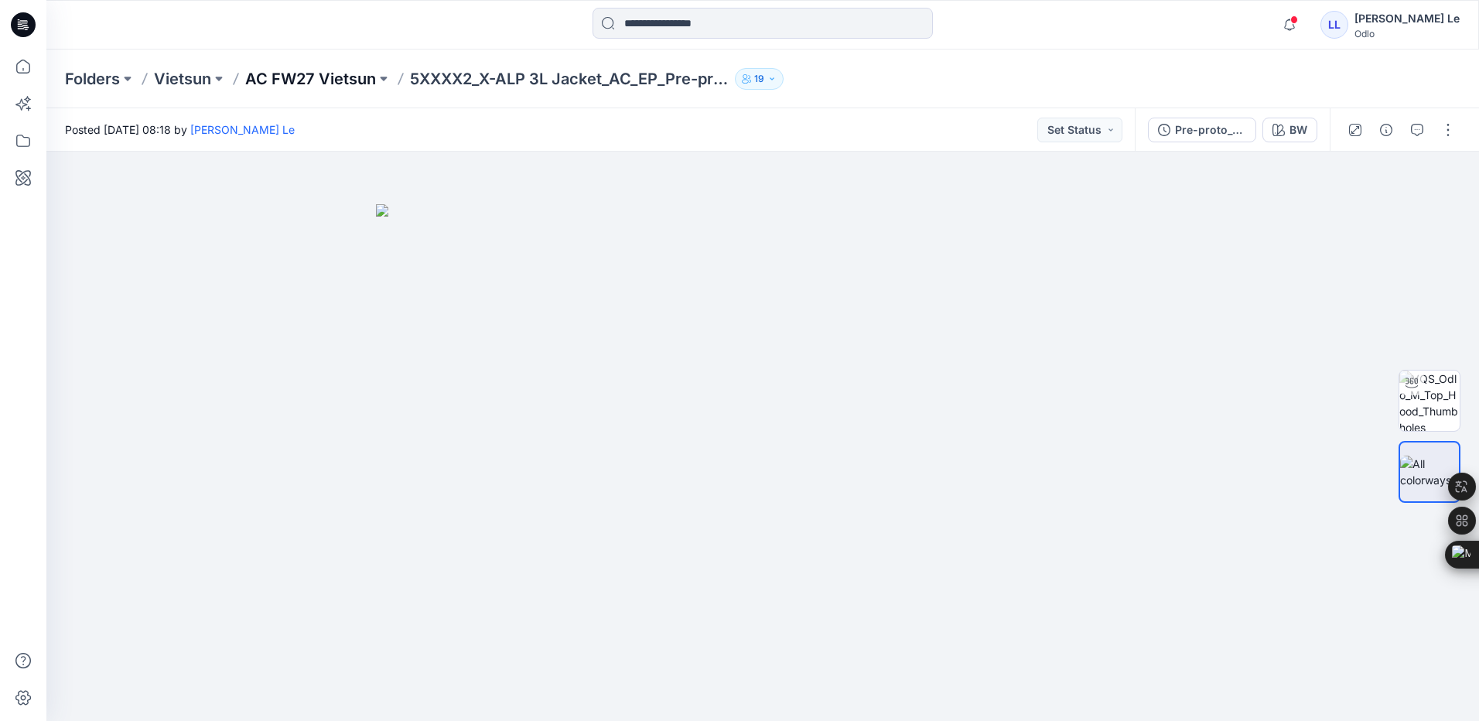
click at [318, 77] on p "AC FW27 Vietsun" at bounding box center [310, 79] width 131 height 22
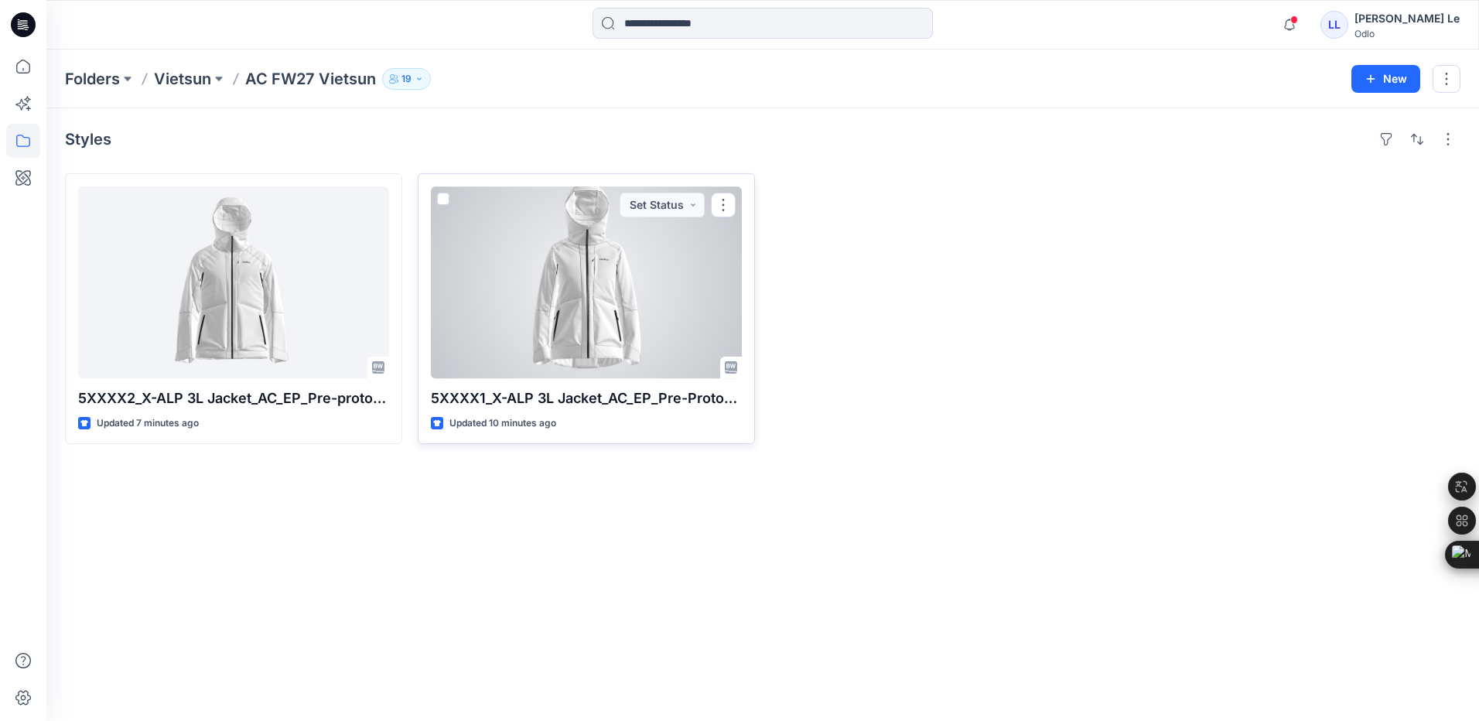
click at [589, 238] on div at bounding box center [586, 282] width 311 height 192
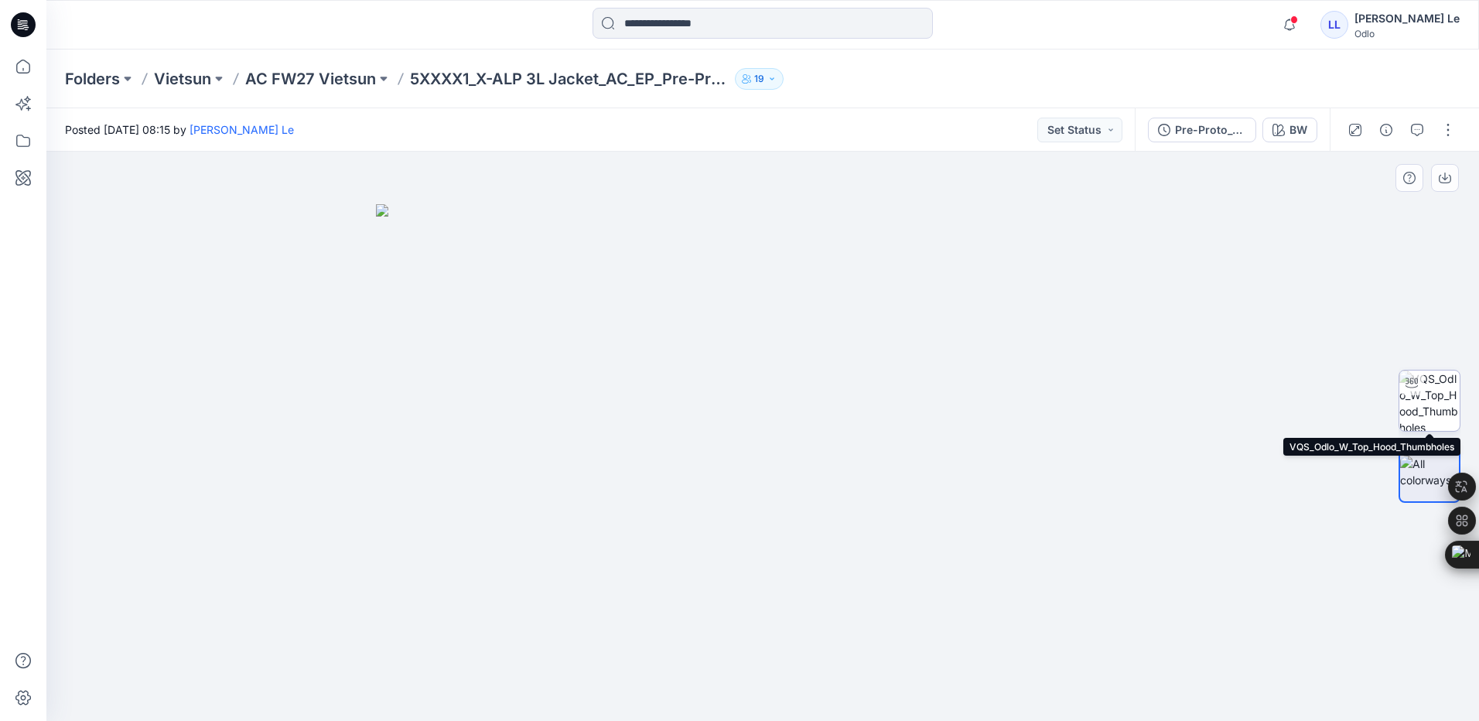
click at [1438, 408] on img at bounding box center [1429, 400] width 60 height 60
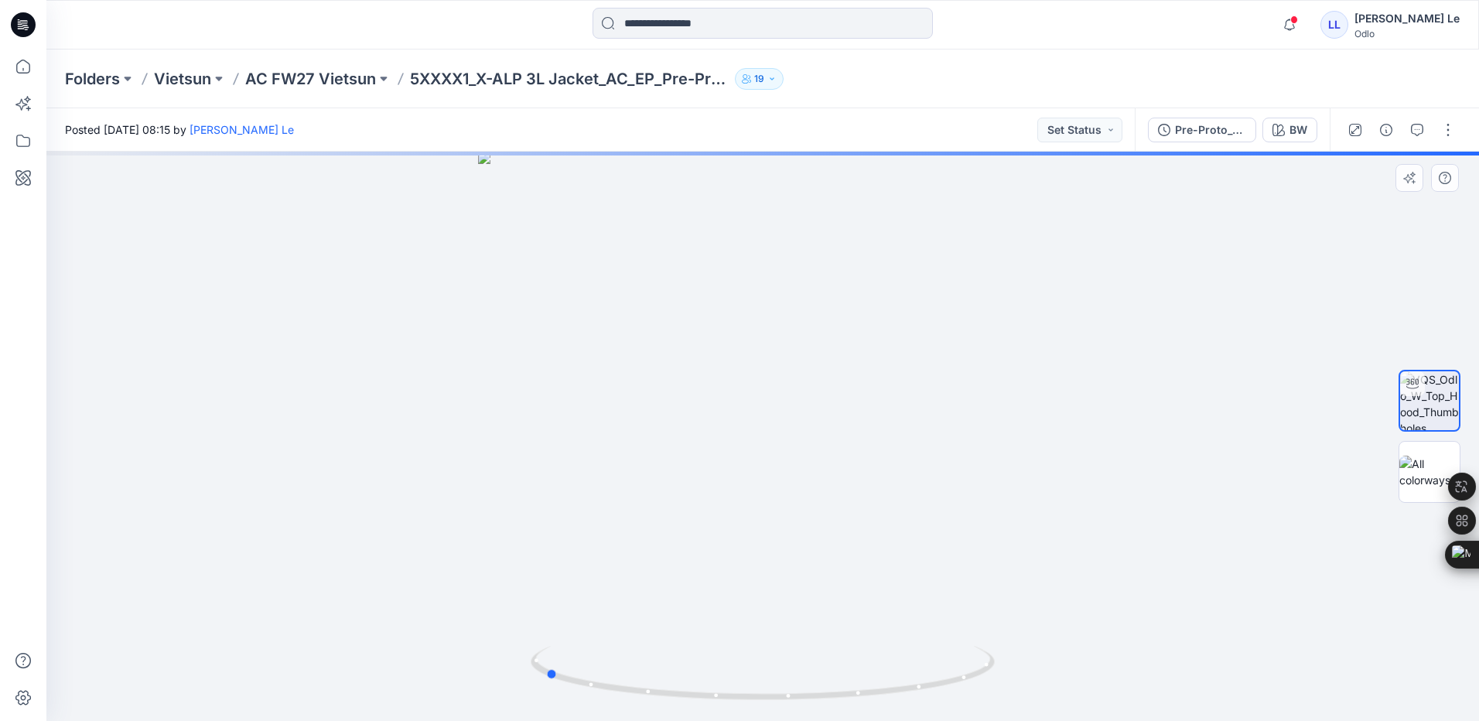
drag, startPoint x: 767, startPoint y: 698, endPoint x: 1012, endPoint y: 696, distance: 246.0
click at [1012, 696] on div at bounding box center [762, 436] width 1432 height 569
click at [343, 80] on p "AC FW27 Vietsun" at bounding box center [310, 79] width 131 height 22
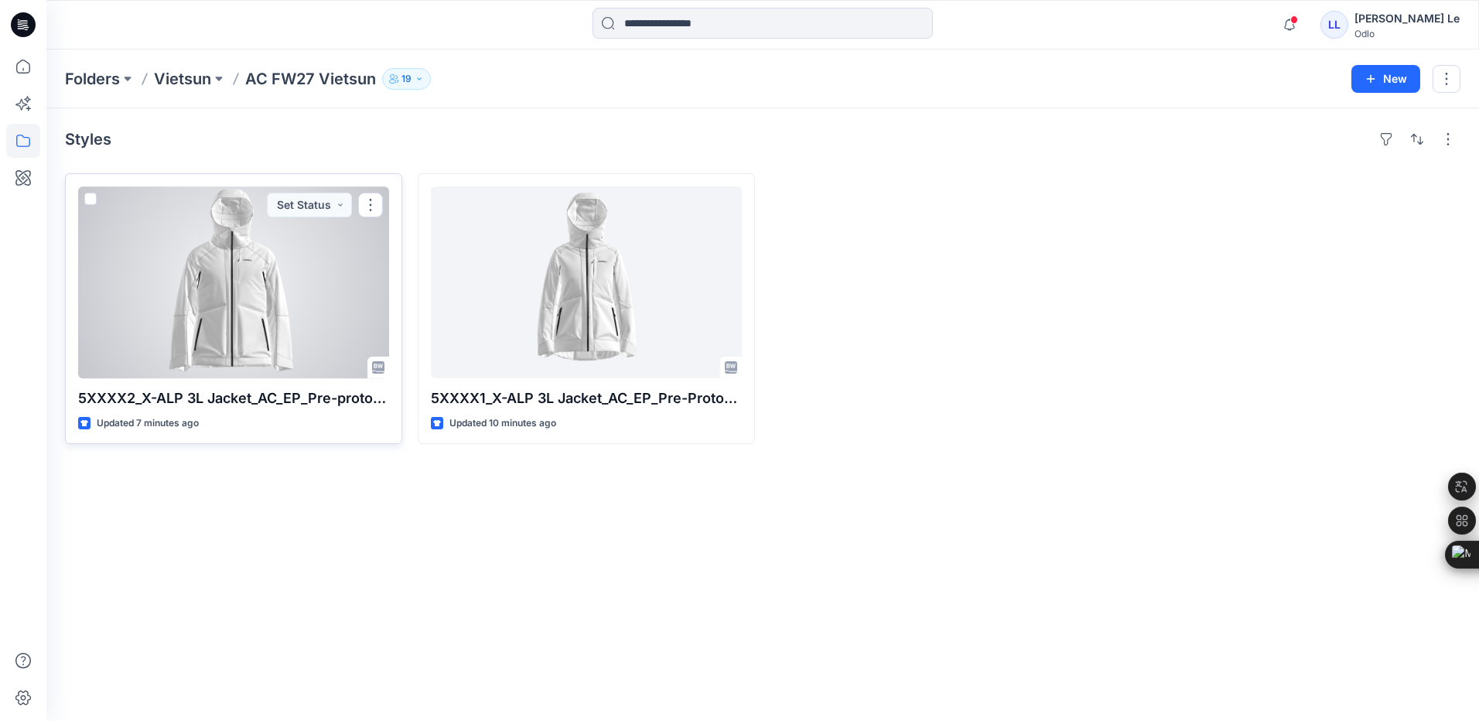
click at [280, 281] on div at bounding box center [233, 282] width 311 height 192
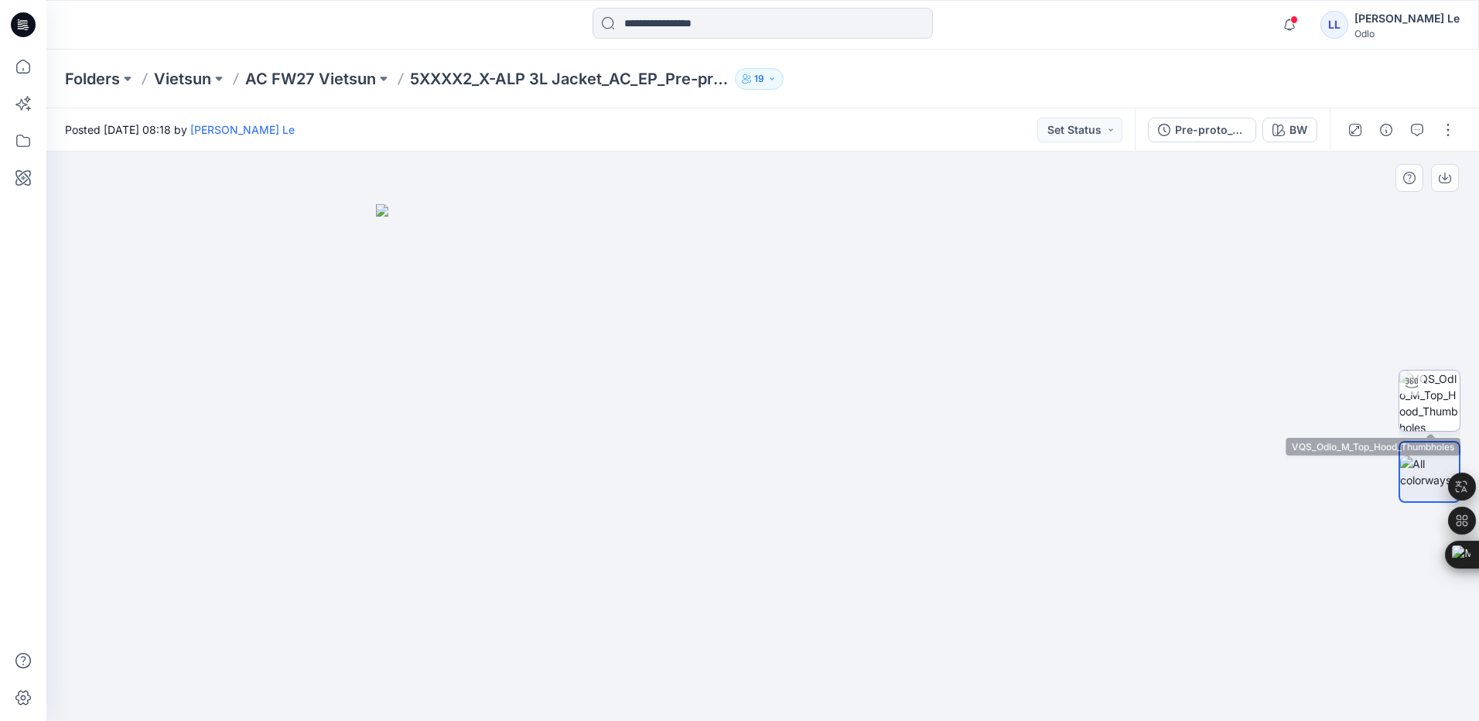
click at [1446, 398] on img at bounding box center [1429, 400] width 60 height 60
drag, startPoint x: 768, startPoint y: 697, endPoint x: 1014, endPoint y: 696, distance: 246.0
click at [1014, 696] on div at bounding box center [762, 436] width 1432 height 569
drag, startPoint x: 557, startPoint y: 678, endPoint x: 660, endPoint y: 679, distance: 102.9
click at [660, 679] on icon at bounding box center [765, 675] width 468 height 58
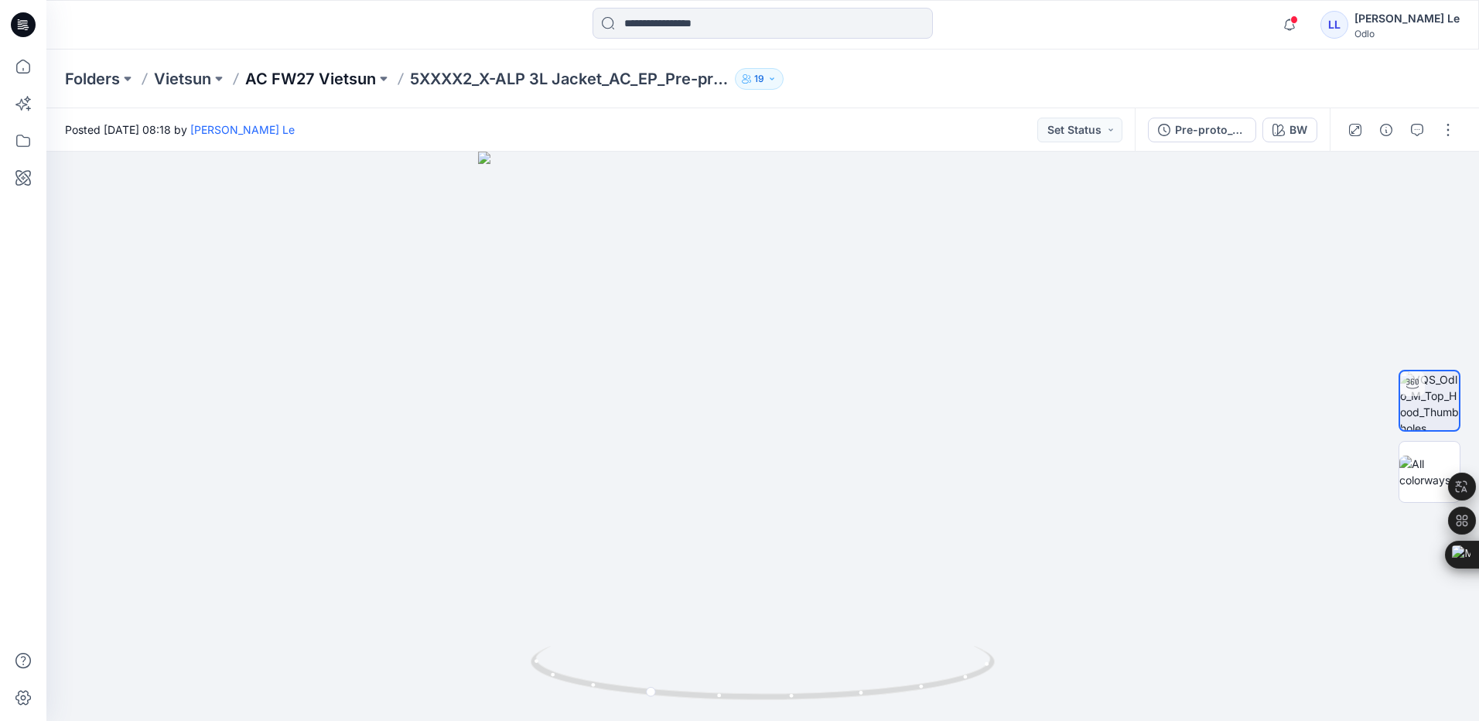
click at [278, 82] on p "AC FW27 Vietsun" at bounding box center [310, 79] width 131 height 22
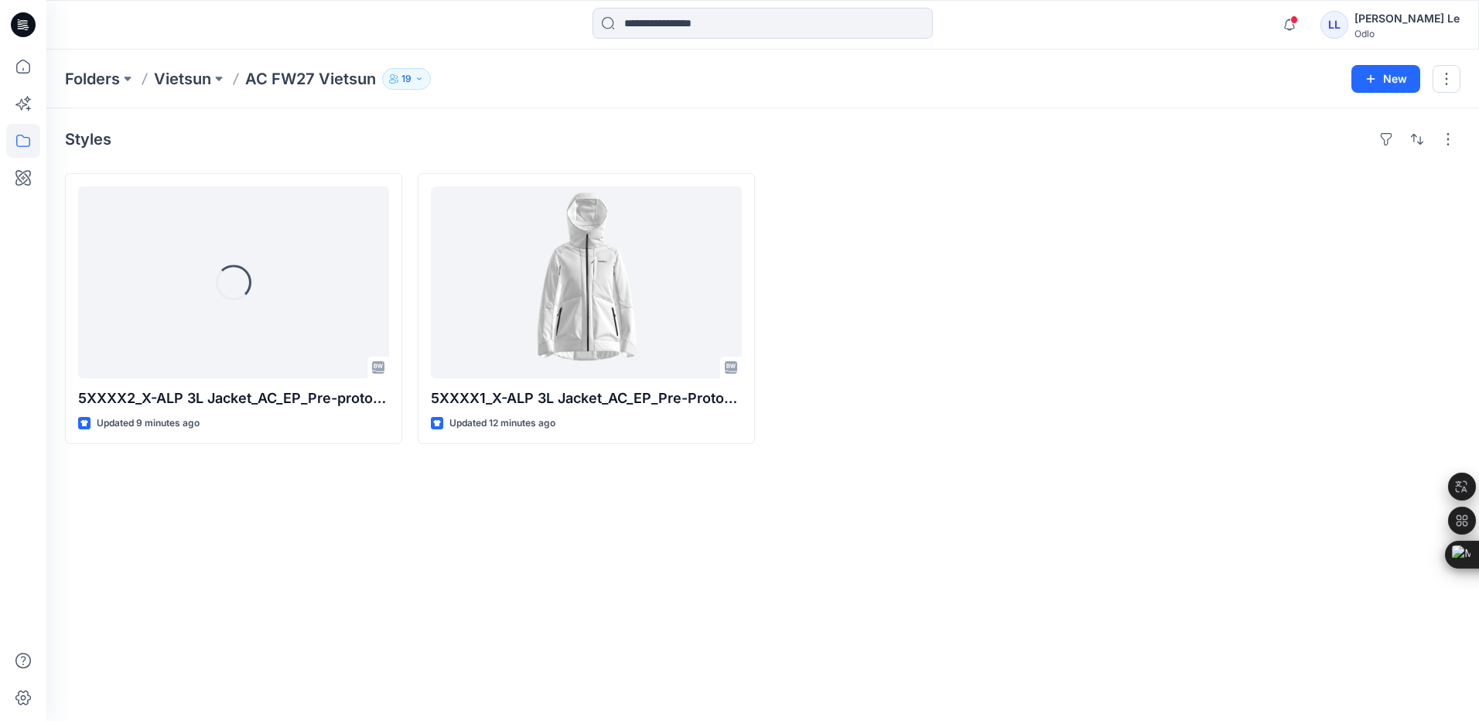
click at [448, 532] on div "Styles Loading... 5XXXX2_X-ALP 3L Jacket_AC_EP_Pre-proto_GM Updated 9 minutes a…" at bounding box center [762, 414] width 1432 height 613
